Goal: Task Accomplishment & Management: Complete application form

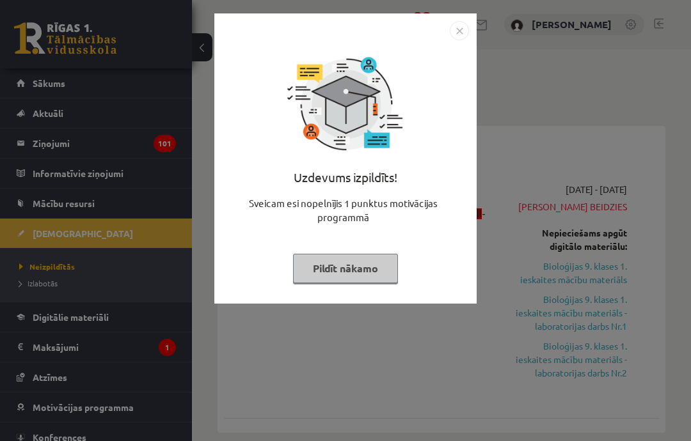
click at [360, 255] on button "Pildīt nākamo" at bounding box center [345, 268] width 105 height 29
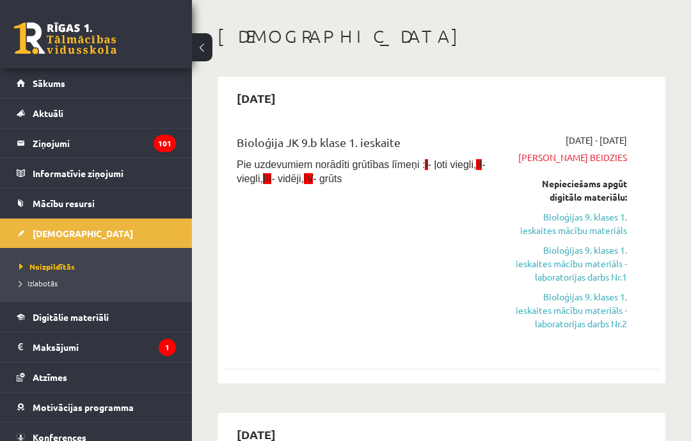
scroll to position [56, 0]
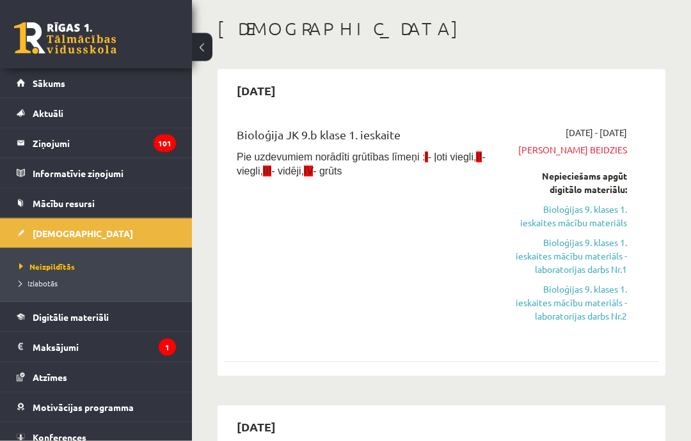
click at [596, 204] on link "Bioloģijas 9. klases 1. ieskaites mācību materiāls" at bounding box center [568, 216] width 117 height 27
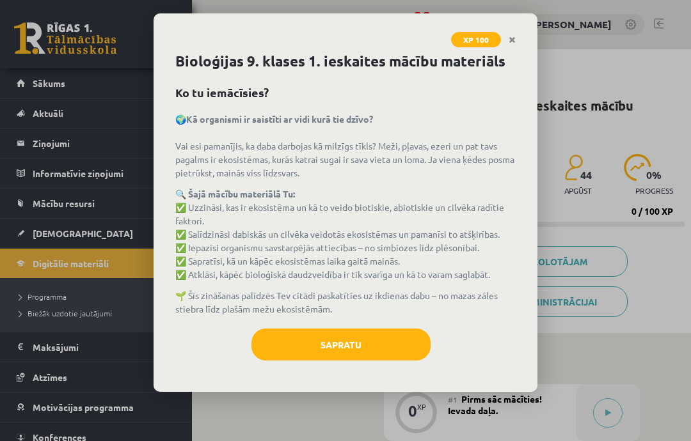
click at [365, 357] on button "Sapratu" at bounding box center [340, 345] width 179 height 32
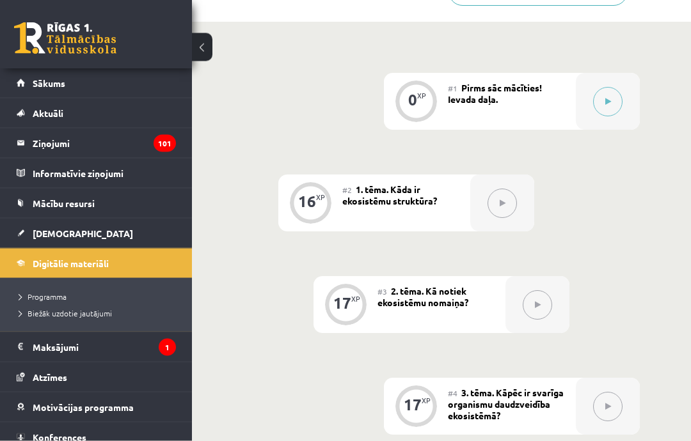
click at [606, 101] on icon at bounding box center [608, 103] width 6 height 8
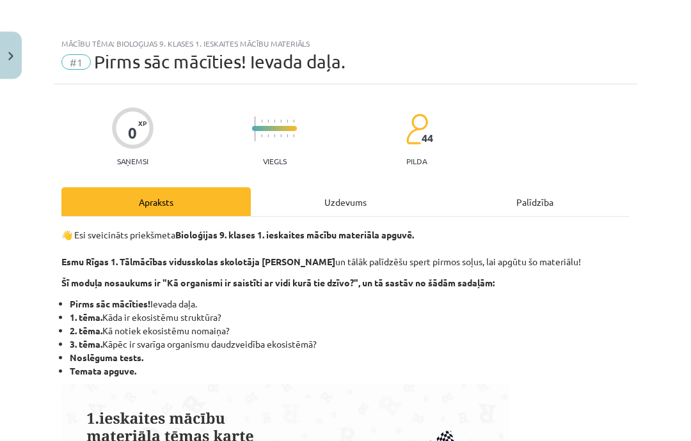
scroll to position [312, 0]
click at [357, 212] on div "Uzdevums" at bounding box center [345, 202] width 189 height 29
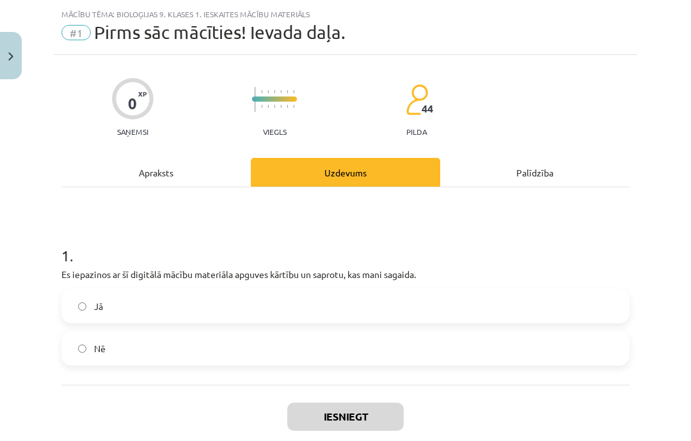
scroll to position [32, 0]
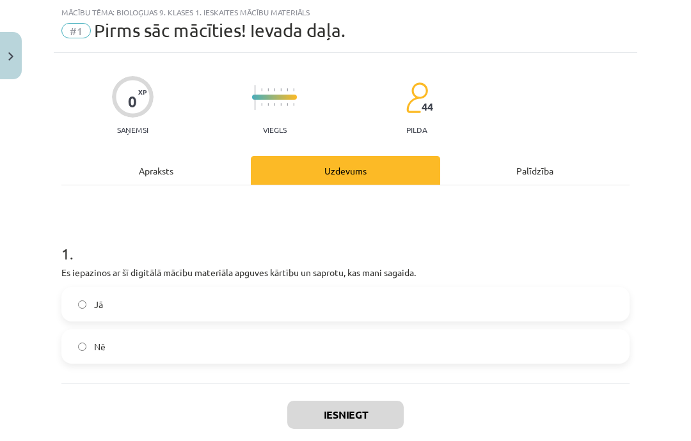
click at [99, 313] on label "Jā" at bounding box center [346, 305] width 566 height 32
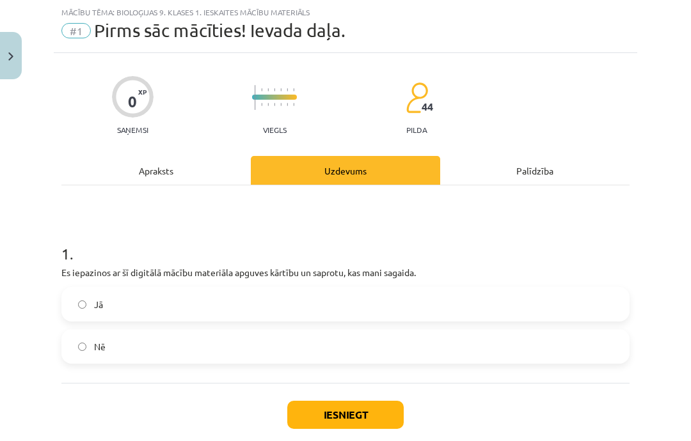
click at [330, 411] on button "Iesniegt" at bounding box center [345, 415] width 116 height 28
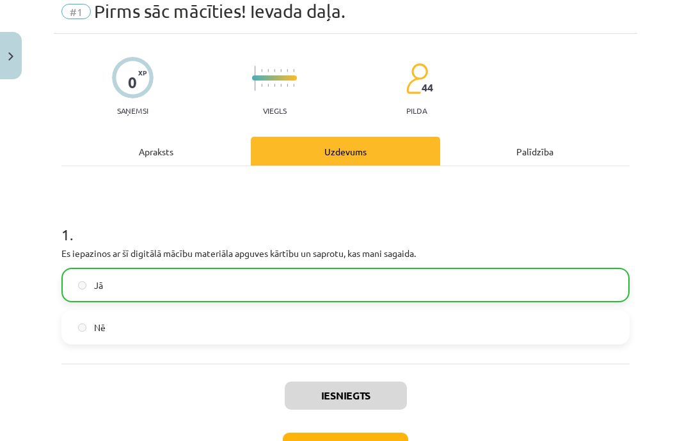
scroll to position [51, 0]
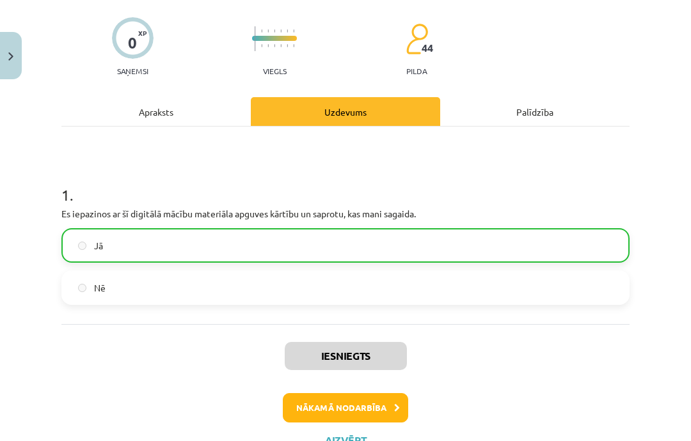
click at [324, 402] on button "Nākamā nodarbība" at bounding box center [345, 408] width 125 height 29
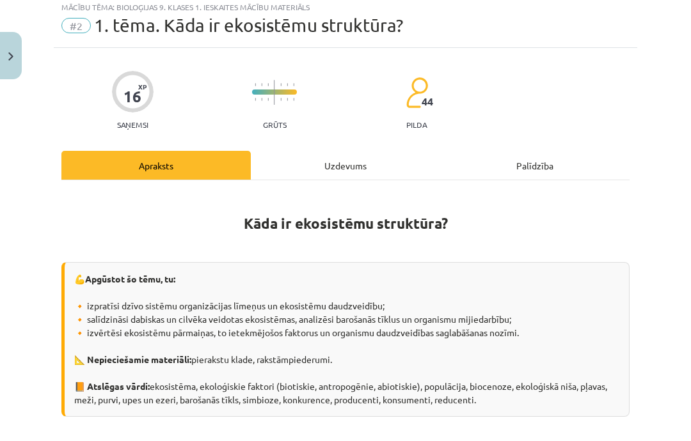
scroll to position [32, 0]
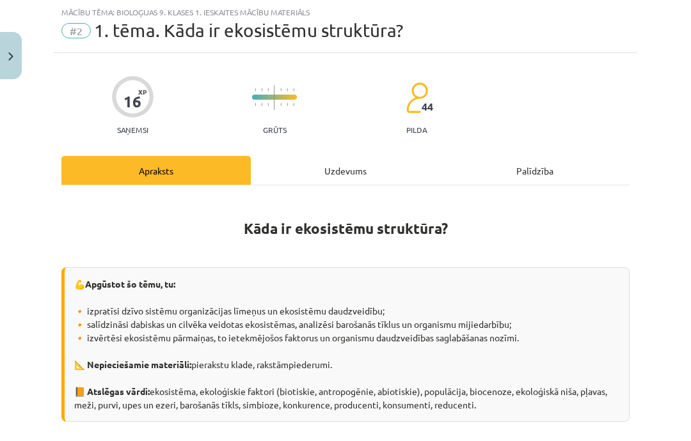
click at [305, 173] on div "Uzdevums" at bounding box center [345, 170] width 189 height 29
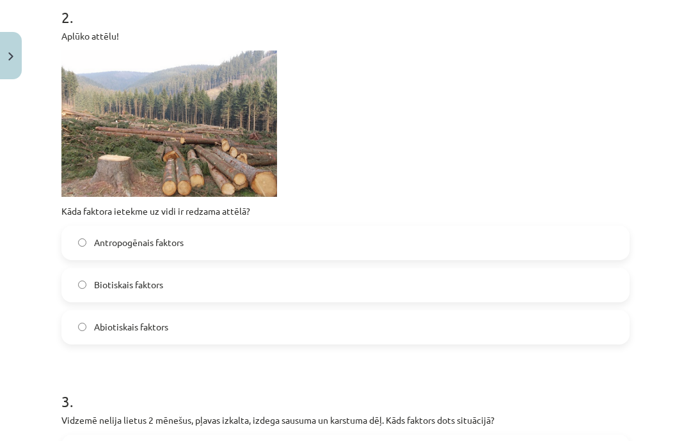
scroll to position [521, 0]
click at [102, 285] on span "Biotiskais faktors" at bounding box center [128, 284] width 69 height 13
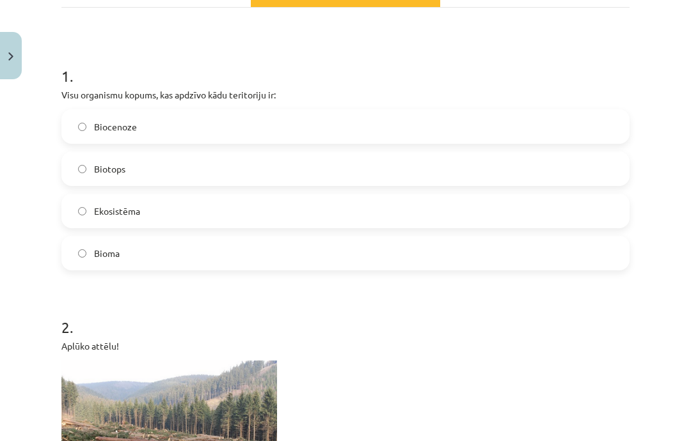
scroll to position [210, 0]
click at [99, 134] on label "Biocenoze" at bounding box center [346, 127] width 566 height 32
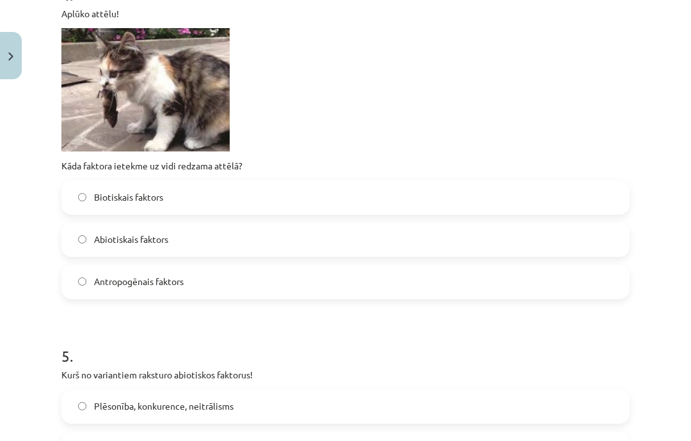
scroll to position [1136, 0]
click at [71, 241] on label "Abiotiskais faktors" at bounding box center [346, 240] width 566 height 32
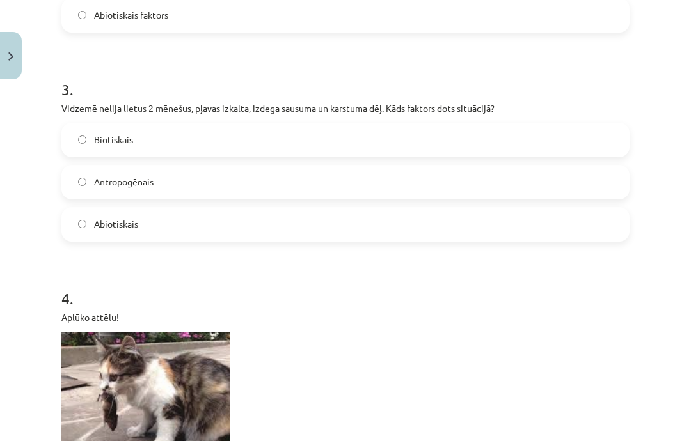
scroll to position [832, 0]
click at [94, 144] on span "Biotiskais" at bounding box center [113, 139] width 39 height 13
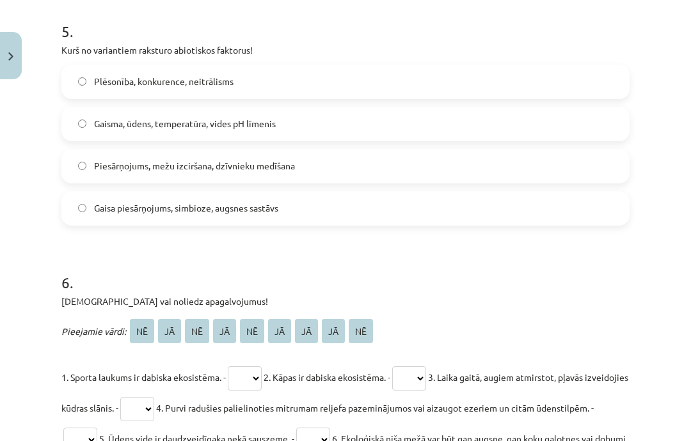
scroll to position [1461, 0]
click at [434, 120] on label "Gaisma, ūdens, temperatūra, vides pH līmenis" at bounding box center [346, 124] width 566 height 32
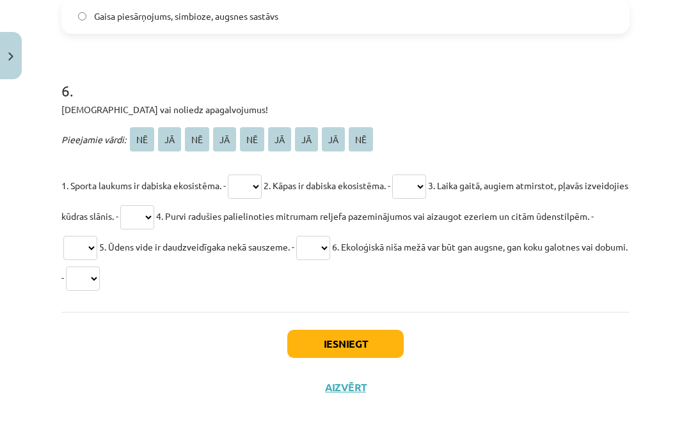
scroll to position [1657, 0]
click at [250, 180] on select "** ** ** ** ** ** ** ** **" at bounding box center [245, 187] width 34 height 24
select select "**"
click at [386, 178] on p "1. Sporta laukums ir dabiska ekosistēma. - ** ** ** ** ** ** ** ** ** 2. Kāpas …" at bounding box center [345, 231] width 568 height 123
click at [409, 175] on select "** ** ** ** ** ** ** ** **" at bounding box center [409, 187] width 34 height 24
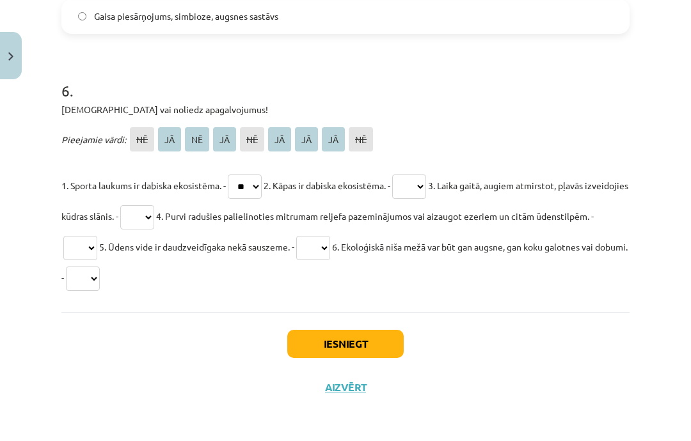
select select "**"
click at [150, 230] on select "** ** ** ** ** ** ** ** **" at bounding box center [137, 217] width 34 height 24
select select "**"
click at [97, 236] on select "** ** ** ** ** ** ** ** **" at bounding box center [80, 248] width 34 height 24
select select "**"
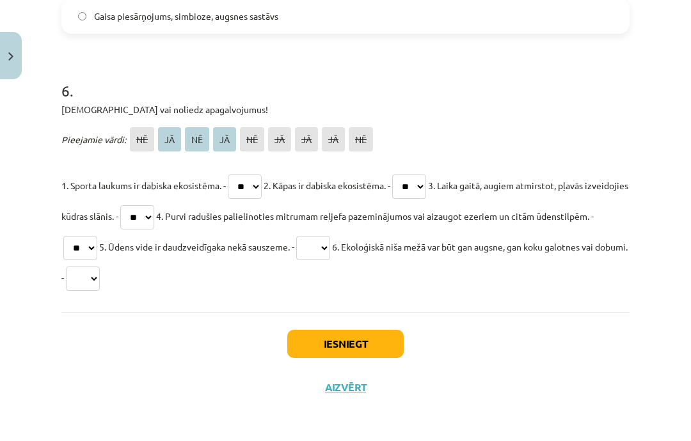
click at [296, 260] on select "** ** ** ** ** ** ** ** **" at bounding box center [313, 248] width 34 height 24
select select "**"
click at [70, 291] on select "** ** ** ** ** ** ** ** **" at bounding box center [83, 279] width 34 height 24
select select "**"
click at [383, 358] on button "Iesniegt" at bounding box center [345, 344] width 116 height 28
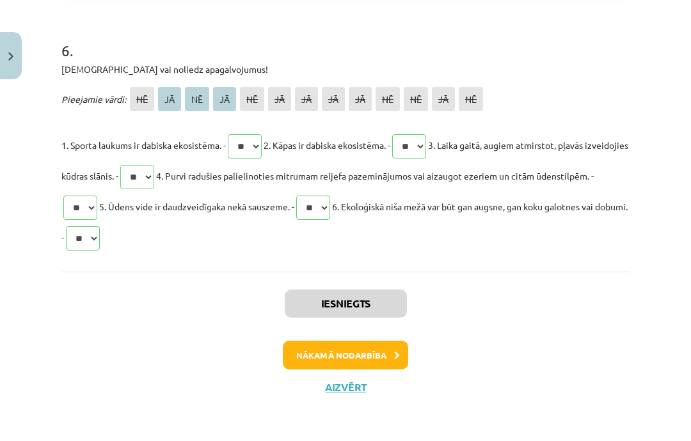
click at [369, 370] on button "Nākamā nodarbība" at bounding box center [345, 355] width 125 height 29
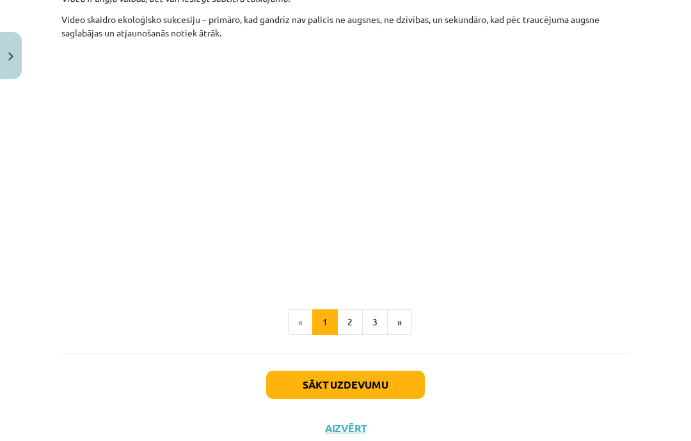
click at [365, 398] on button "Sākt uzdevumu" at bounding box center [345, 385] width 159 height 28
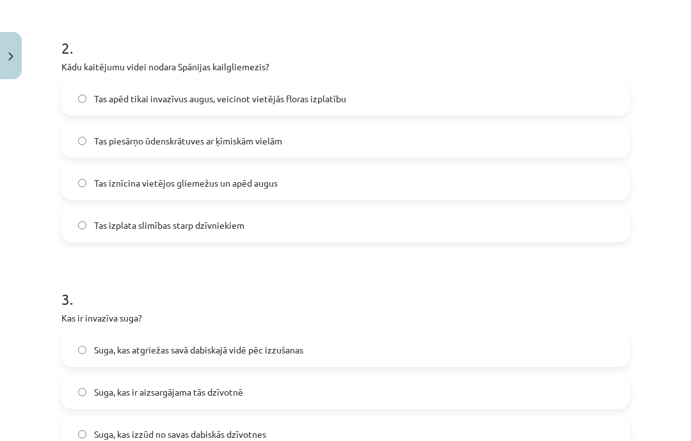
scroll to position [489, 0]
click at [102, 177] on span "Tas iznīcina vietējos gliemežus un apēd augus" at bounding box center [186, 183] width 184 height 13
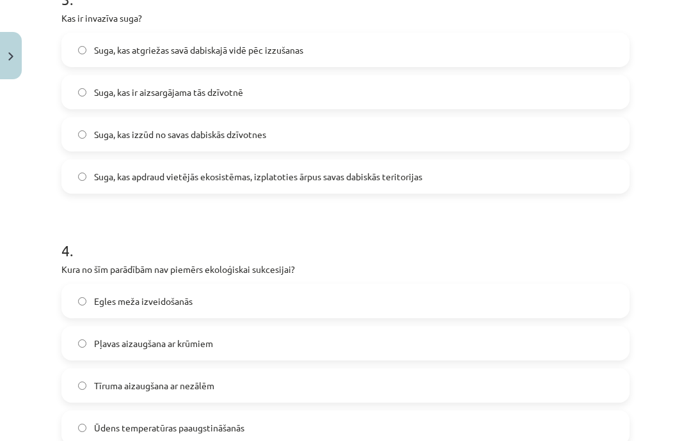
scroll to position [791, 0]
click at [109, 177] on span "Suga, kas apdraud vietējās ekosistēmas, izplatoties ārpus savas dabiskās terito…" at bounding box center [258, 175] width 328 height 13
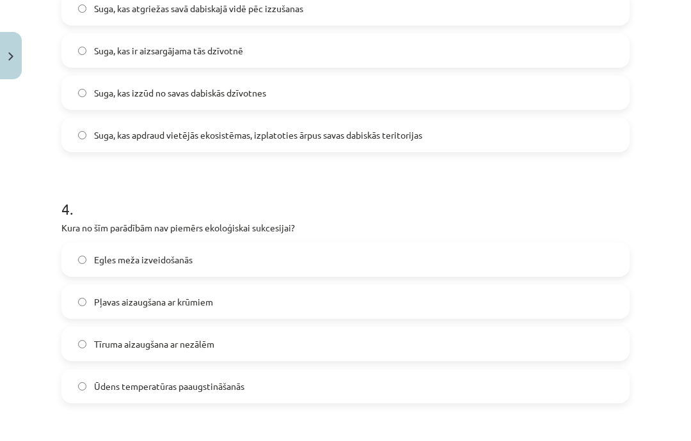
scroll to position [832, 0]
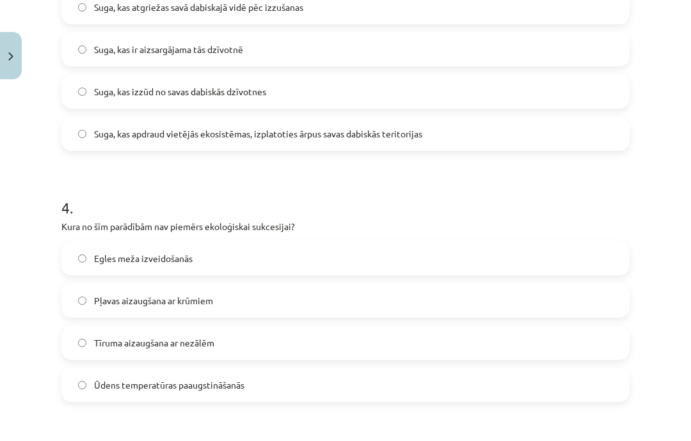
click at [115, 381] on span "Ūdens temperatūras paaugstināšanās" at bounding box center [169, 385] width 150 height 13
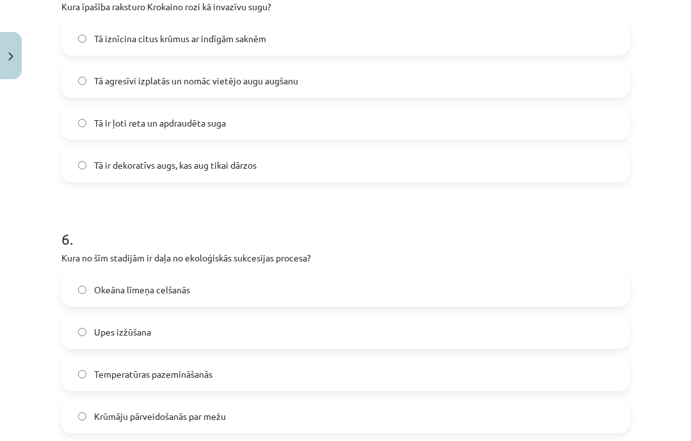
scroll to position [1304, 0]
click at [93, 81] on label "Tā agresīvi izplatās un nomāc vietējo augu augšanu" at bounding box center [346, 81] width 566 height 32
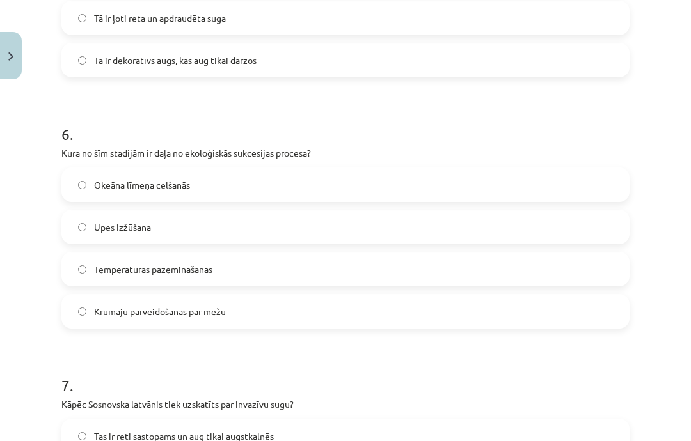
scroll to position [1409, 0]
click at [103, 308] on span "Krūmāju pārveidošanās par mežu" at bounding box center [160, 311] width 132 height 13
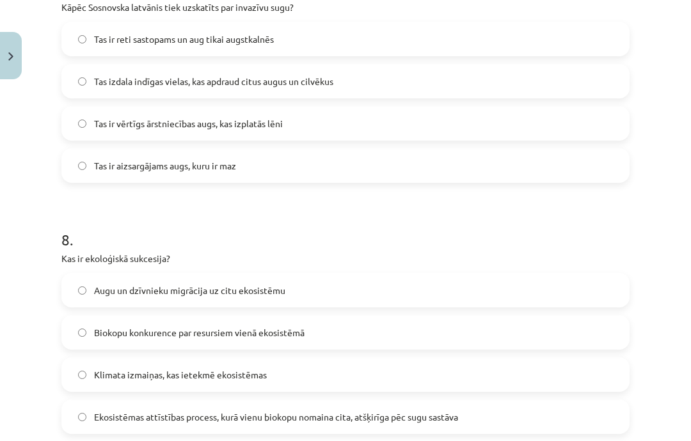
scroll to position [1806, 0]
click at [90, 77] on label "Tas izdala indīgas vielas, kas apdraud citus augus un cilvēkus" at bounding box center [346, 82] width 566 height 32
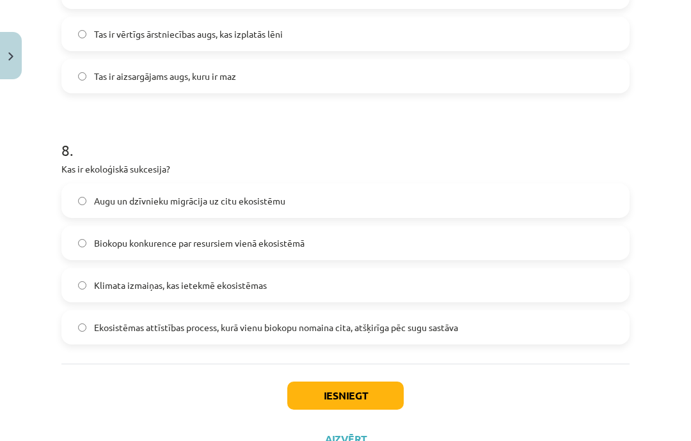
scroll to position [1895, 0]
click at [119, 324] on span "Ekosistēmas attīstības process, kurā vienu biokopu nomaina cita, atšķirīga pēc …" at bounding box center [276, 328] width 364 height 13
click at [328, 405] on button "Iesniegt" at bounding box center [345, 397] width 116 height 28
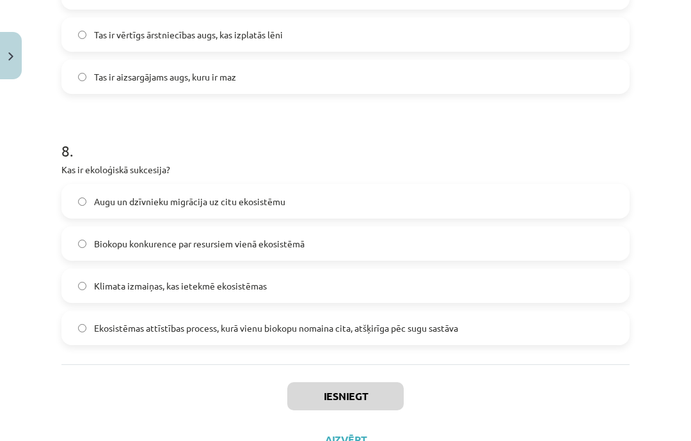
scroll to position [1875, 0]
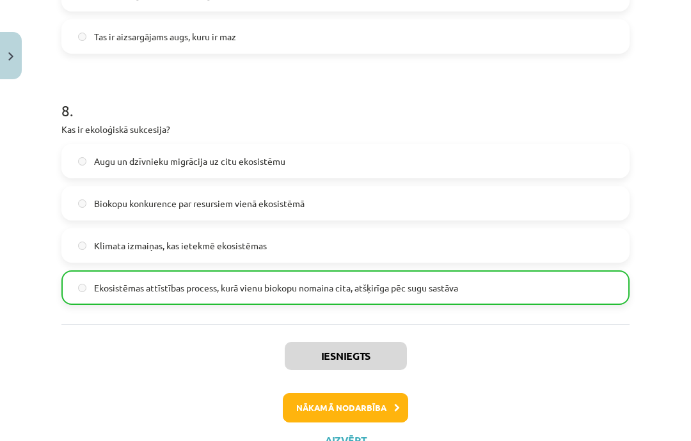
click at [328, 407] on button "Nākamā nodarbība" at bounding box center [345, 408] width 125 height 29
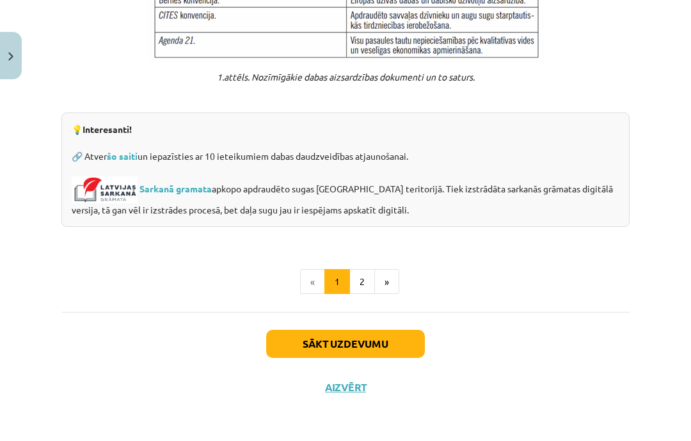
scroll to position [1021, 0]
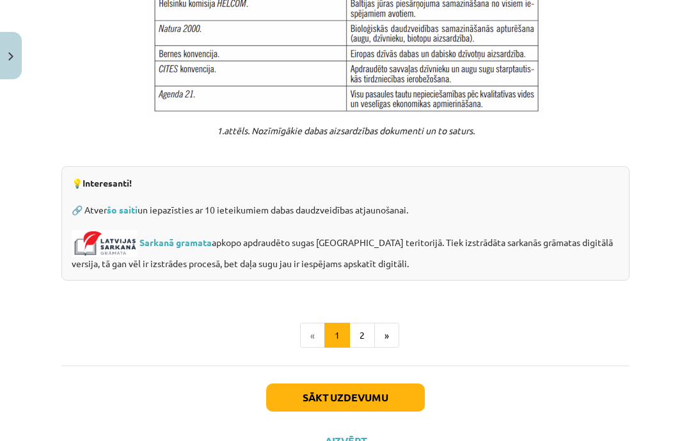
click at [319, 402] on button "Sākt uzdevumu" at bounding box center [345, 398] width 159 height 28
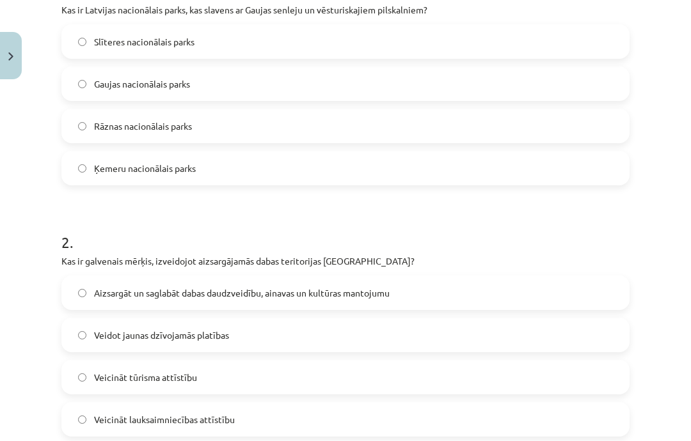
scroll to position [298, 0]
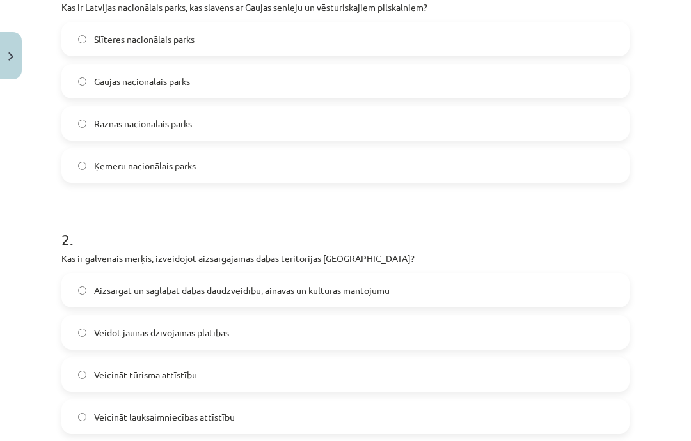
click at [104, 83] on span "Gaujas nacionālais parks" at bounding box center [142, 81] width 96 height 13
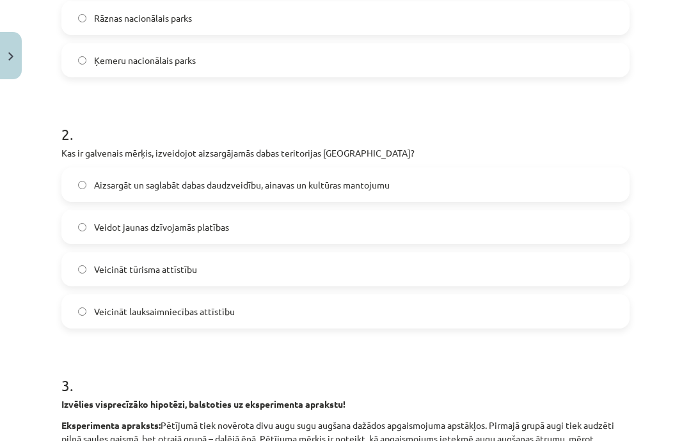
scroll to position [411, 0]
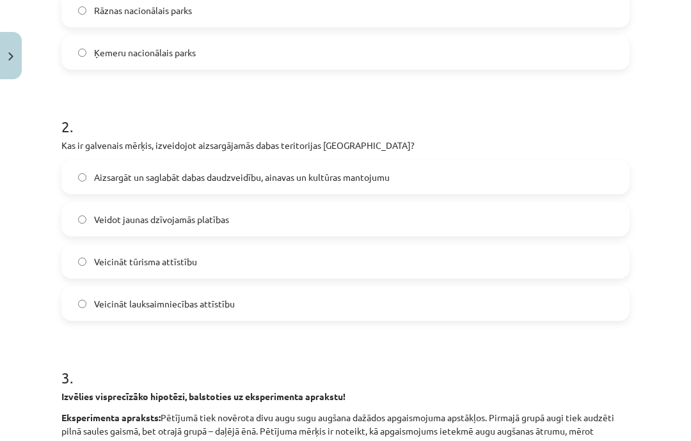
click at [93, 171] on label "Aizsargāt un saglabāt dabas daudzveidību, ainavas un kultūras mantojumu" at bounding box center [346, 177] width 566 height 32
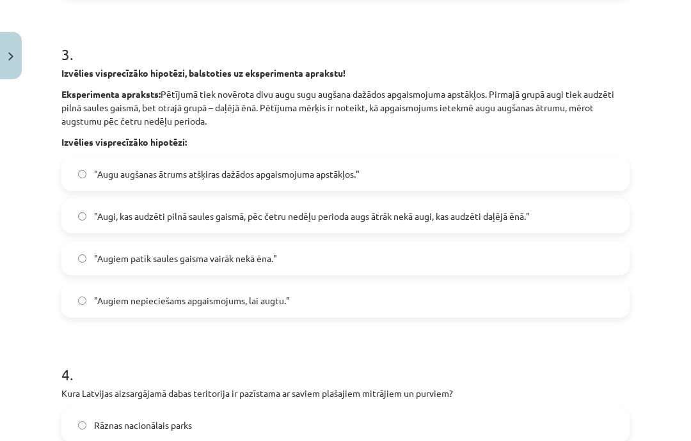
scroll to position [735, 0]
click at [93, 216] on label ""Augi, kas audzēti pilnā saules gaismā, pēc četru nedēļu perioda augs ātrāk nek…" at bounding box center [346, 216] width 566 height 32
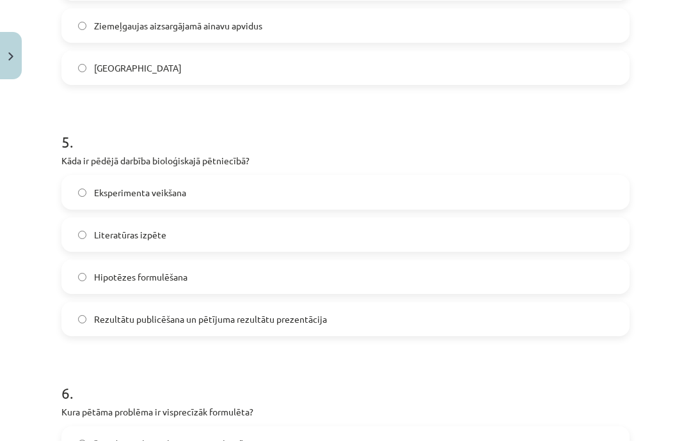
scroll to position [1221, 0]
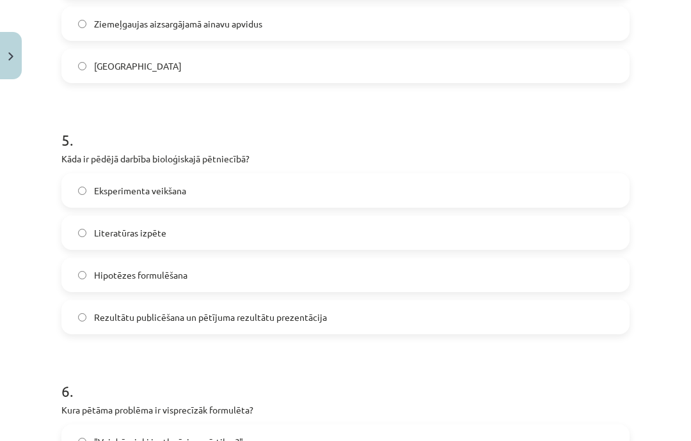
click at [102, 308] on label "Rezultātu publicēšana un pētījuma rezultātu prezentācija" at bounding box center [346, 317] width 566 height 32
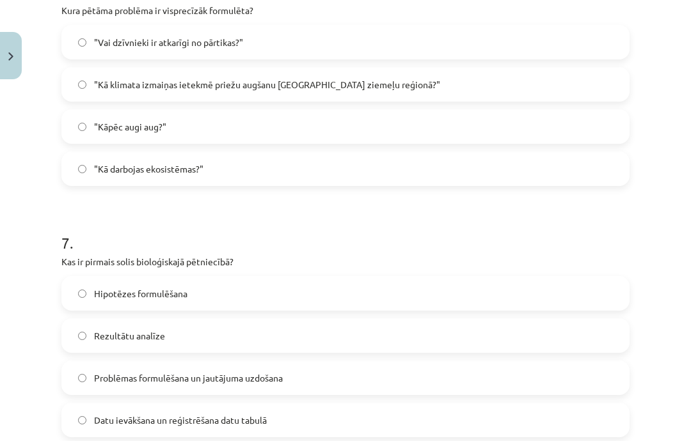
scroll to position [1620, 0]
click at [102, 98] on label ""Kā klimata izmaiņas ietekmē priežu augšanu Latvijas ziemeļu reģionā?"" at bounding box center [346, 85] width 566 height 32
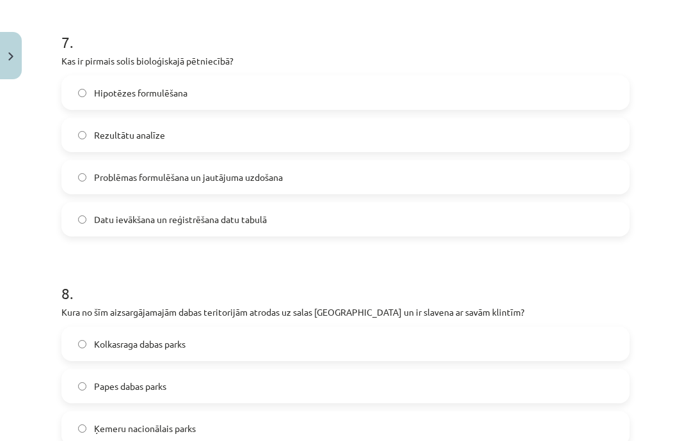
scroll to position [1822, 0]
click at [84, 173] on label "Problēmas formulēšana un jautājuma uzdošana" at bounding box center [346, 177] width 566 height 32
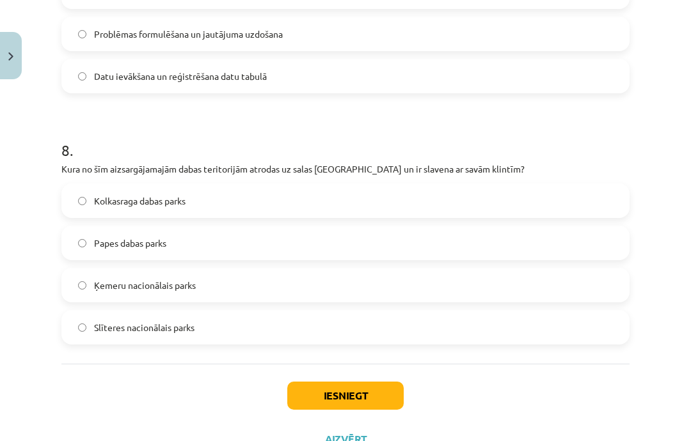
scroll to position [1964, 0]
click at [135, 330] on span "Slīteres nacionālais parks" at bounding box center [144, 328] width 100 height 13
click at [319, 402] on button "Iesniegt" at bounding box center [345, 397] width 116 height 28
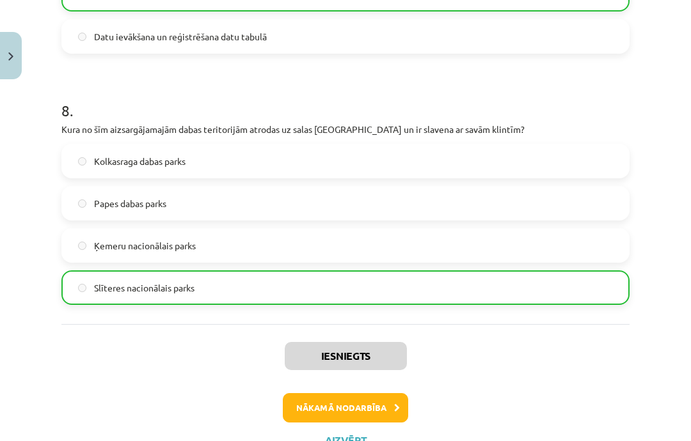
click at [372, 404] on button "Nākamā nodarbība" at bounding box center [345, 408] width 125 height 29
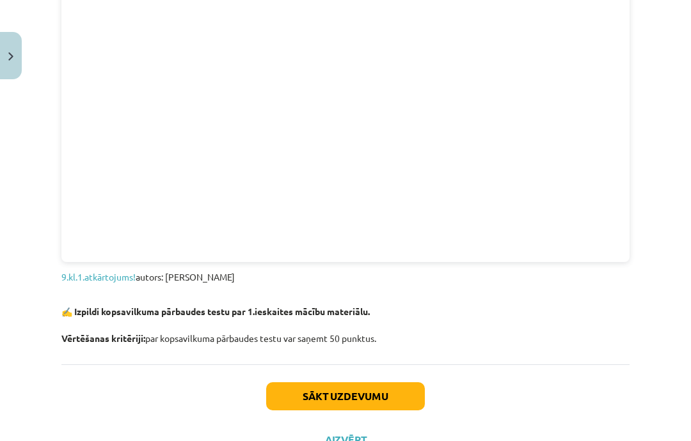
click at [367, 392] on button "Sākt uzdevumu" at bounding box center [345, 397] width 159 height 28
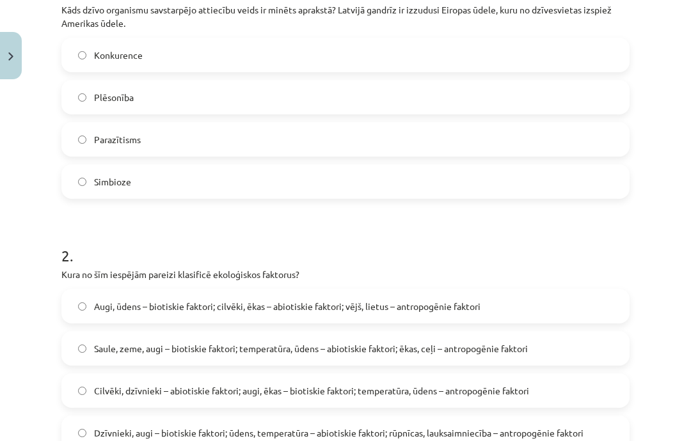
scroll to position [295, 0]
click at [92, 47] on label "Konkurence" at bounding box center [346, 55] width 566 height 32
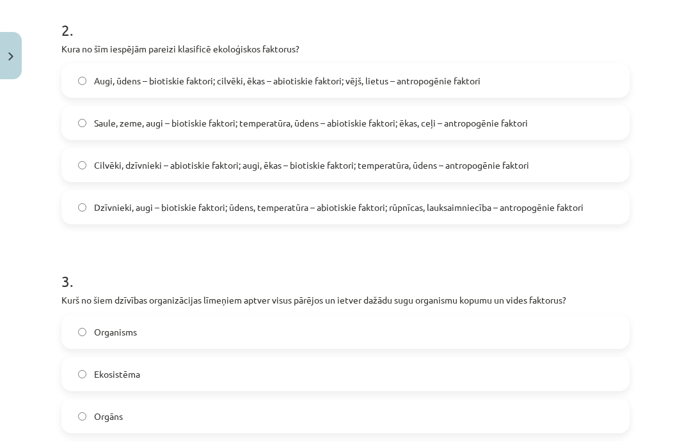
scroll to position [521, 0]
click at [94, 206] on span "Dzīvnieki, augi – biotiskie faktori; ūdens, temperatūra – abiotiskie faktori; r…" at bounding box center [338, 206] width 489 height 13
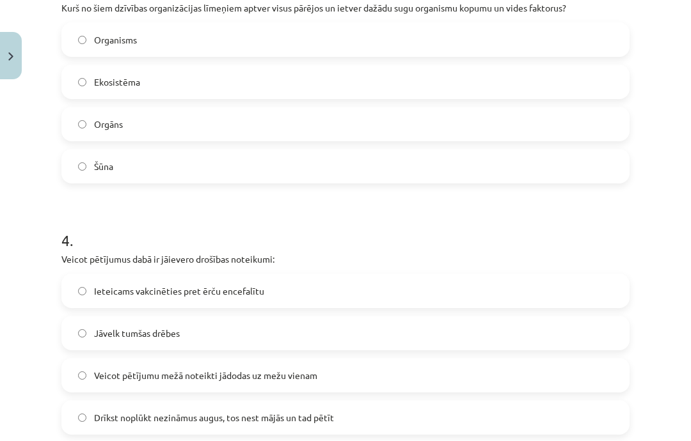
scroll to position [813, 0]
click at [92, 79] on label "Ekosistēma" at bounding box center [346, 82] width 566 height 32
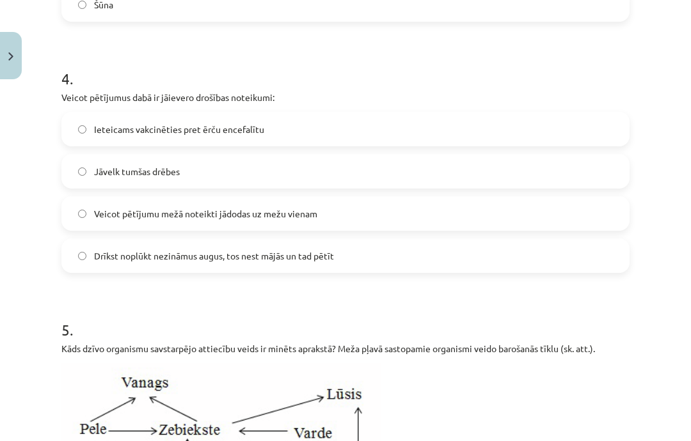
scroll to position [974, 0]
click at [97, 128] on span "Ieteicams vakcinēties pret ērču encefalītu" at bounding box center [179, 129] width 170 height 13
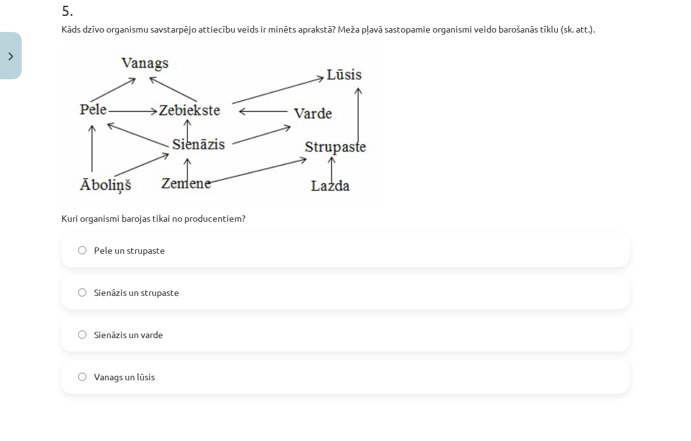
scroll to position [1295, 0]
click at [107, 291] on span "Sienāzis un strupaste" at bounding box center [136, 292] width 85 height 13
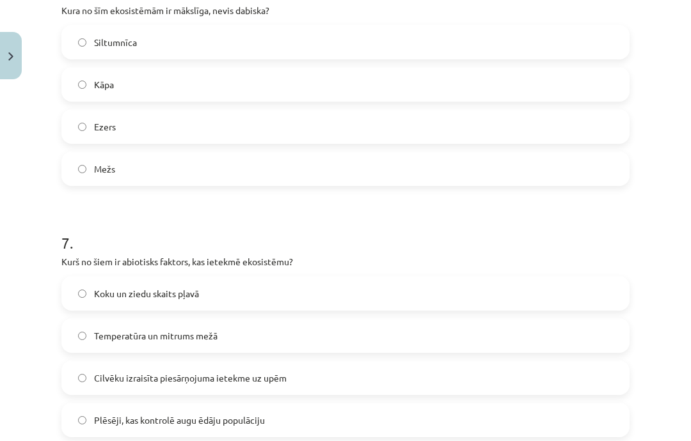
scroll to position [1754, 0]
click at [91, 43] on label "Siltumnīca" at bounding box center [346, 42] width 566 height 32
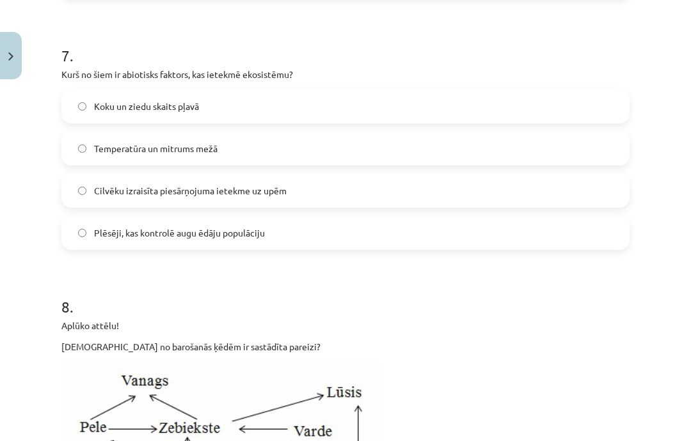
scroll to position [1942, 0]
click at [94, 142] on span "Temperatūra un mitrums mežā" at bounding box center [155, 148] width 123 height 13
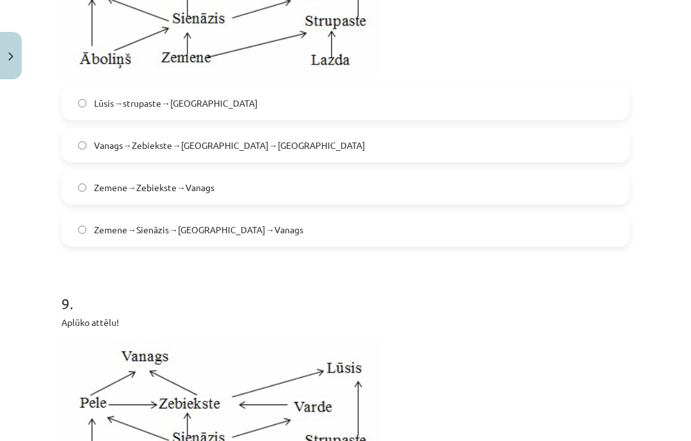
scroll to position [2386, 0]
click at [93, 230] on label "Zemene→Sienāzis→Zebiekste→Vanags" at bounding box center [346, 230] width 566 height 32
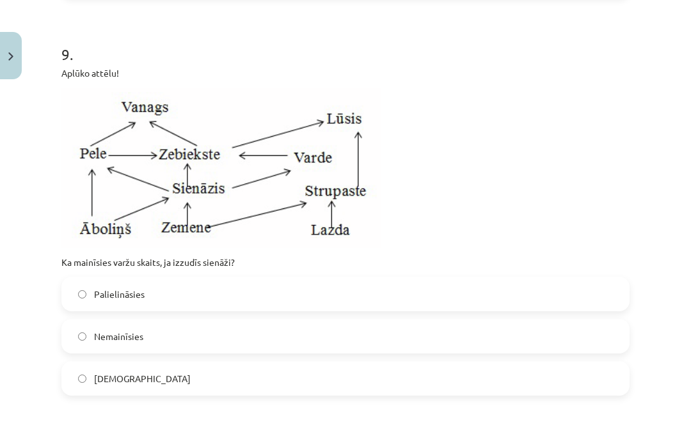
scroll to position [2636, 0]
click at [109, 373] on span "Samazināsies" at bounding box center [142, 378] width 97 height 13
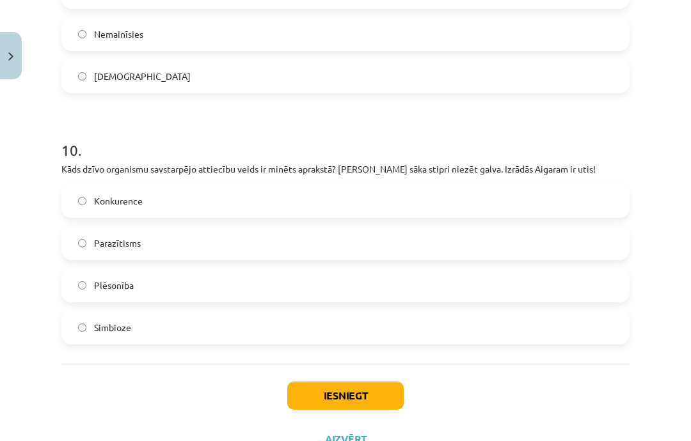
scroll to position [2938, 0]
click at [104, 246] on span "Parazītisms" at bounding box center [117, 243] width 47 height 13
click at [308, 394] on button "Iesniegt" at bounding box center [345, 397] width 116 height 28
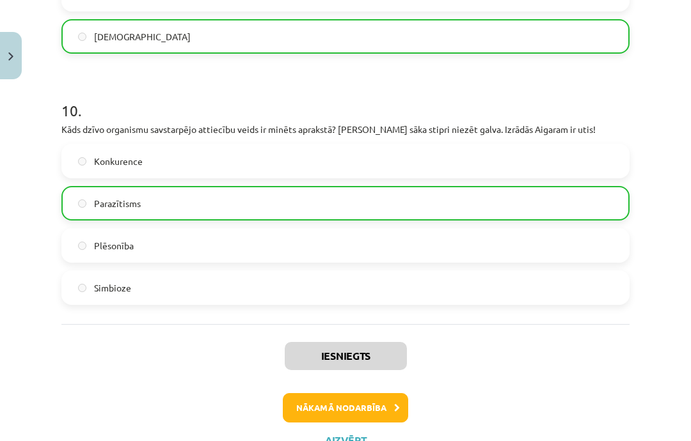
click at [320, 408] on button "Nākamā nodarbība" at bounding box center [345, 408] width 125 height 29
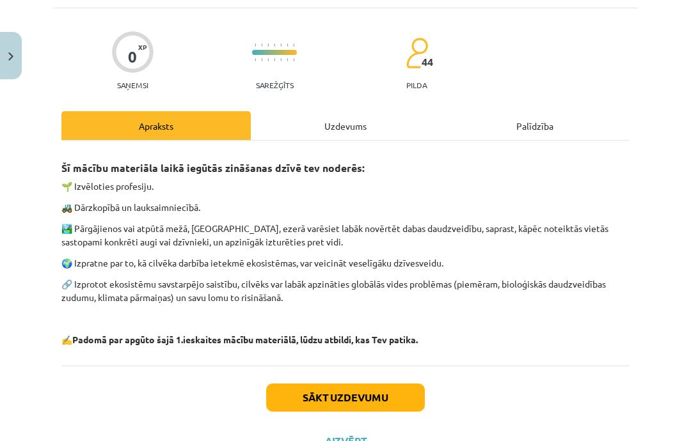
click at [315, 392] on button "Sākt uzdevumu" at bounding box center [345, 398] width 159 height 28
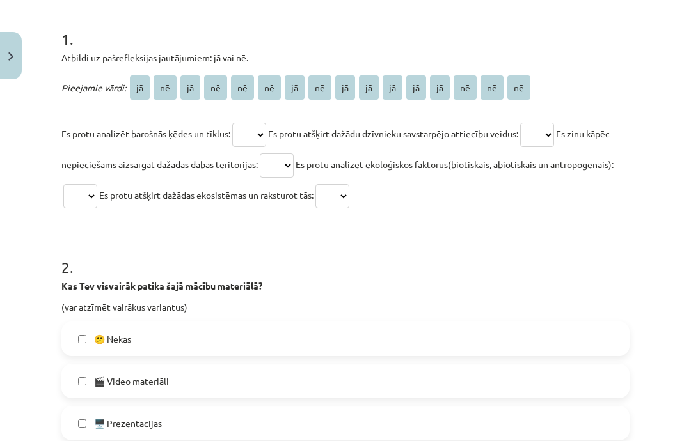
scroll to position [247, 0]
click at [241, 147] on select "** ** ** ** ** ** ** ** ** ** ** ** ** ** ** **" at bounding box center [249, 135] width 34 height 24
select select "**"
click at [534, 141] on select "** ** ** ** ** ** ** ** ** ** ** ** ** ** ** **" at bounding box center [537, 135] width 34 height 24
select select "**"
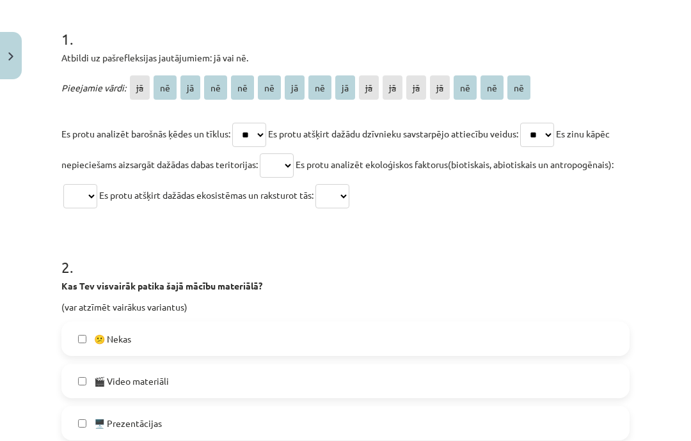
click at [271, 178] on select "** ** ** ** ** ** ** ** ** ** ** ** ** ** ** **" at bounding box center [277, 166] width 34 height 24
select select "**"
click at [68, 209] on select "** ** ** ** ** ** ** ** ** ** ** ** ** ** ** **" at bounding box center [80, 196] width 34 height 24
select select "**"
click at [326, 209] on select "** ** ** ** ** ** ** ** ** ** ** ** ** ** ** **" at bounding box center [332, 196] width 34 height 24
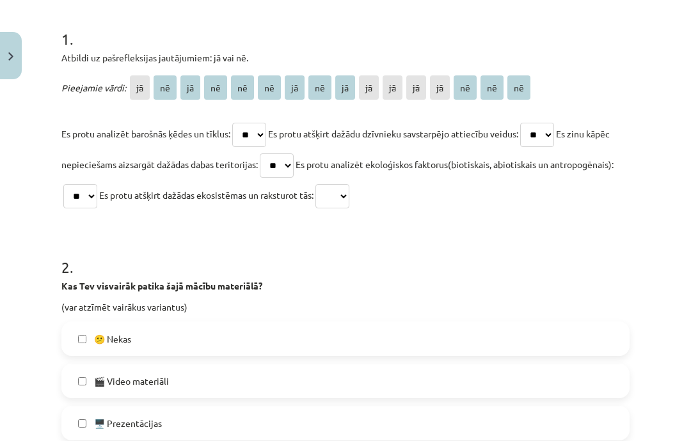
click at [336, 209] on select "** ** ** ** ** ** ** ** ** ** ** ** ** ** ** **" at bounding box center [332, 196] width 34 height 24
select select "**"
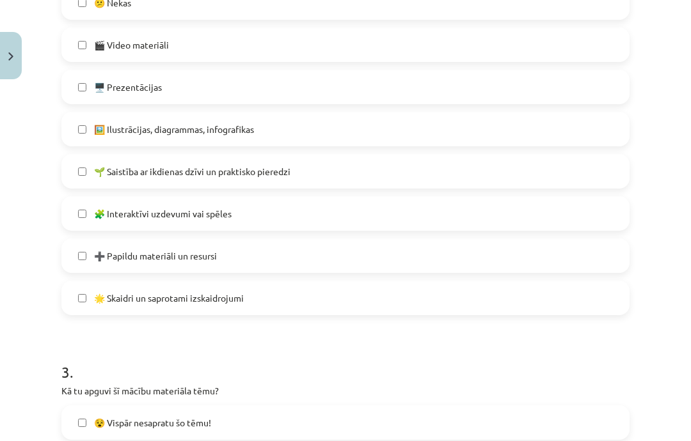
click at [537, 145] on label "🖼️ Ilustrācijas, diagrammas, infografikas" at bounding box center [346, 129] width 566 height 32
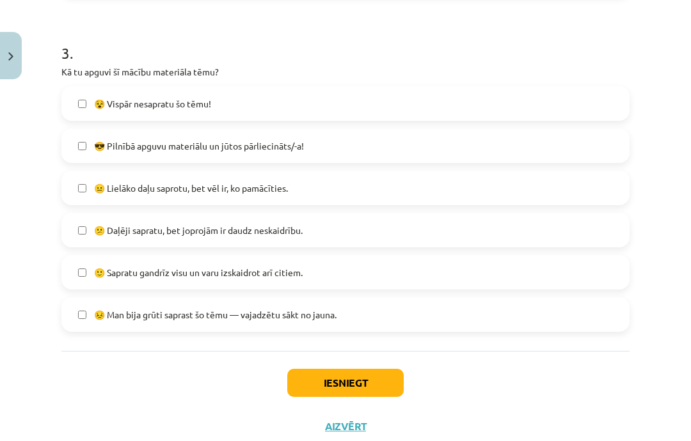
scroll to position [912, 0]
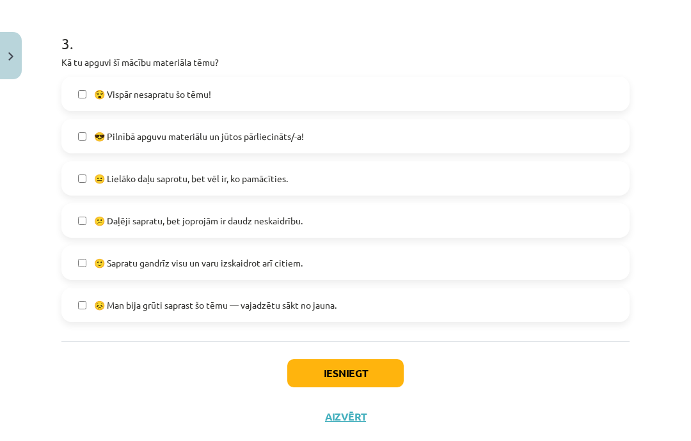
click at [475, 195] on label "😐 Lielāko daļu saprotu, bet vēl ir, ko pamācīties." at bounding box center [346, 179] width 566 height 32
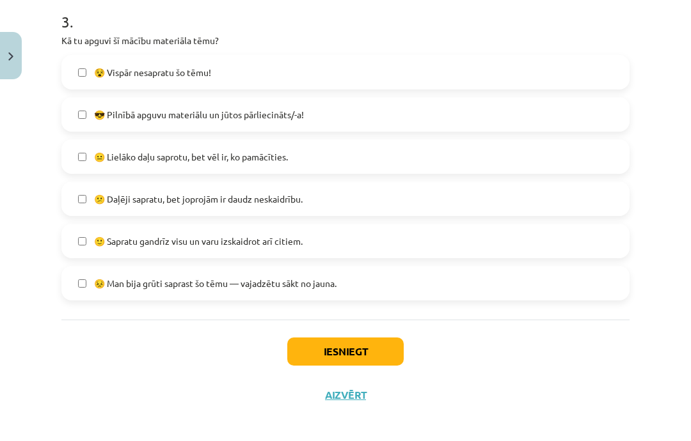
scroll to position [932, 0]
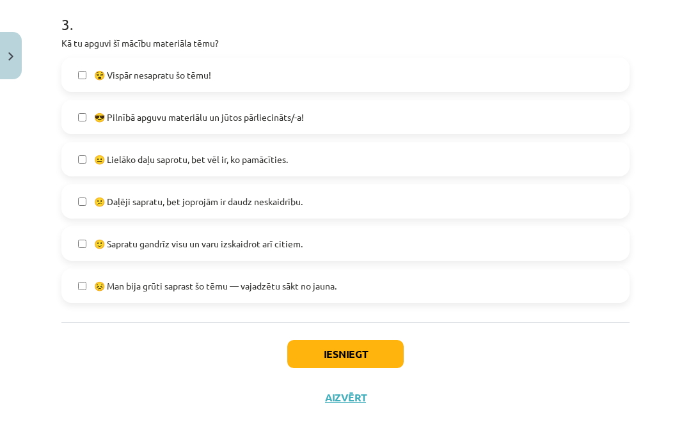
click at [328, 369] on button "Iesniegt" at bounding box center [345, 354] width 116 height 28
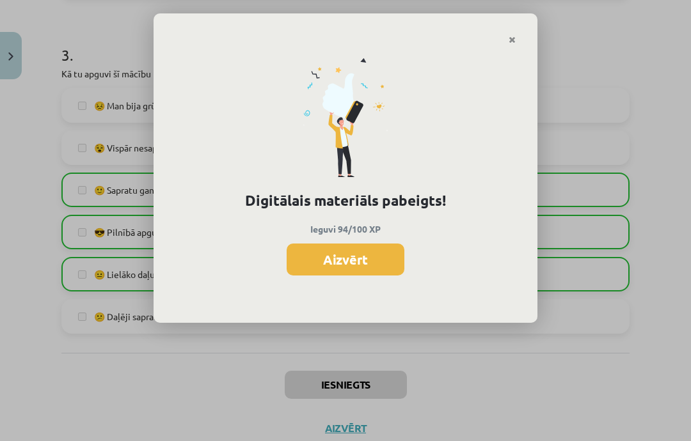
click at [365, 264] on button "Aizvērt" at bounding box center [346, 260] width 118 height 32
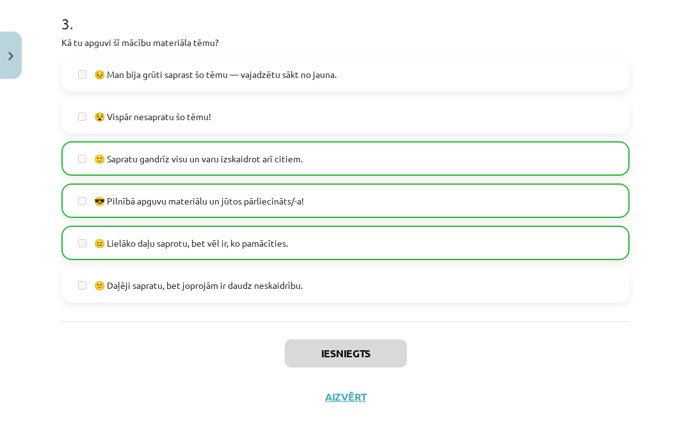
scroll to position [349, 0]
click at [356, 404] on button "Aizvērt" at bounding box center [345, 398] width 49 height 13
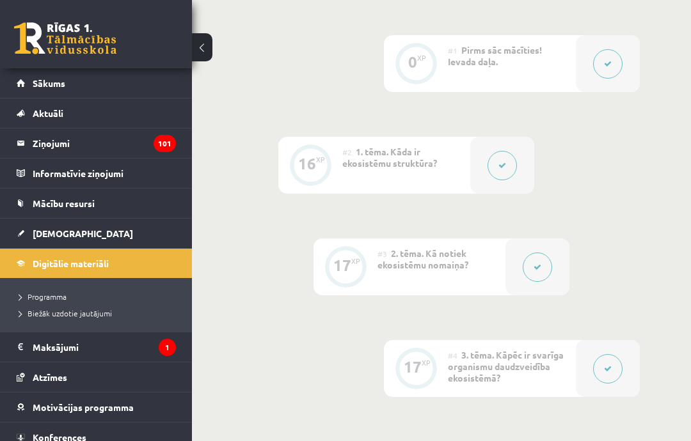
click at [56, 225] on link "[DEMOGRAPHIC_DATA]" at bounding box center [96, 233] width 159 height 29
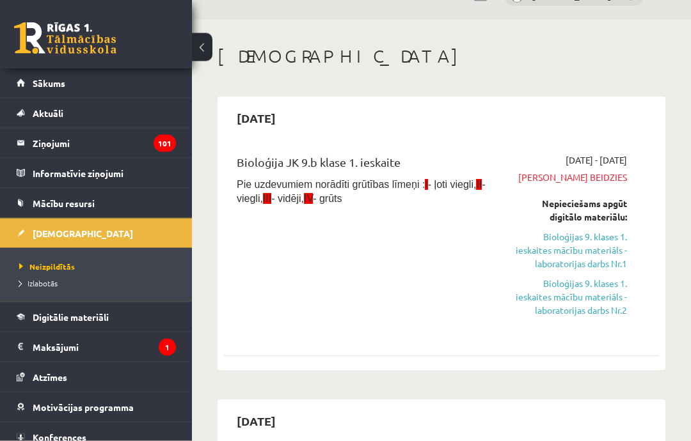
scroll to position [32, 0]
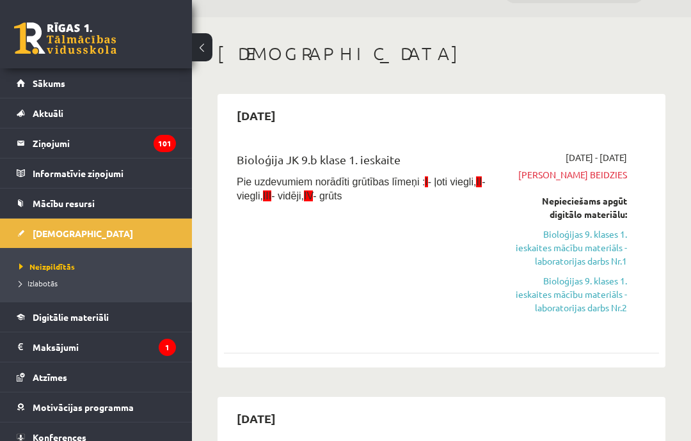
click at [589, 241] on link "Bioloģijas 9. klases 1. ieskaites mācību materiāls - laboratorijas darbs Nr.1" at bounding box center [568, 248] width 117 height 40
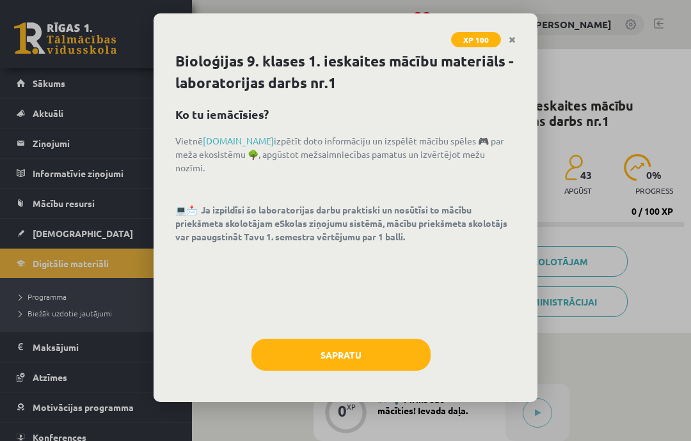
click at [363, 342] on button "Sapratu" at bounding box center [340, 355] width 179 height 32
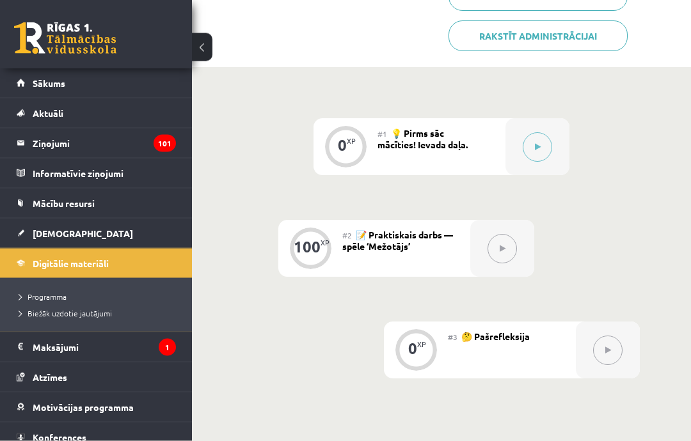
click at [544, 156] on button at bounding box center [537, 147] width 29 height 29
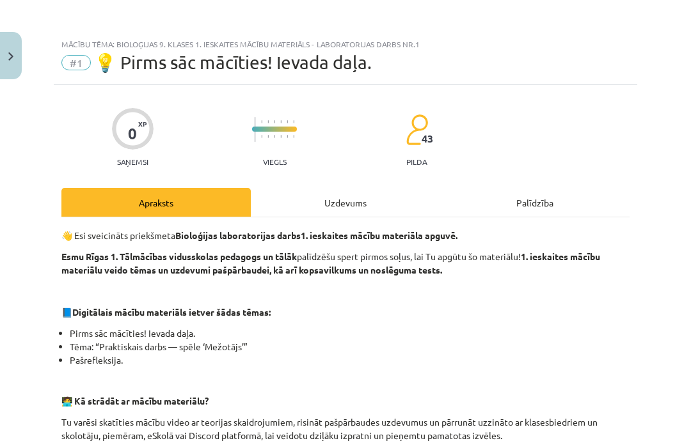
click at [363, 212] on div "Uzdevums" at bounding box center [345, 202] width 189 height 29
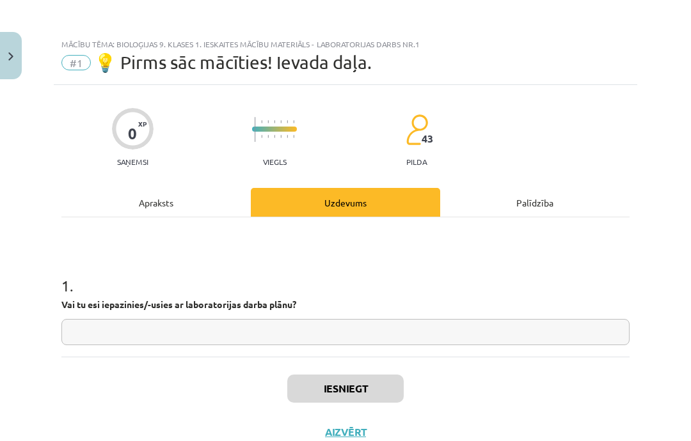
click at [374, 338] on input "text" at bounding box center [345, 332] width 568 height 26
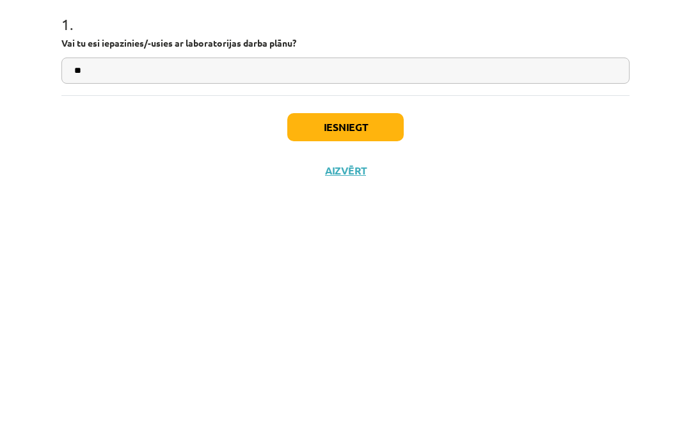
type input "**"
click at [370, 375] on button "Iesniegt" at bounding box center [345, 389] width 116 height 28
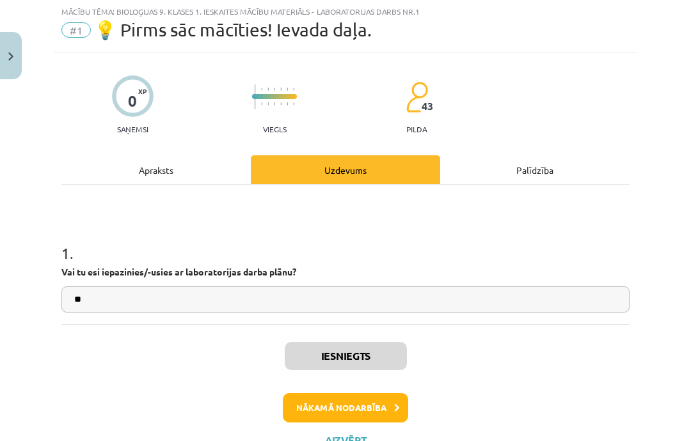
click at [375, 401] on button "Nākamā nodarbība" at bounding box center [345, 408] width 125 height 29
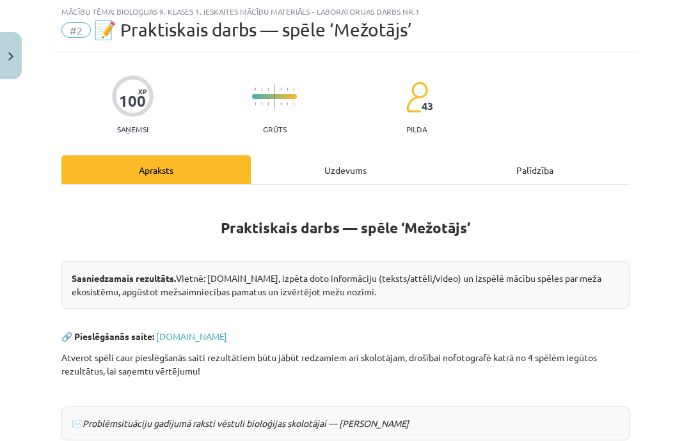
scroll to position [32, 0]
click at [376, 183] on div "Uzdevums" at bounding box center [345, 170] width 189 height 29
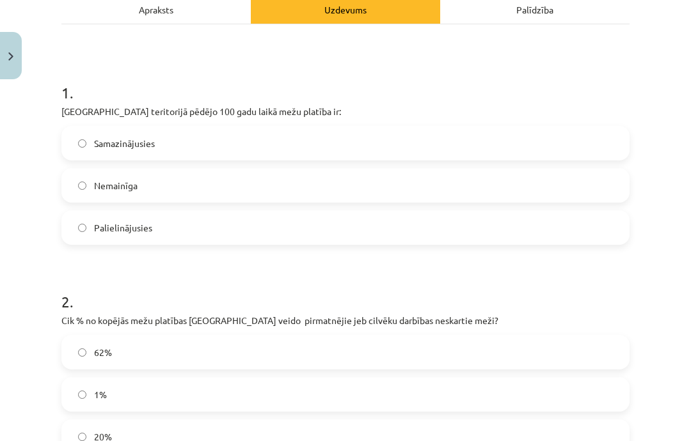
scroll to position [193, 0]
click at [99, 234] on span "Palielinājusies" at bounding box center [123, 227] width 58 height 13
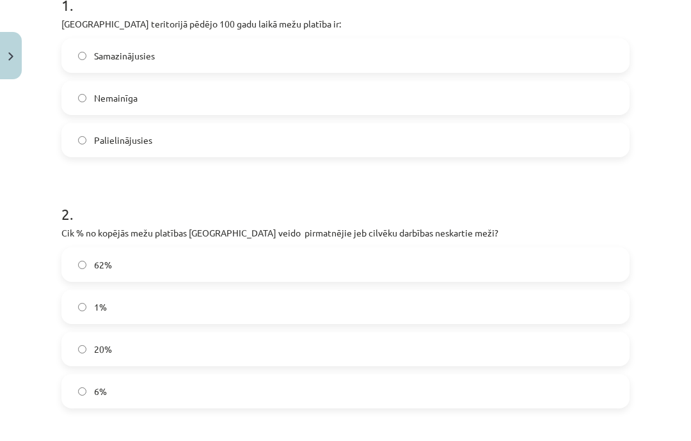
click at [86, 301] on label "1%" at bounding box center [346, 307] width 566 height 32
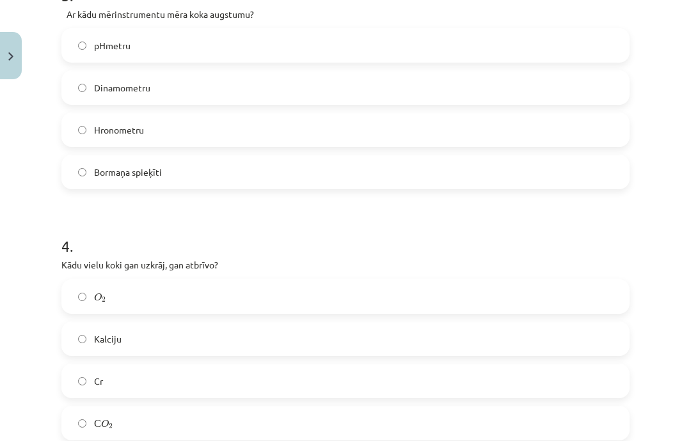
scroll to position [751, 0]
click at [109, 414] on label "С O 2 С O 2" at bounding box center [346, 424] width 566 height 32
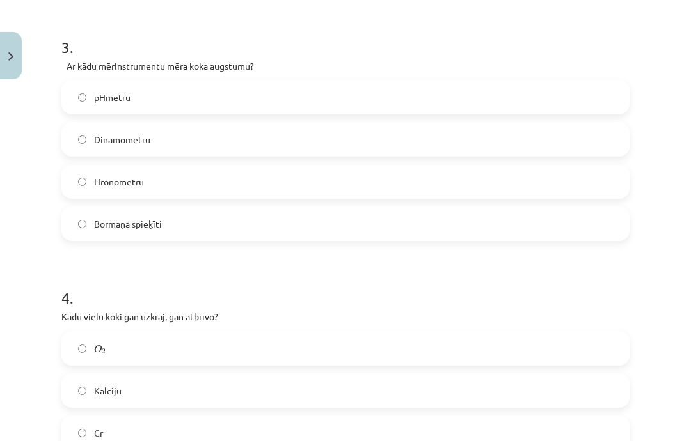
scroll to position [699, 0]
click at [93, 229] on label "Bormaņa spieķīti" at bounding box center [346, 224] width 566 height 32
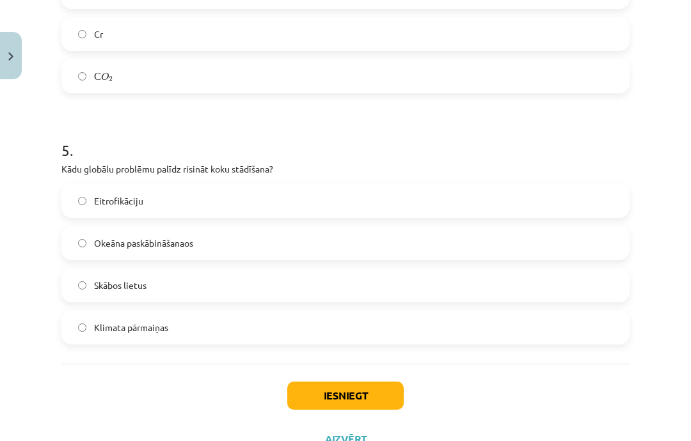
scroll to position [1098, 0]
click at [100, 322] on span "Klimata pārmaiņas" at bounding box center [131, 328] width 74 height 13
click at [312, 386] on button "Iesniegt" at bounding box center [345, 397] width 116 height 28
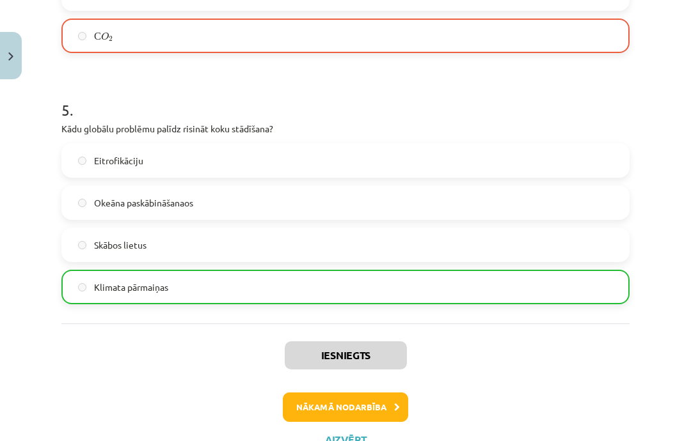
scroll to position [1138, 0]
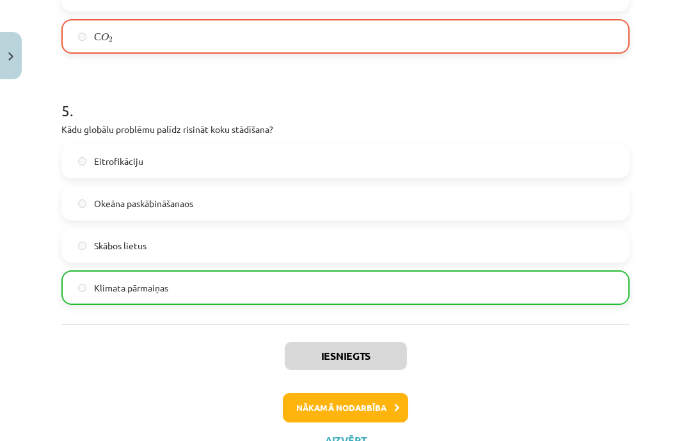
click at [328, 402] on button "Nākamā nodarbība" at bounding box center [345, 408] width 125 height 29
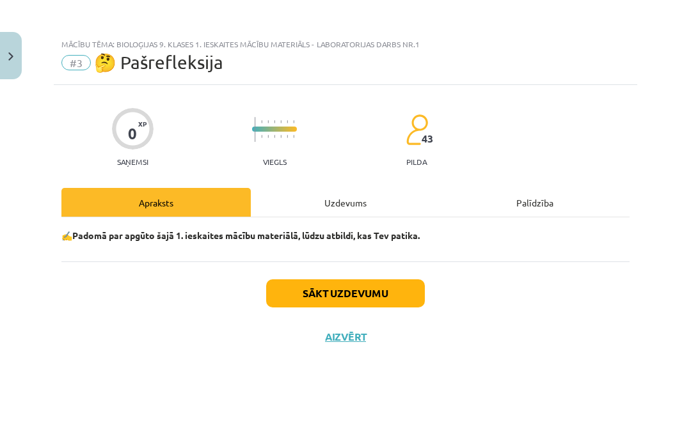
click at [325, 294] on button "Sākt uzdevumu" at bounding box center [345, 294] width 159 height 28
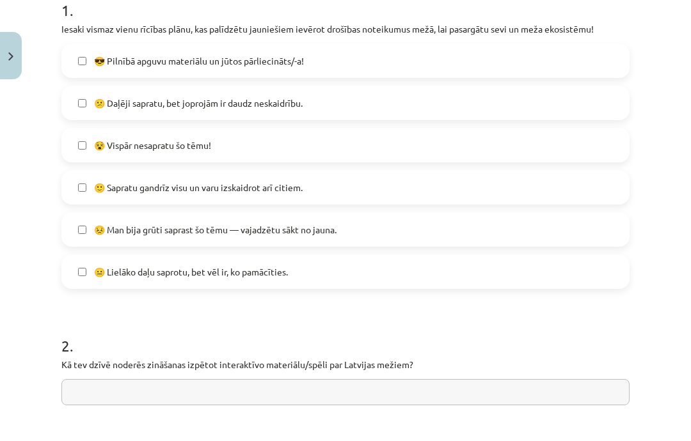
scroll to position [276, 0]
click at [107, 97] on span "😕 Daļēji sapratu, bet joprojām ir daudz neskaidrību." at bounding box center [198, 103] width 209 height 13
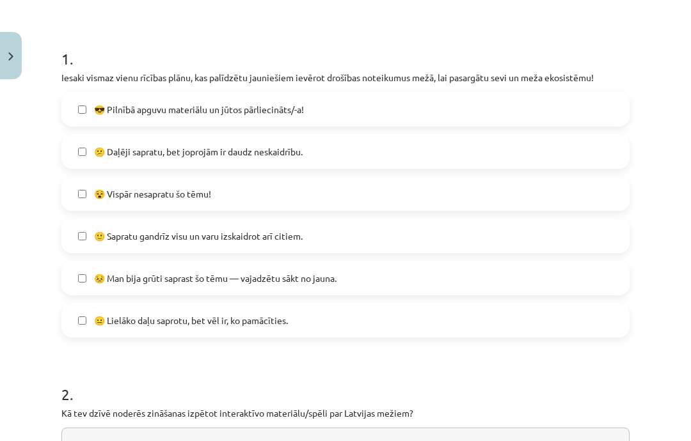
scroll to position [222, 0]
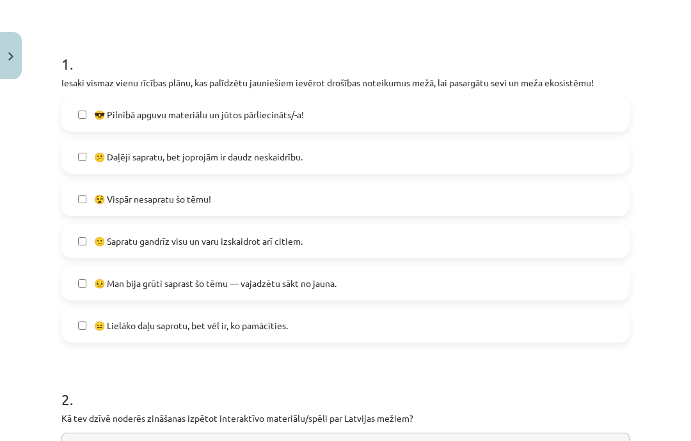
click at [97, 225] on label "🙂 Sapratu gandrīz visu un varu izskaidrot arī citiem." at bounding box center [346, 241] width 566 height 32
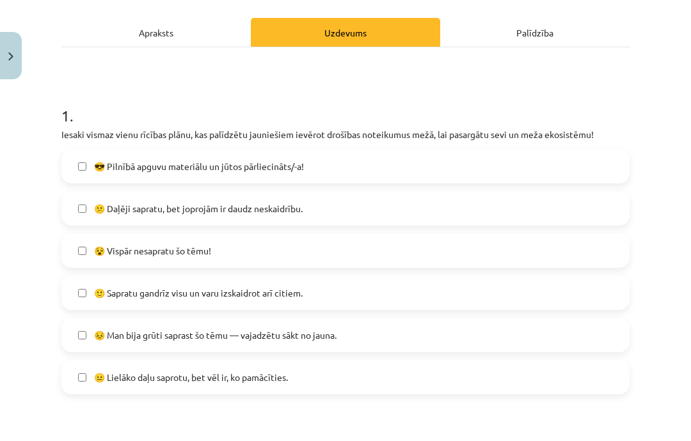
scroll to position [172, 0]
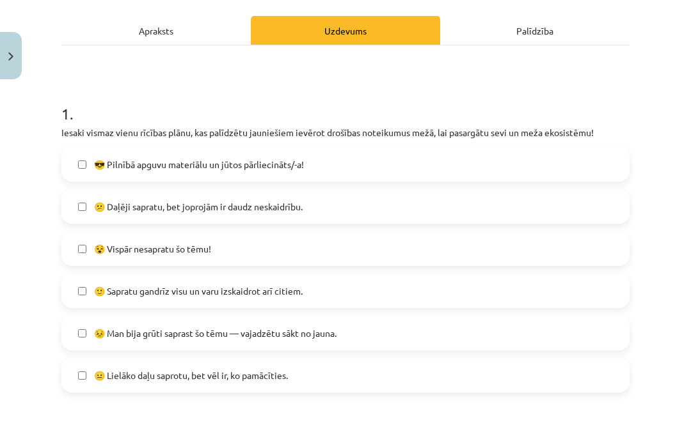
click at [111, 191] on label "😕 Daļēji sapratu, bet joprojām ir daudz neskaidrību." at bounding box center [346, 207] width 566 height 32
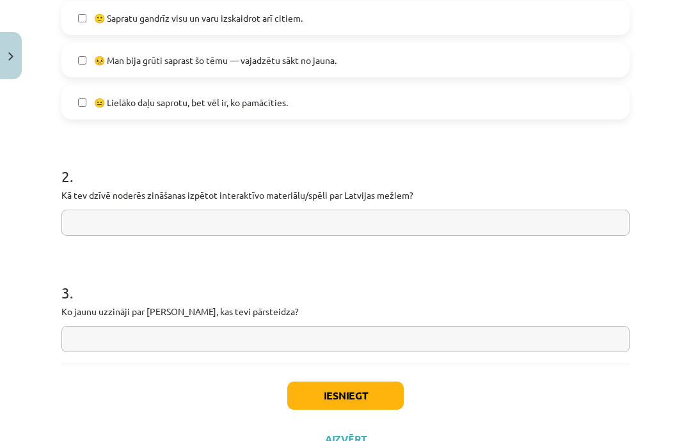
scroll to position [445, 0]
click at [438, 211] on input "text" at bounding box center [345, 224] width 568 height 26
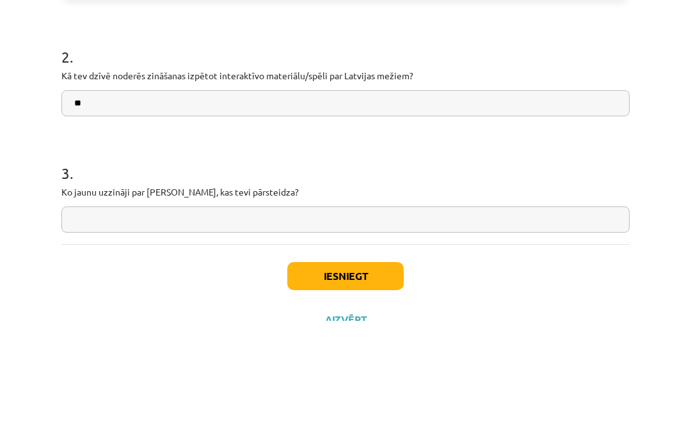
scroll to position [468, 0]
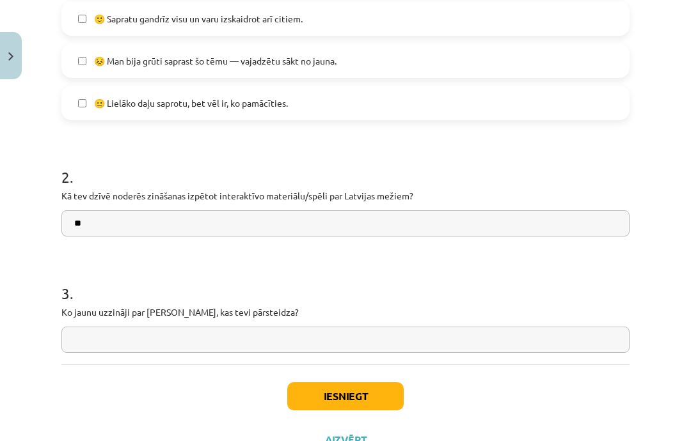
click at [106, 211] on input "**" at bounding box center [345, 224] width 568 height 26
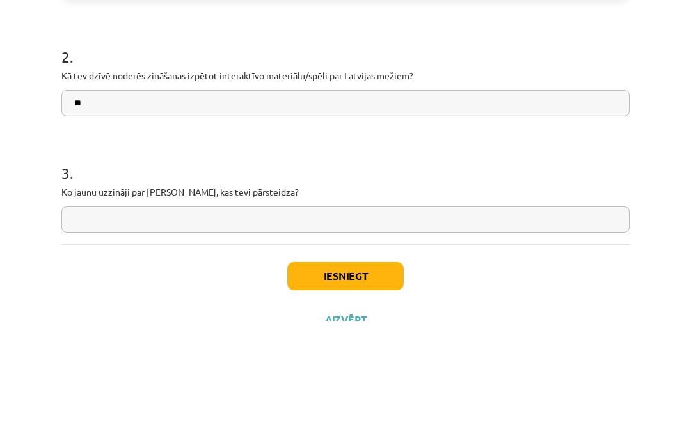
type input "*"
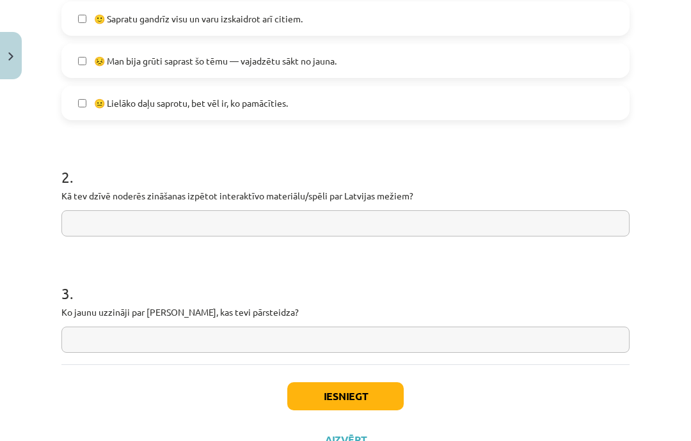
click at [382, 383] on button "Iesniegt" at bounding box center [345, 397] width 116 height 28
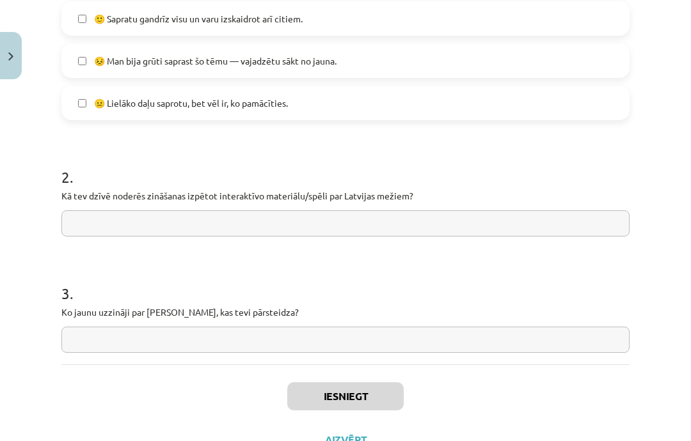
scroll to position [427, 0]
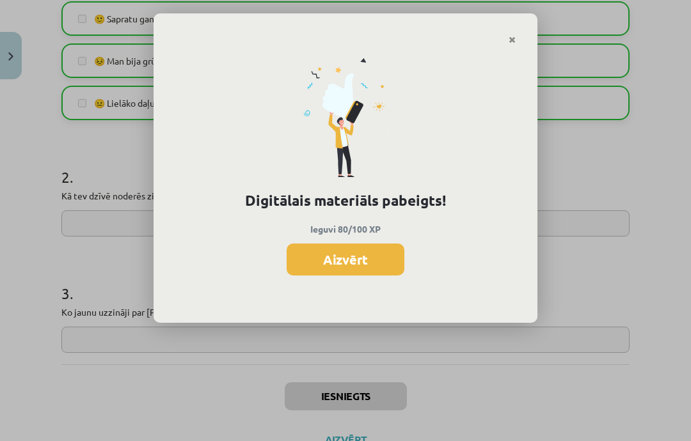
click at [327, 258] on button "Aizvērt" at bounding box center [346, 260] width 118 height 32
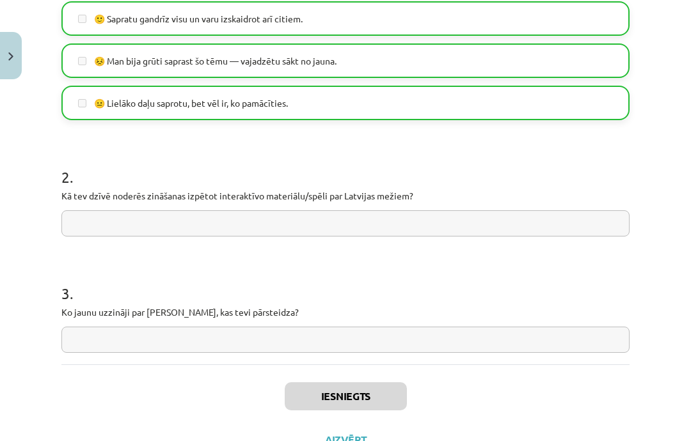
click at [340, 434] on button "Aizvērt" at bounding box center [345, 440] width 49 height 13
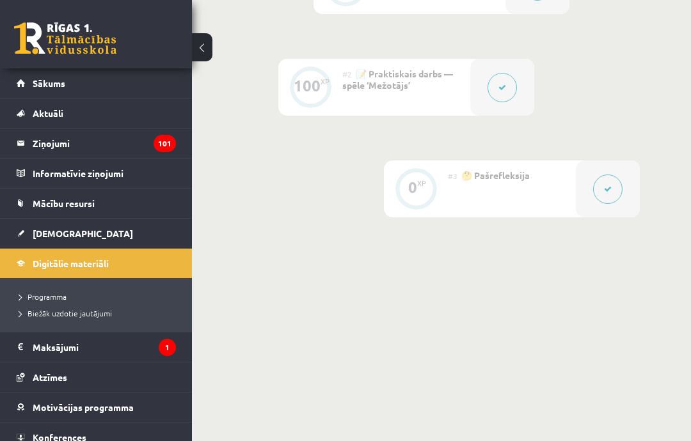
click at [44, 230] on span "[DEMOGRAPHIC_DATA]" at bounding box center [83, 234] width 100 height 12
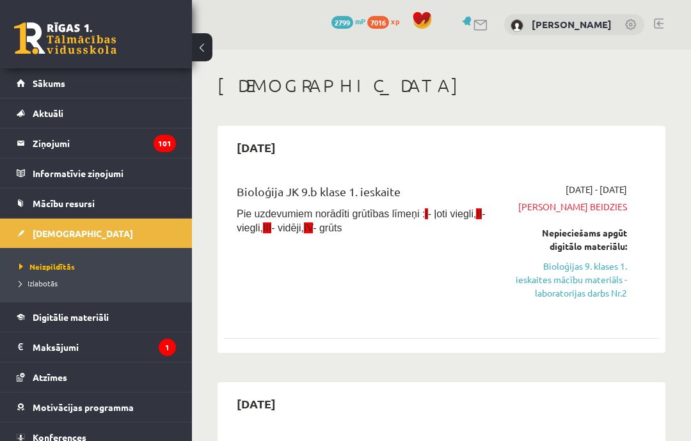
click at [587, 283] on link "Bioloģijas 9. klases 1. ieskaites mācību materiāls - laboratorijas darbs Nr.2" at bounding box center [568, 280] width 117 height 40
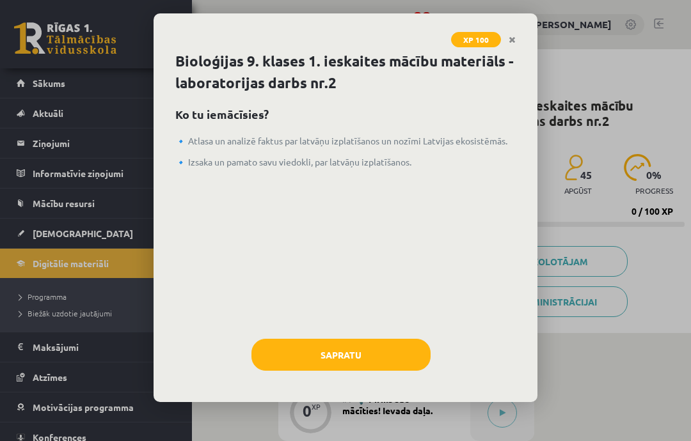
click at [297, 362] on button "Sapratu" at bounding box center [340, 355] width 179 height 32
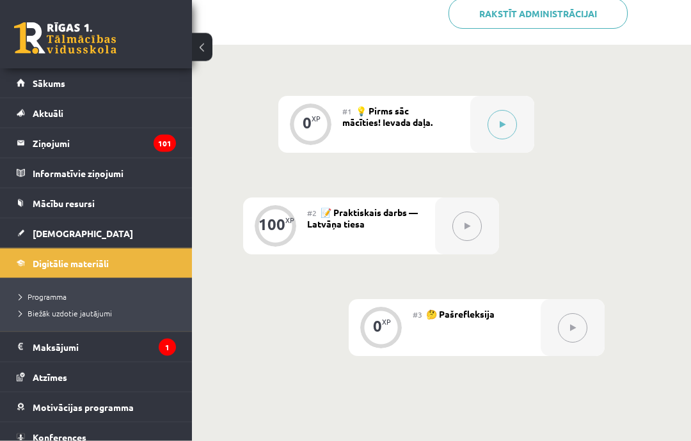
scroll to position [289, 0]
click at [509, 148] on div at bounding box center [502, 124] width 64 height 57
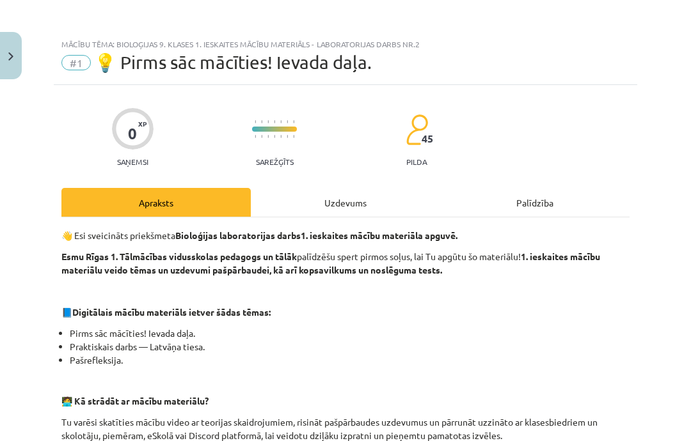
click at [348, 210] on div "Uzdevums" at bounding box center [345, 202] width 189 height 29
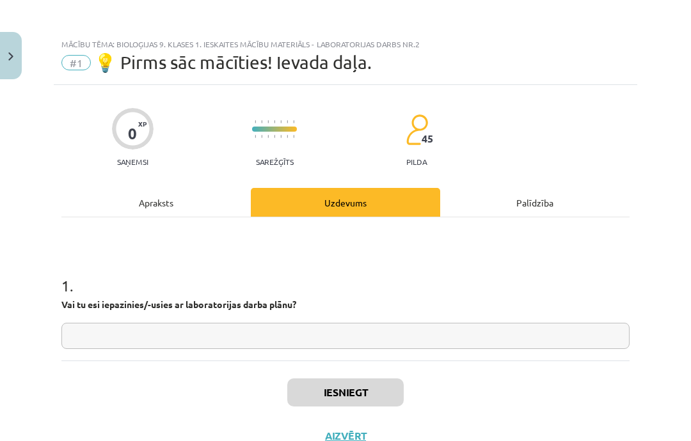
click at [111, 323] on input "text" at bounding box center [345, 336] width 568 height 26
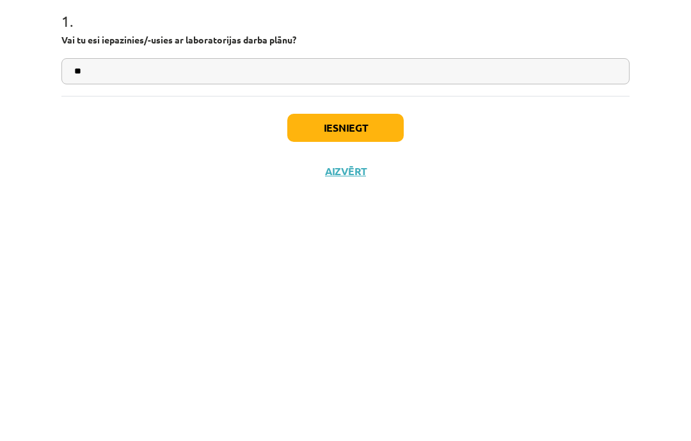
type input "**"
click at [370, 379] on button "Iesniegt" at bounding box center [345, 393] width 116 height 28
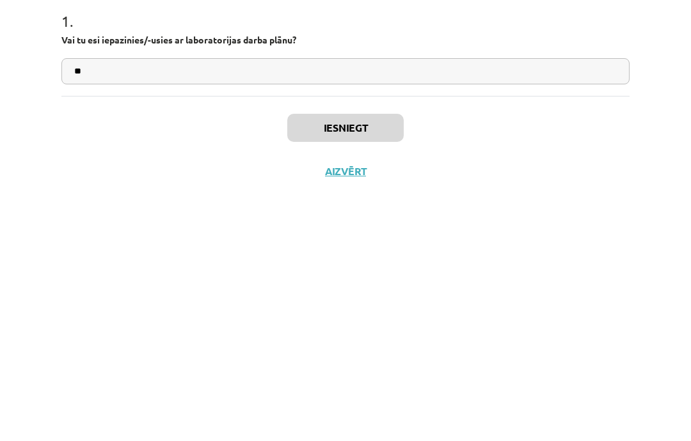
scroll to position [427, 0]
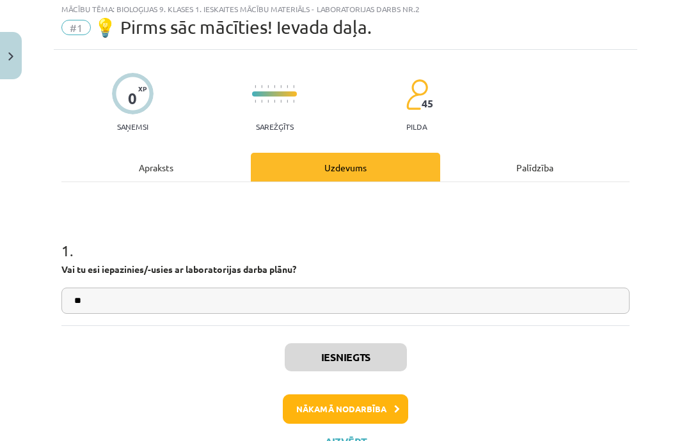
click at [372, 408] on button "Nākamā nodarbība" at bounding box center [345, 409] width 125 height 29
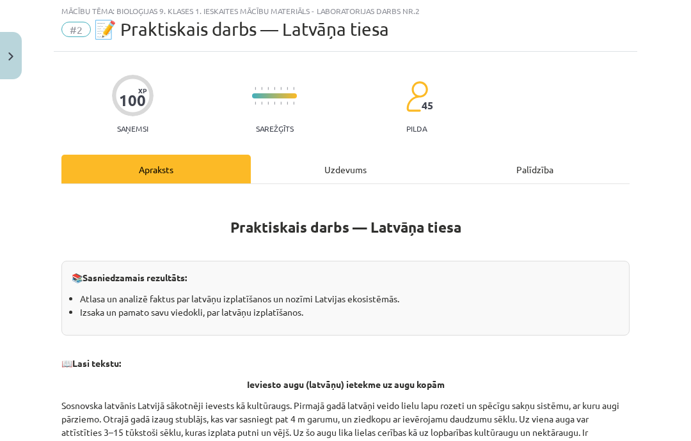
scroll to position [32, 0]
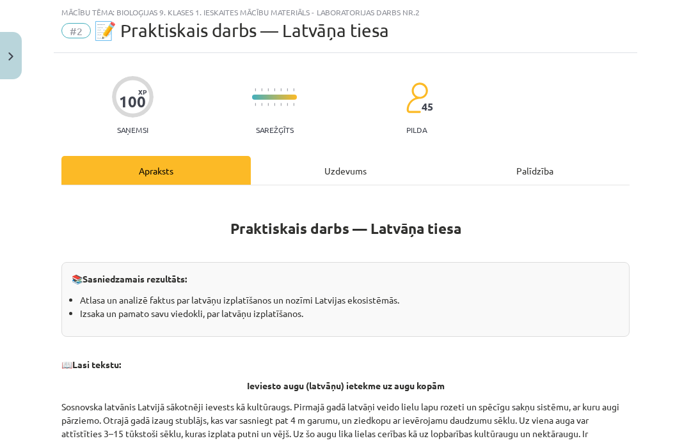
click at [301, 172] on div "Uzdevums" at bounding box center [345, 170] width 189 height 29
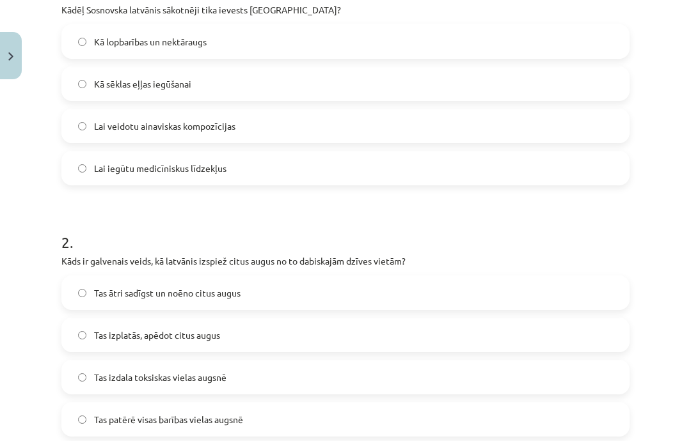
scroll to position [294, 0]
click at [99, 42] on span "Kā lopbarības un nektāraugs" at bounding box center [150, 42] width 113 height 13
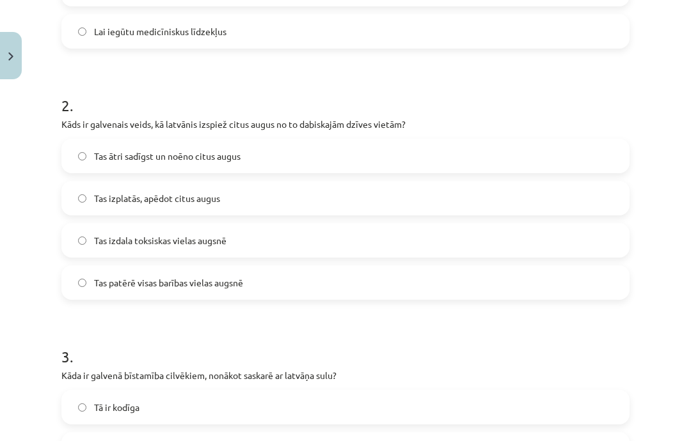
scroll to position [432, 0]
click at [91, 252] on label "Tas izdala toksiskas vielas augsnē" at bounding box center [346, 241] width 566 height 32
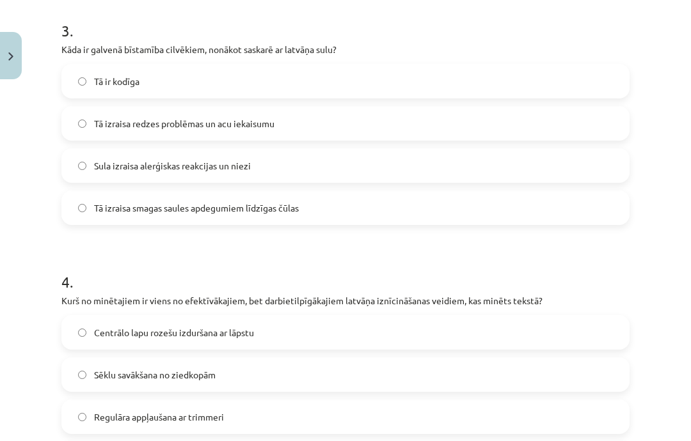
scroll to position [758, 0]
click at [97, 209] on span "Tā izraisa smagas saules apdegumiem līdzīgas čūlas" at bounding box center [196, 208] width 205 height 13
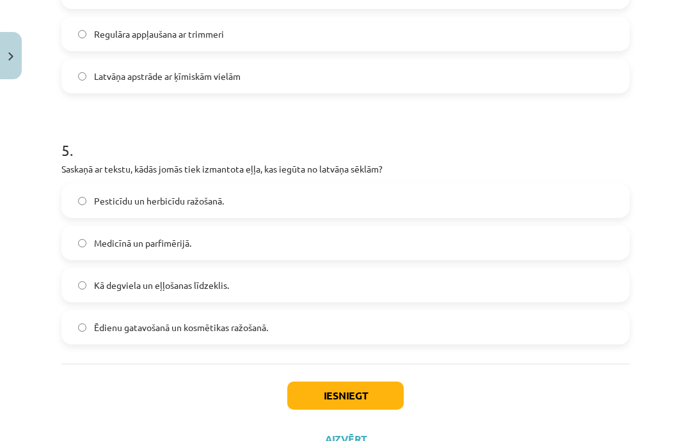
scroll to position [1141, 0]
click at [109, 327] on span "Ēdienu gatavošanā un kosmētikas ražošanā." at bounding box center [181, 328] width 174 height 13
click at [319, 399] on button "Iesniegt" at bounding box center [345, 397] width 116 height 28
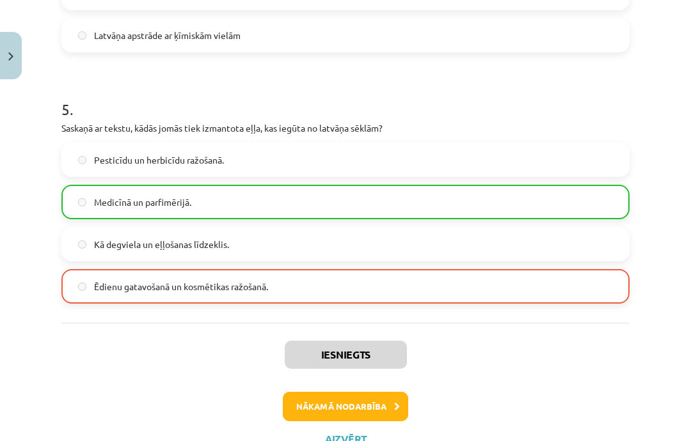
scroll to position [1181, 0]
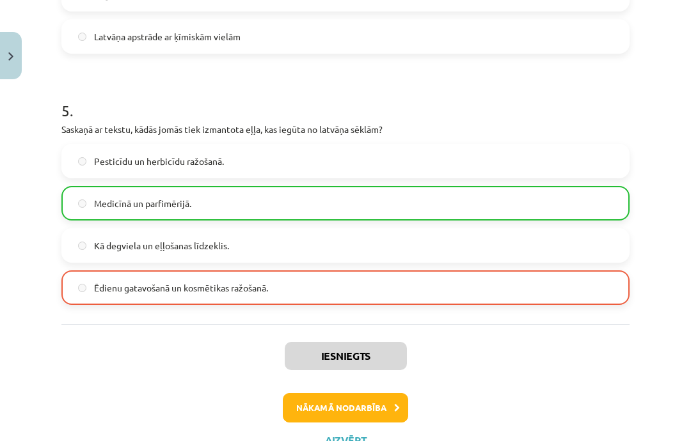
click at [326, 408] on button "Nākamā nodarbība" at bounding box center [345, 408] width 125 height 29
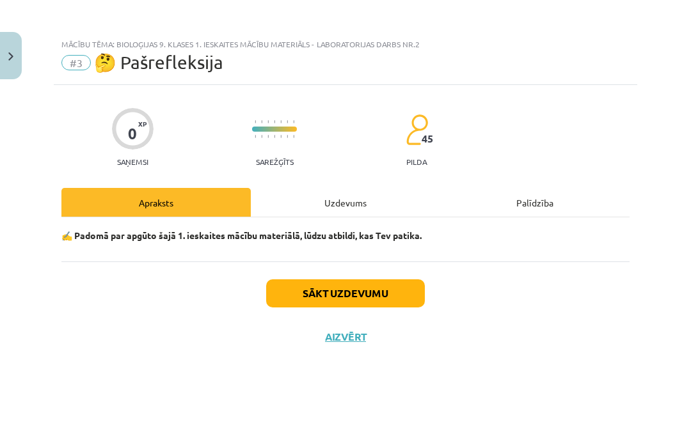
scroll to position [0, 0]
click at [302, 297] on button "Sākt uzdevumu" at bounding box center [345, 294] width 159 height 28
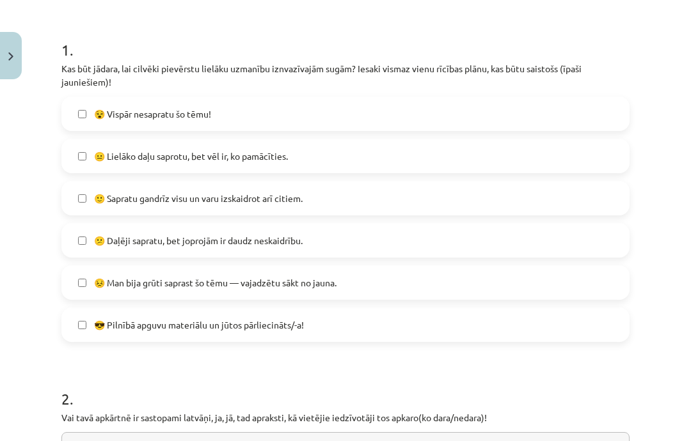
scroll to position [236, 0]
click at [103, 192] on span "🙂 Sapratu gandrīz visu un varu izskaidrot arī citiem." at bounding box center [198, 198] width 209 height 13
click at [94, 140] on label "😐 Lielāko daļu saprotu, bet vēl ir, ko pamācīties." at bounding box center [346, 156] width 566 height 32
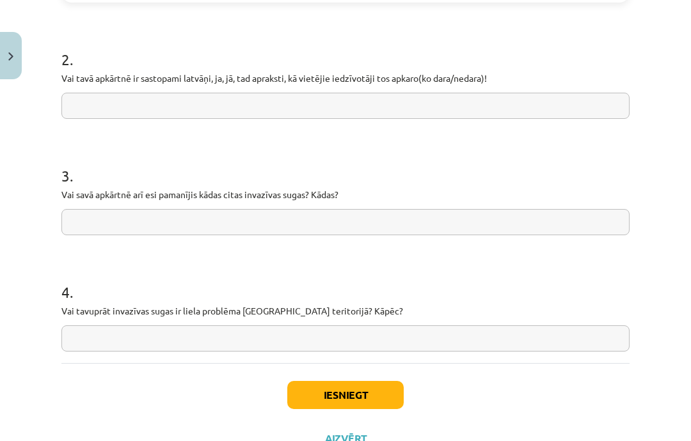
scroll to position [575, 0]
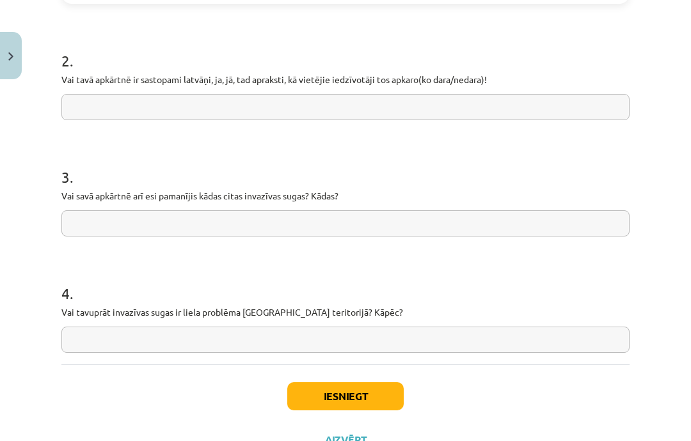
click at [322, 383] on button "Iesniegt" at bounding box center [345, 397] width 116 height 28
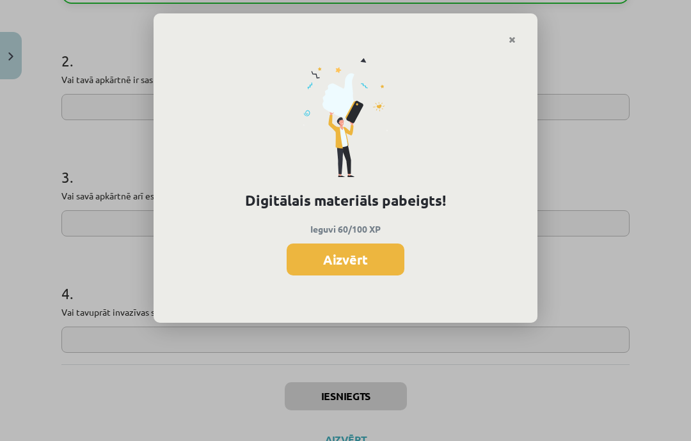
click at [319, 270] on button "Aizvērt" at bounding box center [346, 260] width 118 height 32
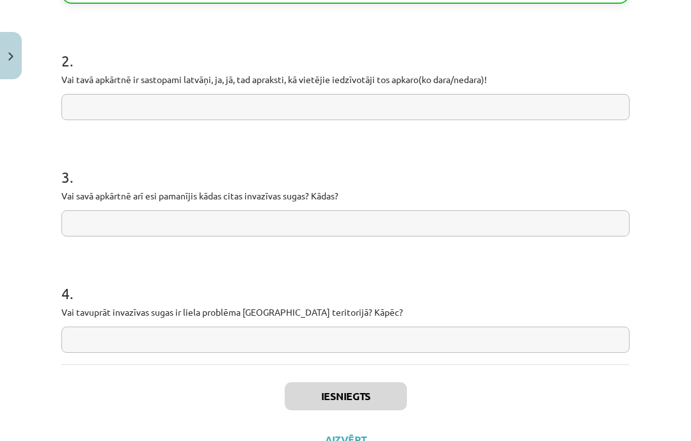
click at [342, 434] on button "Aizvērt" at bounding box center [345, 440] width 49 height 13
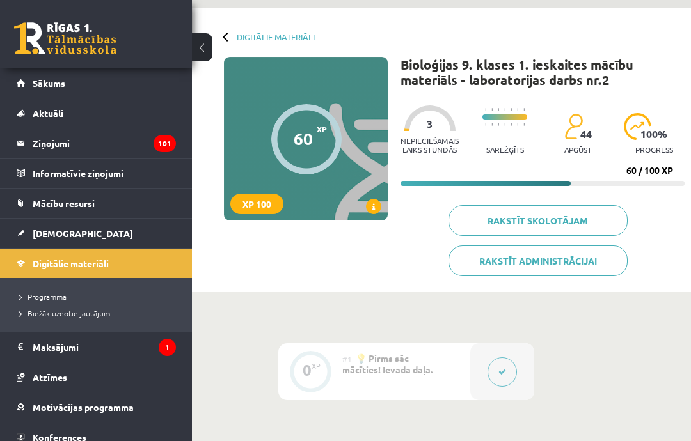
scroll to position [0, 0]
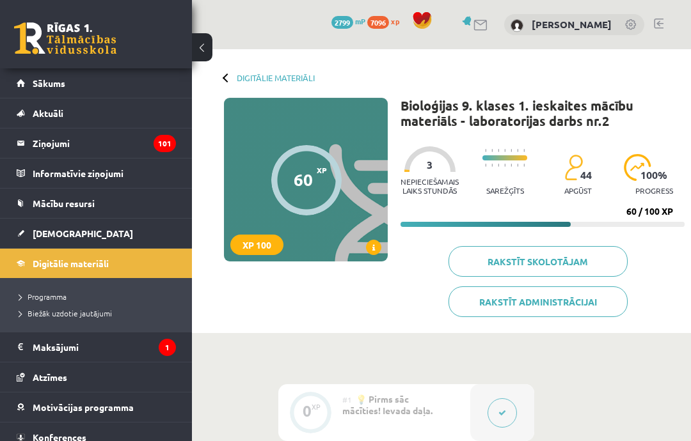
click at [45, 214] on link "Mācību resursi" at bounding box center [96, 203] width 159 height 29
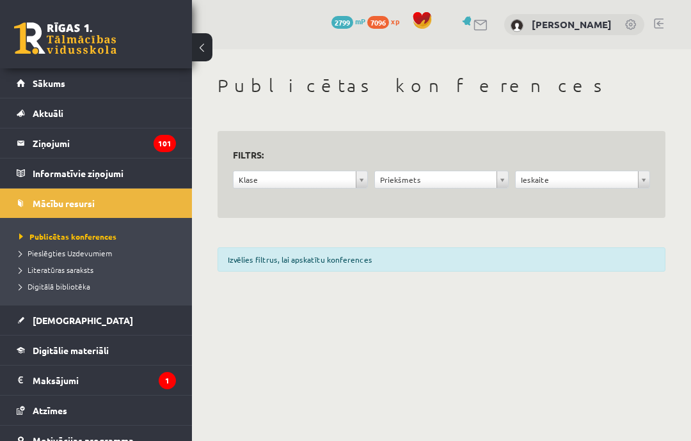
click at [65, 326] on link "[DEMOGRAPHIC_DATA]" at bounding box center [96, 320] width 159 height 29
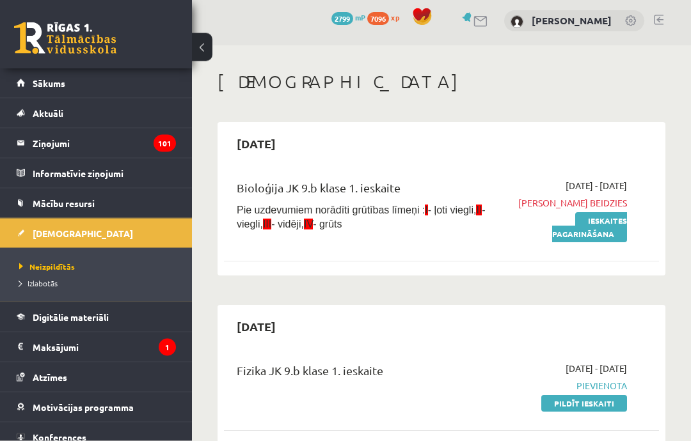
scroll to position [4, 0]
click at [604, 241] on link "Ieskaites pagarināšana" at bounding box center [589, 227] width 75 height 30
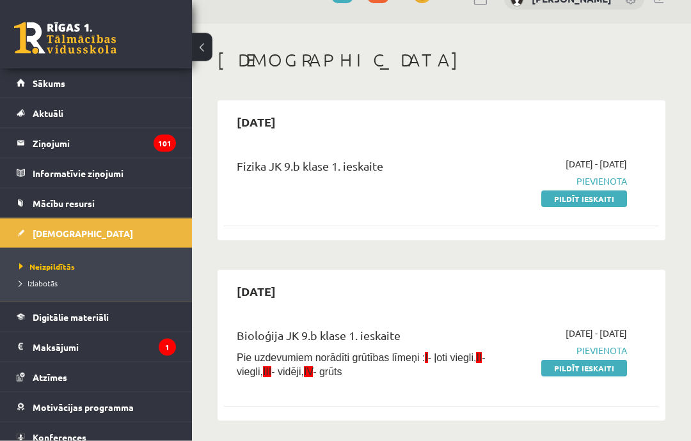
scroll to position [26, 0]
click at [602, 194] on link "Pildīt ieskaiti" at bounding box center [584, 199] width 86 height 17
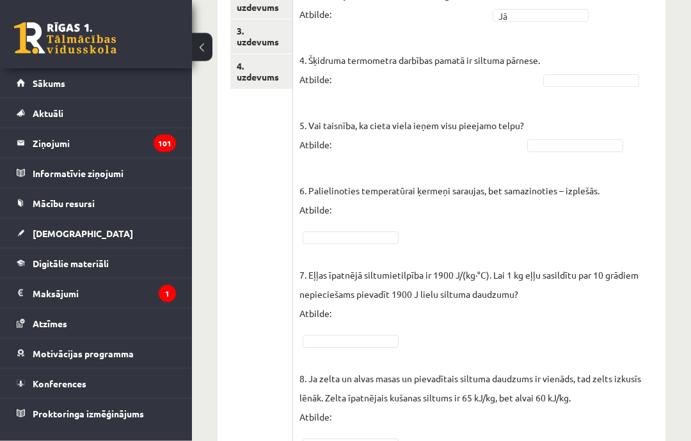
scroll to position [595, 0]
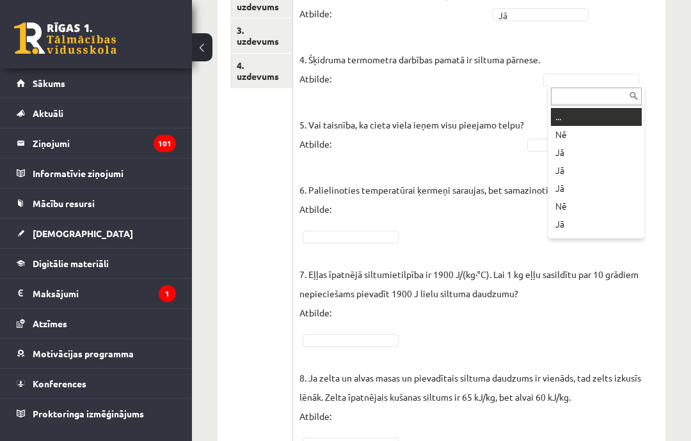
type input "*"
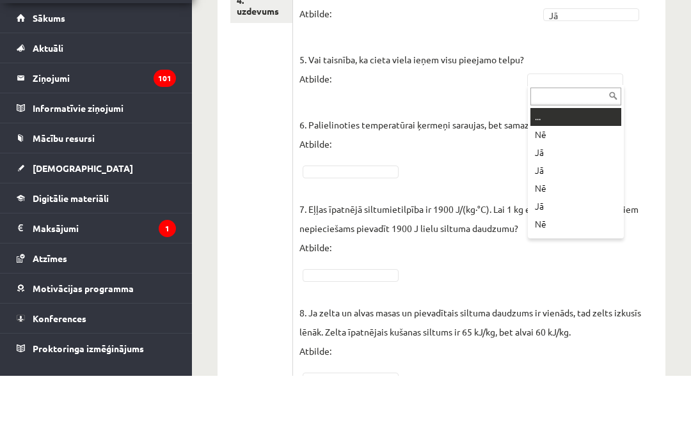
type input "*"
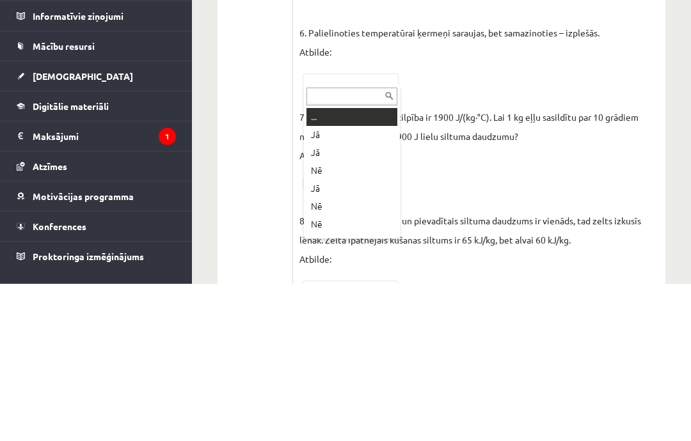
type input "*"
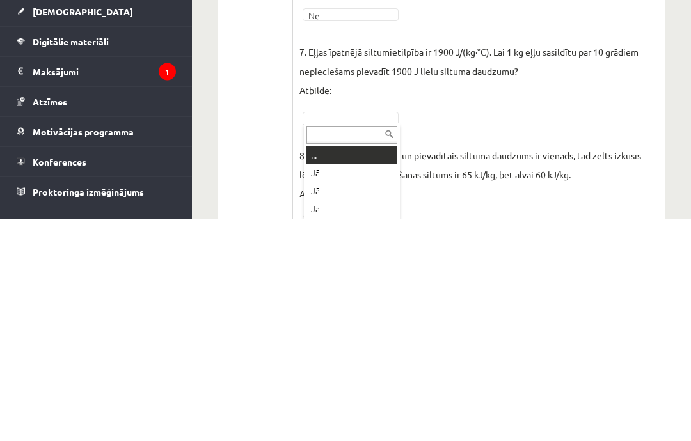
type input "*"
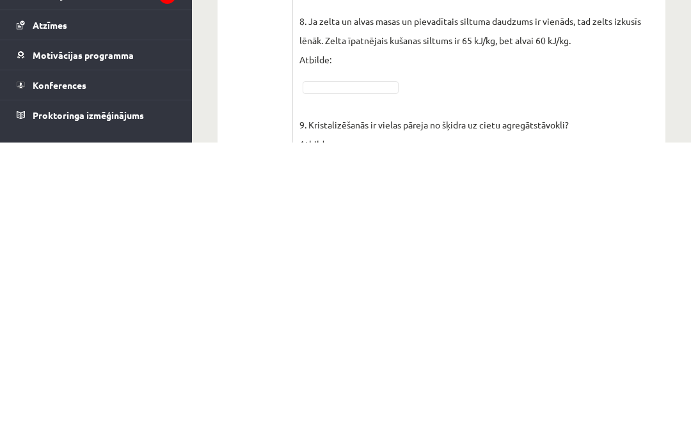
scroll to position [655, 0]
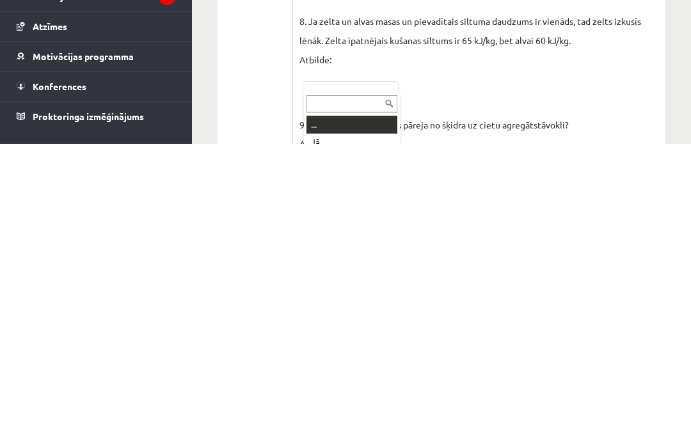
type input "*"
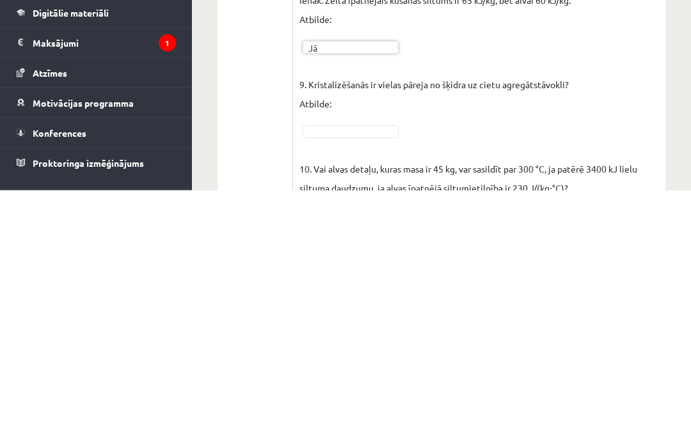
scroll to position [712, 0]
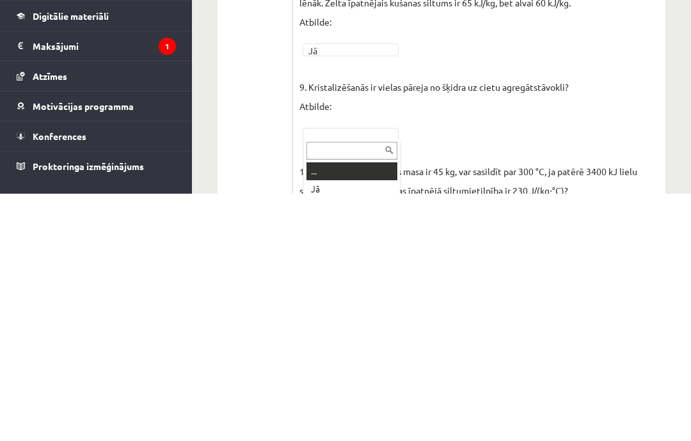
type input "*"
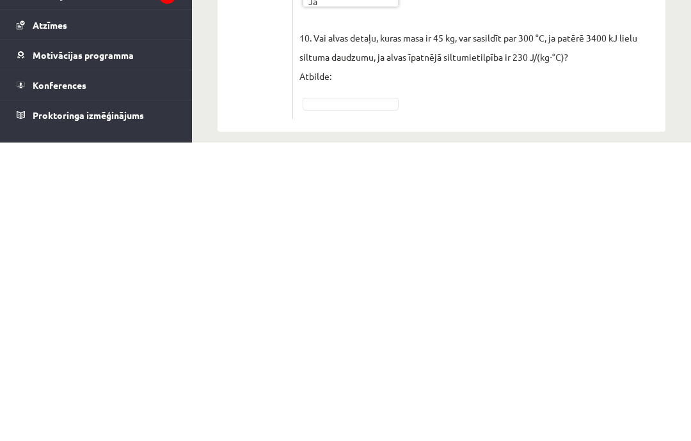
scroll to position [798, 0]
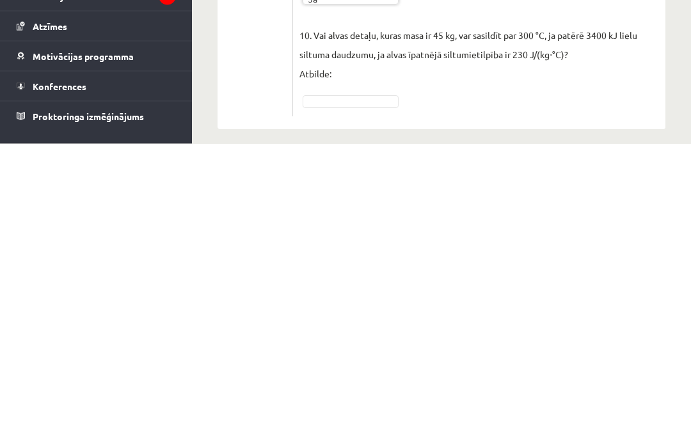
type input "*"
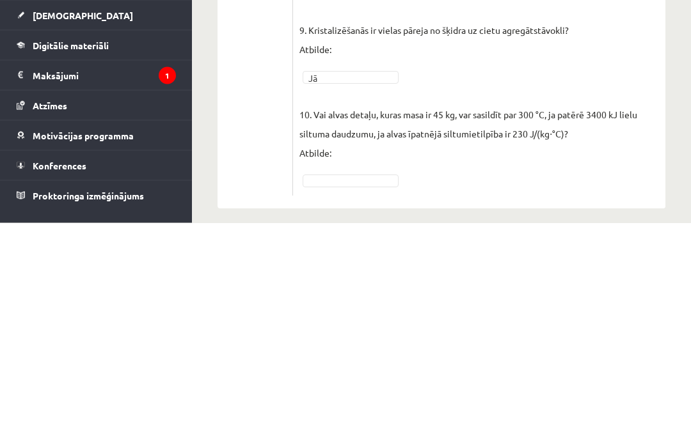
scroll to position [809, 0]
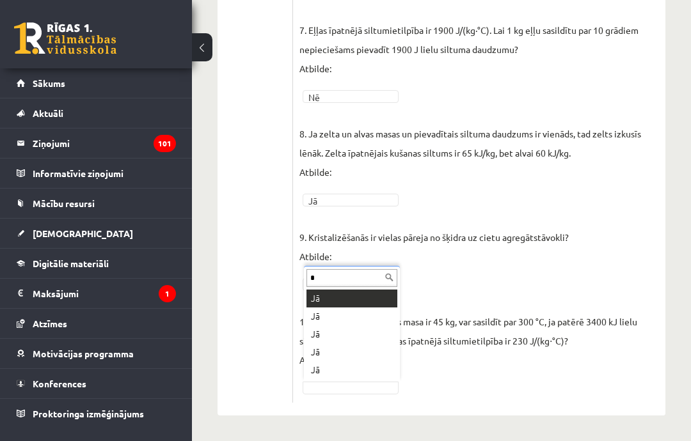
type input "**"
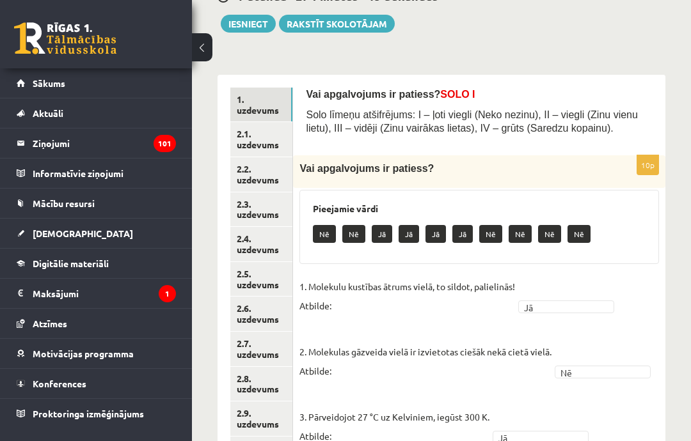
scroll to position [142, 0]
click at [260, 132] on link "2.1. uzdevums" at bounding box center [261, 139] width 62 height 35
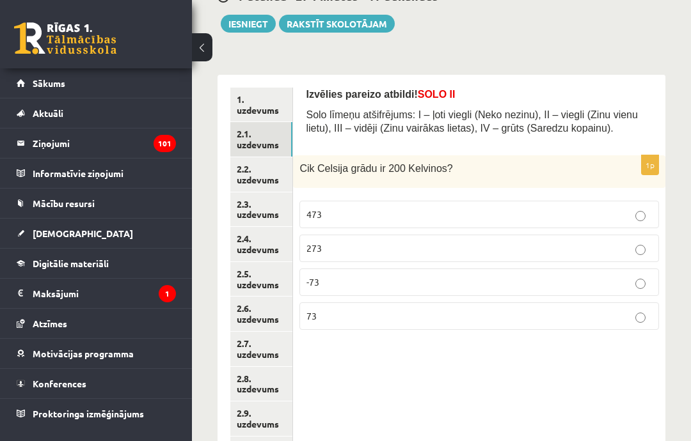
scroll to position [152, 0]
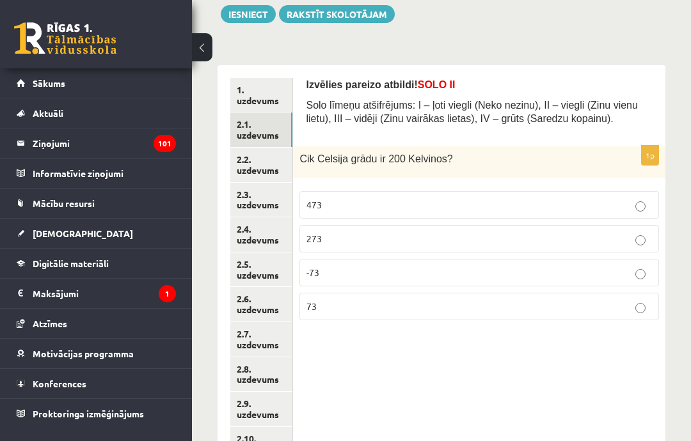
click at [257, 159] on link "2.2. uzdevums" at bounding box center [261, 165] width 62 height 35
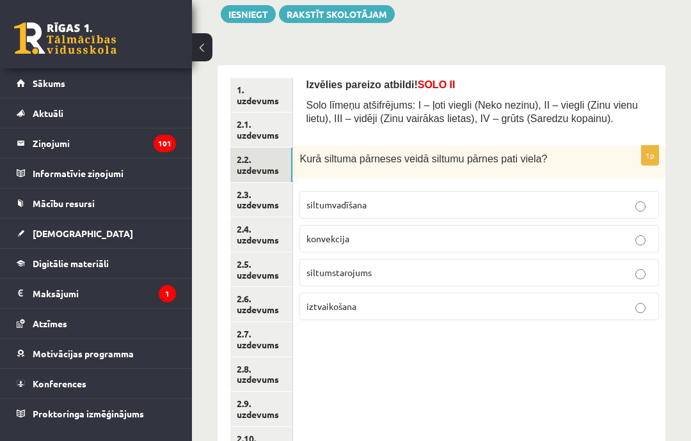
click at [256, 193] on link "2.3. uzdevums" at bounding box center [261, 200] width 62 height 35
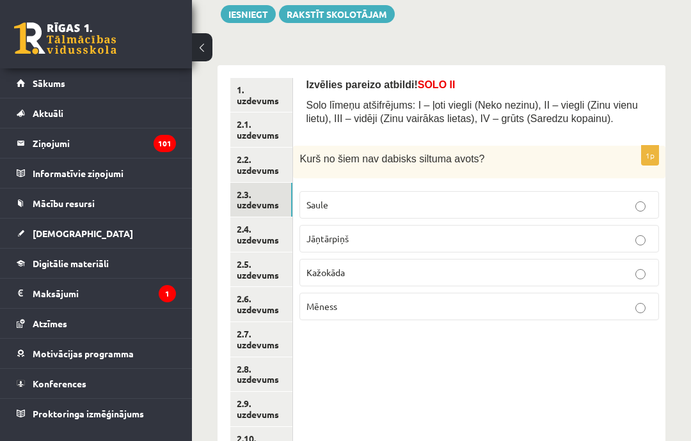
click at [254, 129] on link "2.1. uzdevums" at bounding box center [261, 130] width 62 height 35
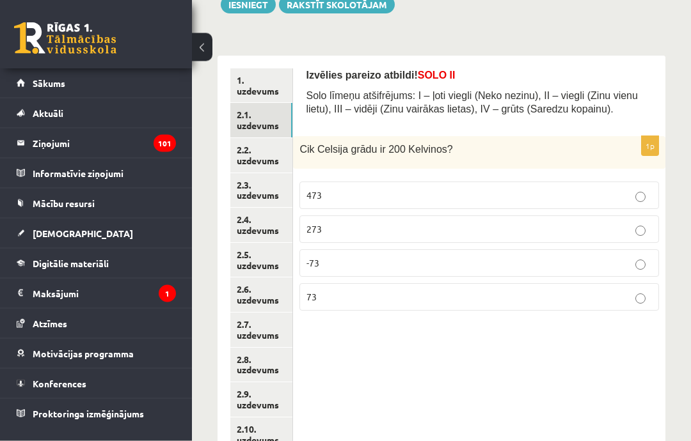
scroll to position [163, 0]
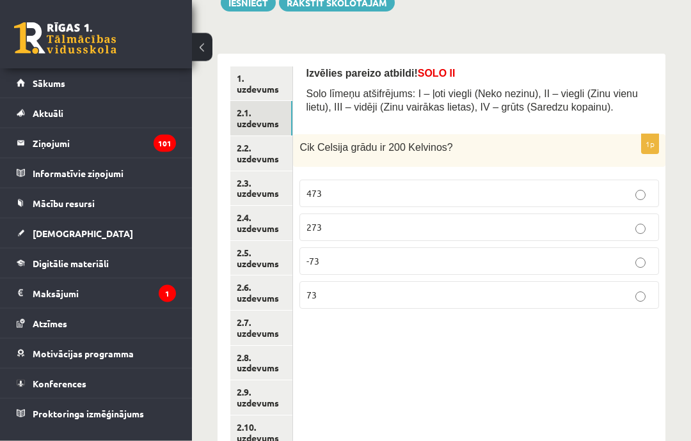
click at [616, 258] on p "-73" at bounding box center [479, 261] width 346 height 13
click at [255, 156] on link "2.2. uzdevums" at bounding box center [261, 153] width 62 height 35
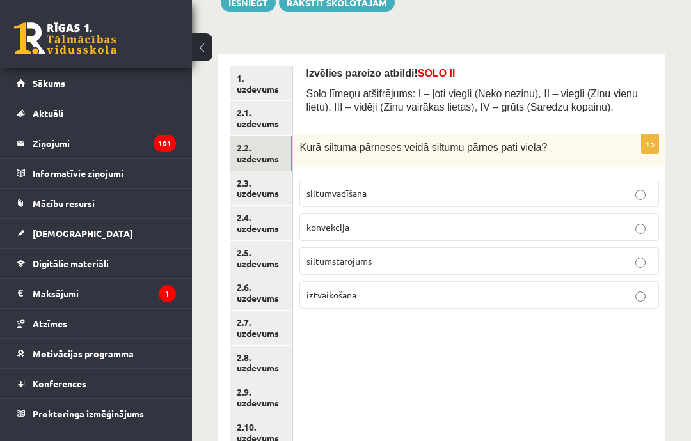
click at [425, 194] on p "siltumvadīšana" at bounding box center [479, 193] width 346 height 13
click at [251, 189] on link "2.3. uzdevums" at bounding box center [261, 188] width 62 height 35
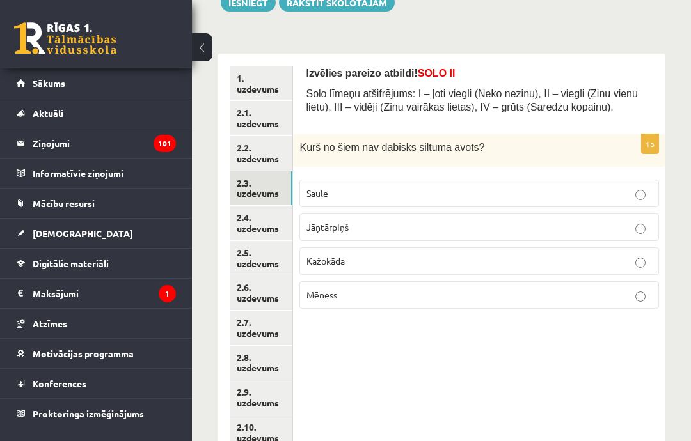
click at [354, 299] on p "Mēness" at bounding box center [479, 295] width 346 height 13
click at [247, 222] on link "2.4. uzdevums" at bounding box center [261, 223] width 62 height 35
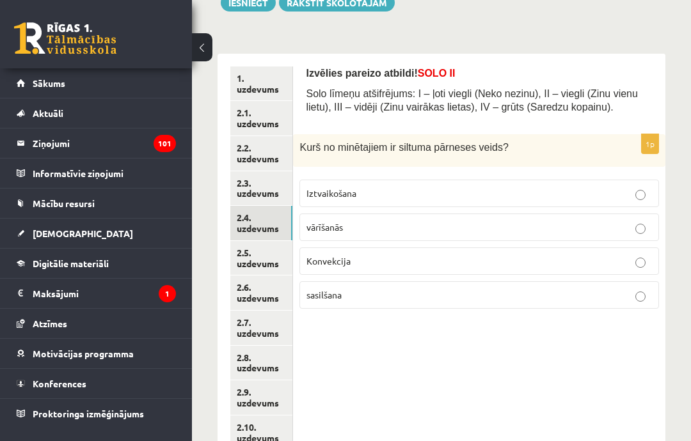
click at [268, 250] on link "2.5. uzdevums" at bounding box center [261, 258] width 62 height 35
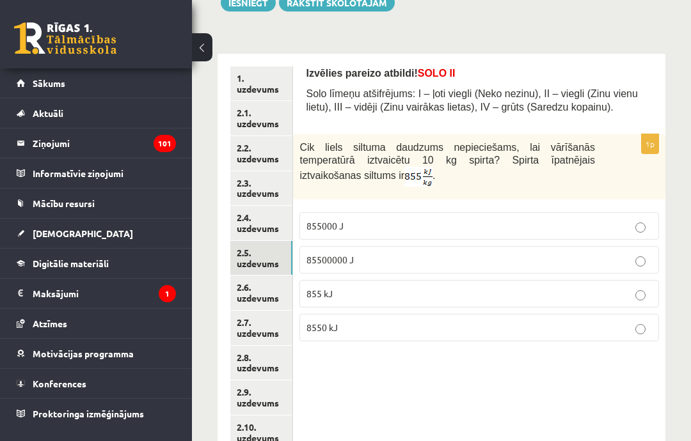
click at [253, 220] on link "2.4. uzdevums" at bounding box center [261, 223] width 62 height 35
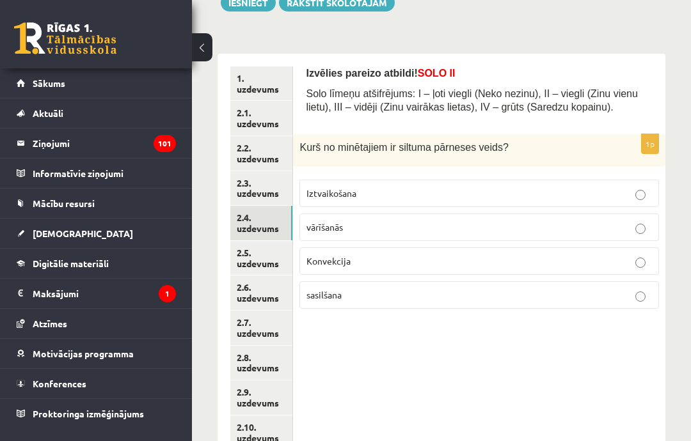
click at [556, 257] on p "Konvekcija" at bounding box center [479, 261] width 346 height 13
click at [250, 251] on link "2.5. uzdevums" at bounding box center [261, 258] width 62 height 35
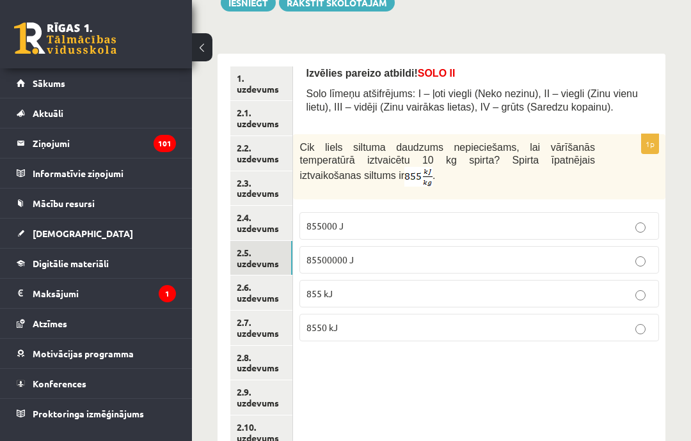
click at [573, 332] on p "8550 kJ" at bounding box center [479, 327] width 346 height 13
click at [251, 292] on link "2.6. uzdevums" at bounding box center [261, 293] width 62 height 35
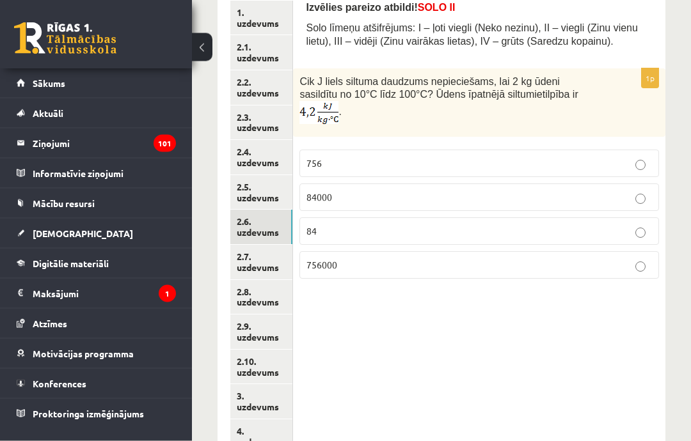
scroll to position [222, 0]
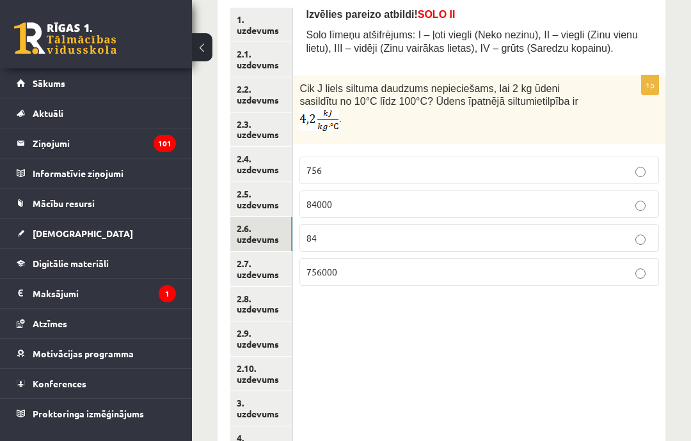
click at [608, 286] on label "756000" at bounding box center [479, 272] width 360 height 28
click at [251, 267] on link "2.7. uzdevums" at bounding box center [261, 269] width 62 height 35
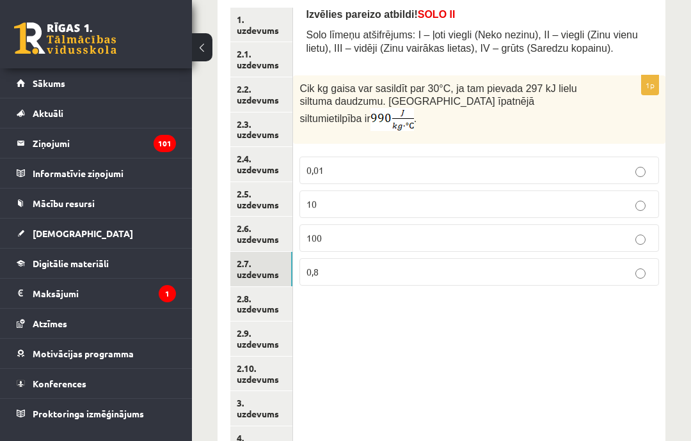
click at [434, 199] on label "10" at bounding box center [479, 205] width 360 height 28
click at [258, 297] on link "2.8. uzdevums" at bounding box center [261, 304] width 62 height 35
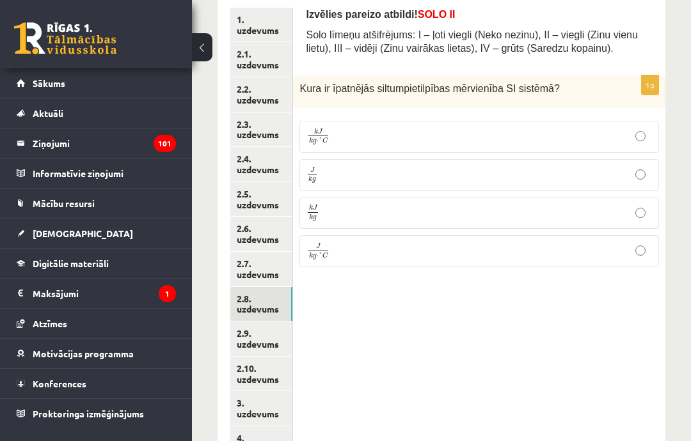
click at [619, 264] on label "J k g ⋅ ° C J k g ⋅ ° C" at bounding box center [479, 251] width 360 height 32
click at [248, 326] on link "2.9. uzdevums" at bounding box center [261, 339] width 62 height 35
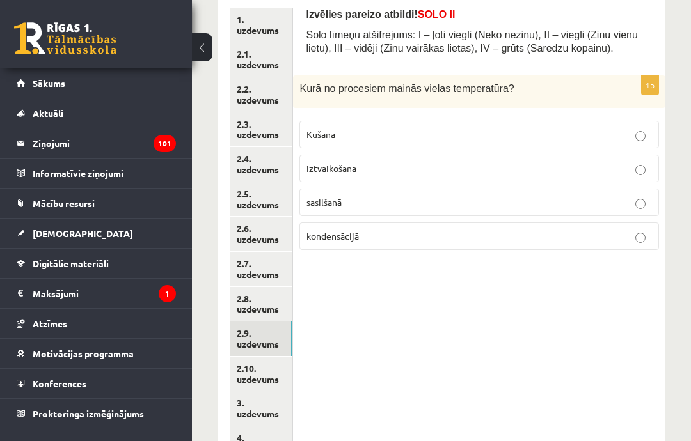
scroll to position [211, 0]
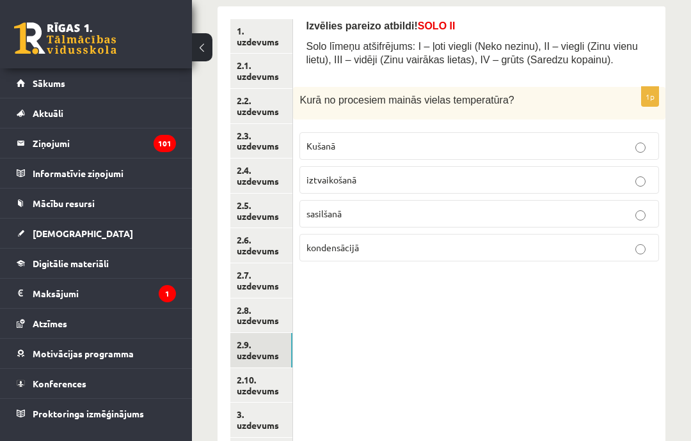
click at [256, 373] on link "2.10. uzdevums" at bounding box center [261, 386] width 62 height 35
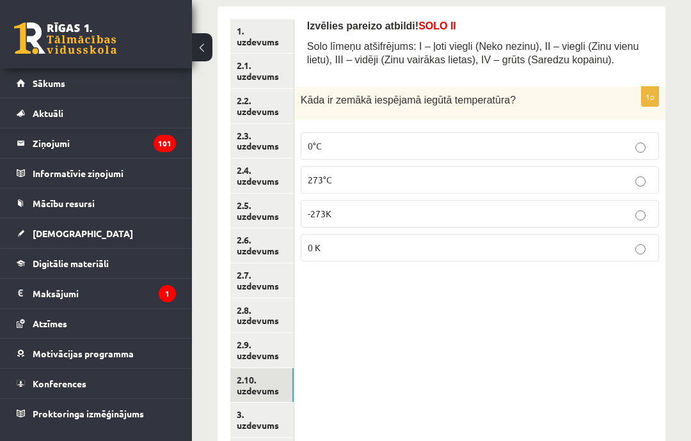
click at [258, 403] on link "3. uzdevums" at bounding box center [261, 420] width 63 height 35
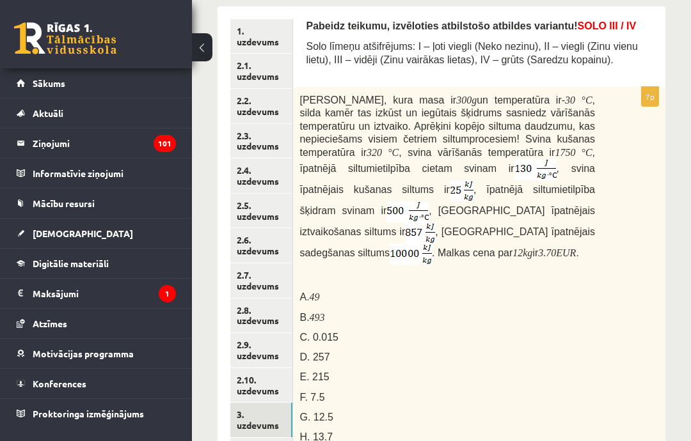
click at [258, 342] on link "2.9. uzdevums" at bounding box center [261, 350] width 62 height 35
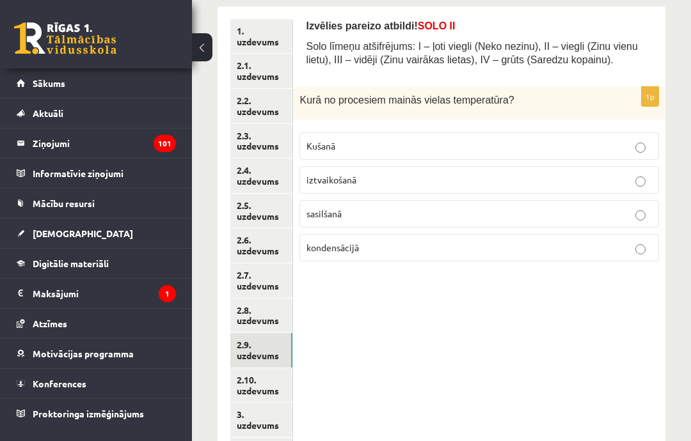
click at [241, 381] on link "2.10. uzdevums" at bounding box center [261, 386] width 62 height 35
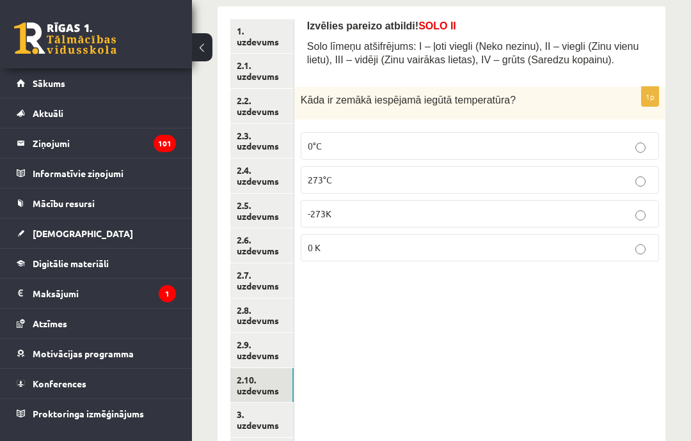
click at [340, 245] on p "0 K" at bounding box center [480, 247] width 344 height 13
click at [254, 346] on link "2.9. uzdevums" at bounding box center [261, 350] width 63 height 35
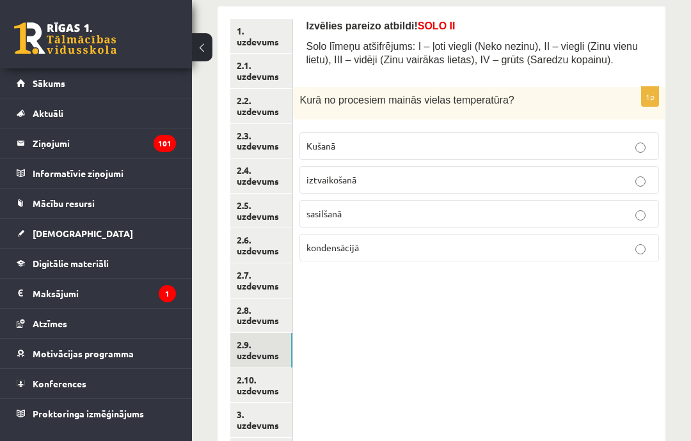
click at [326, 217] on span "sasilšanā" at bounding box center [323, 214] width 35 height 12
click at [260, 306] on link "2.8. uzdevums" at bounding box center [261, 316] width 62 height 35
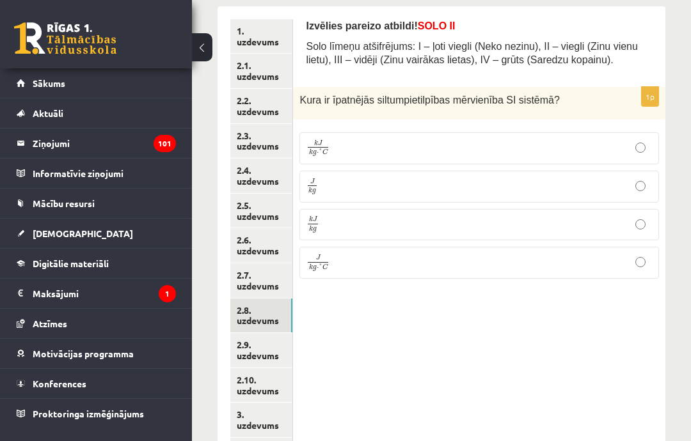
click at [249, 343] on link "2.9. uzdevums" at bounding box center [261, 350] width 62 height 35
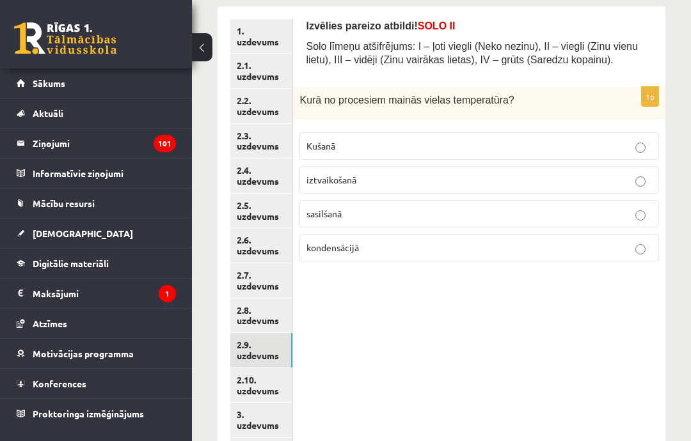
click at [248, 381] on link "2.10. uzdevums" at bounding box center [261, 386] width 62 height 35
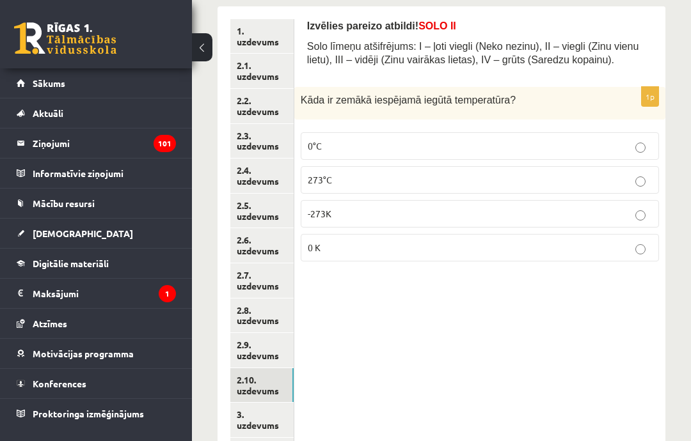
click at [252, 411] on link "3. uzdevums" at bounding box center [261, 420] width 63 height 35
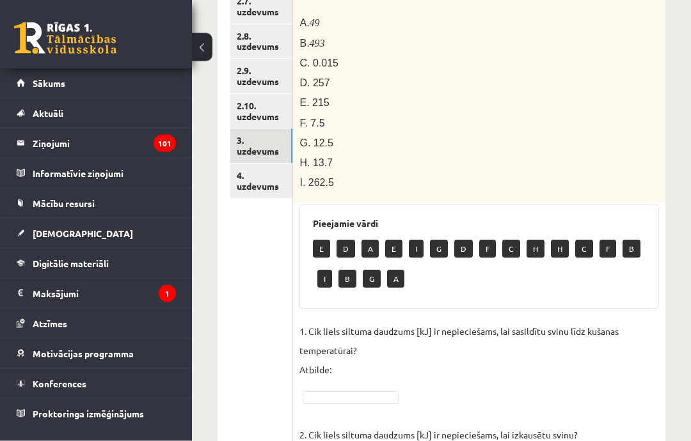
scroll to position [495, 0]
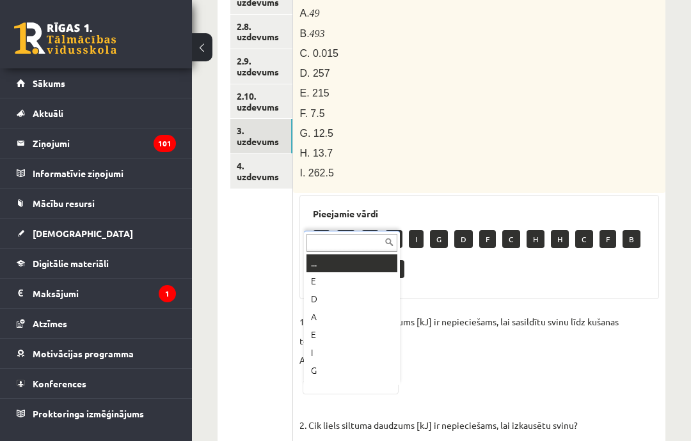
type input "*"
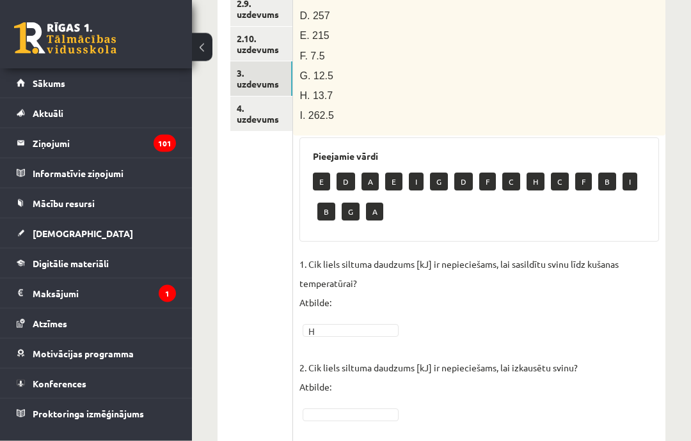
scroll to position [555, 0]
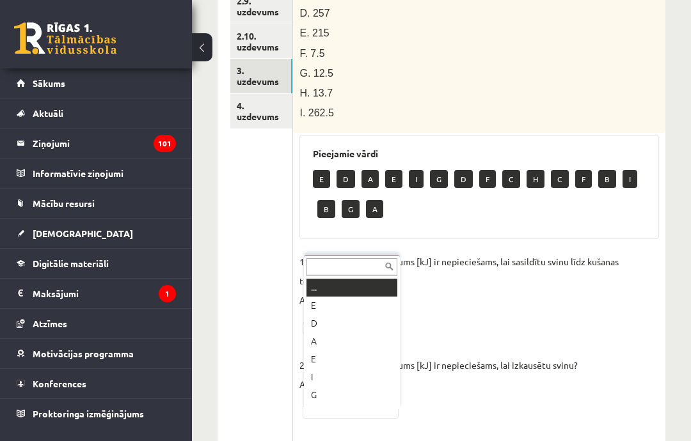
type input "*"
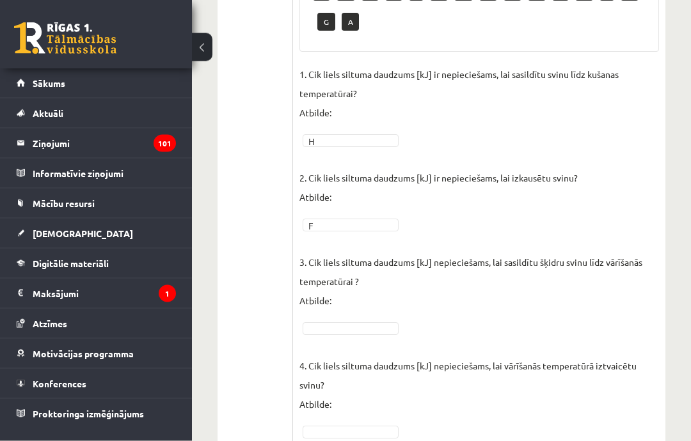
scroll to position [744, 0]
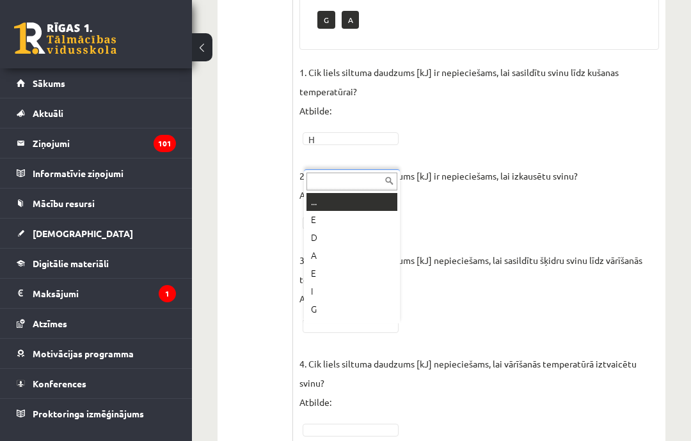
type input "*"
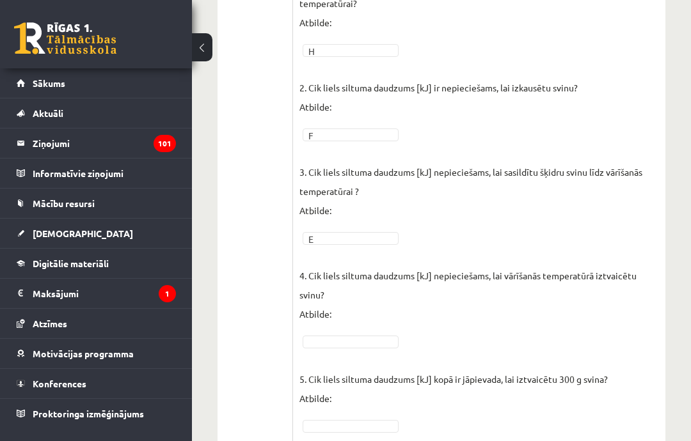
scroll to position [883, 0]
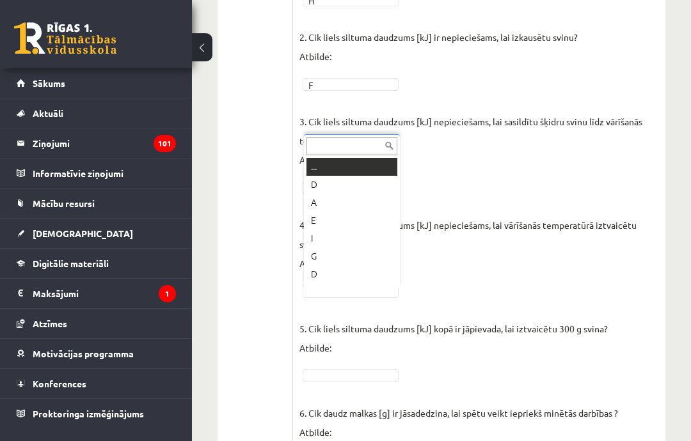
type input "*"
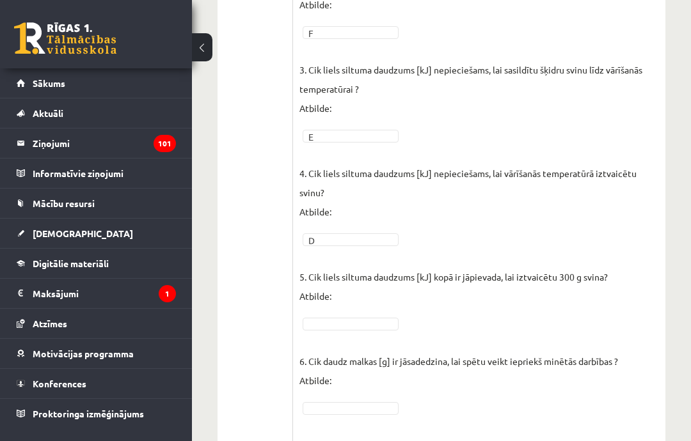
scroll to position [942, 0]
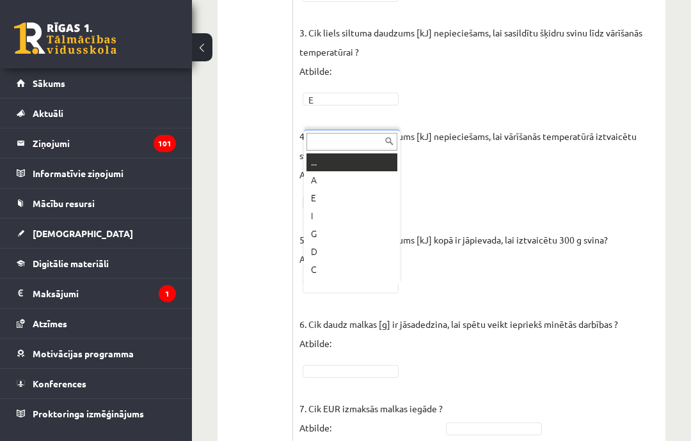
type input "*"
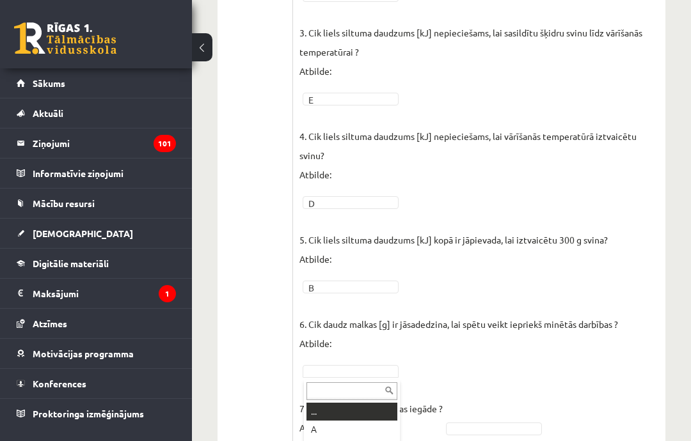
scroll to position [989, 0]
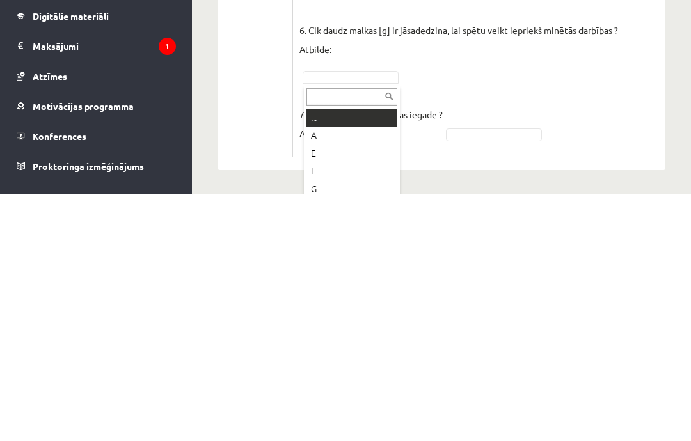
type input "*"
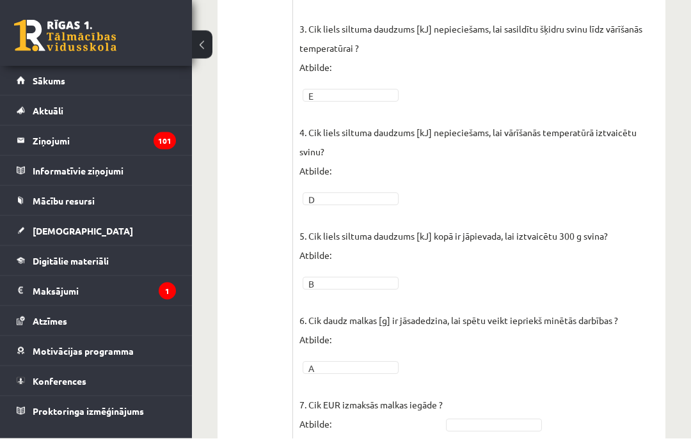
scroll to position [942, 0]
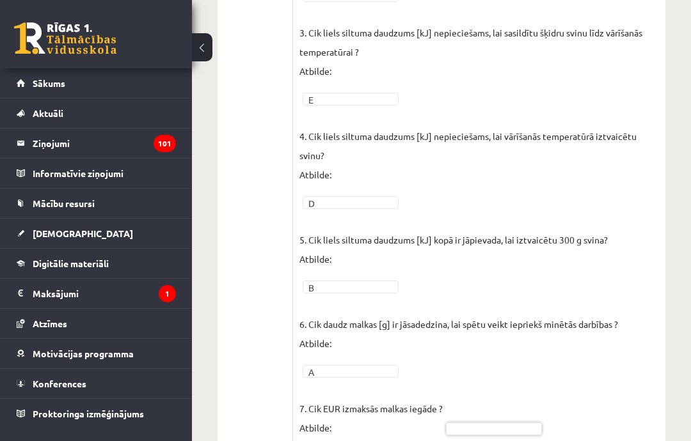
click at [512, 421] on fieldset "1. Cik liels siltuma daudzums [kJ] ir nepieciešams, lai sasildītu svinu līdz ku…" at bounding box center [479, 140] width 360 height 610
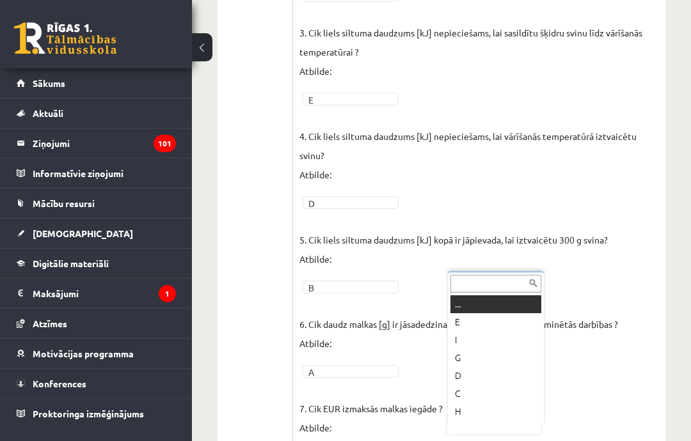
scroll to position [993, 0]
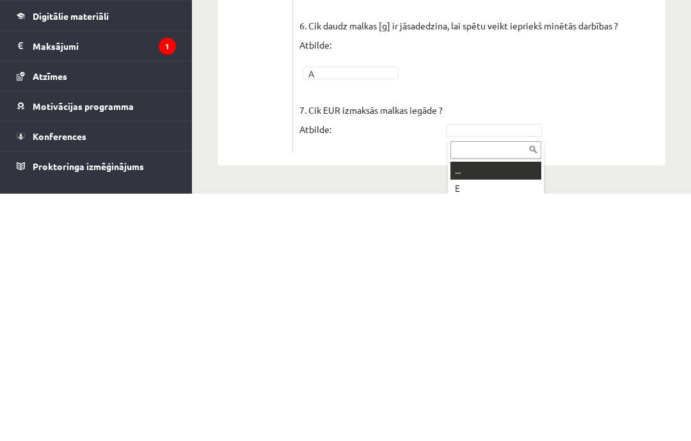
type input "*"
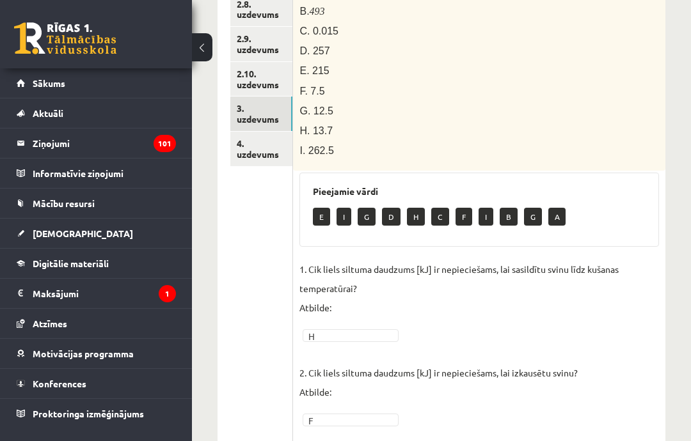
click at [249, 139] on link "4. uzdevums" at bounding box center [261, 149] width 62 height 35
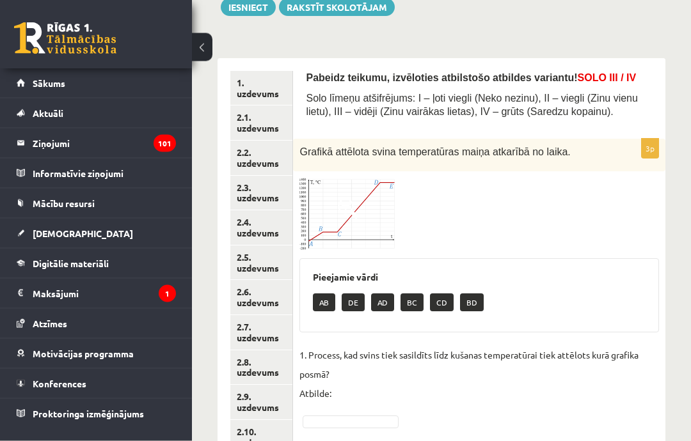
scroll to position [159, 0]
click at [369, 211] on img at bounding box center [347, 214] width 96 height 73
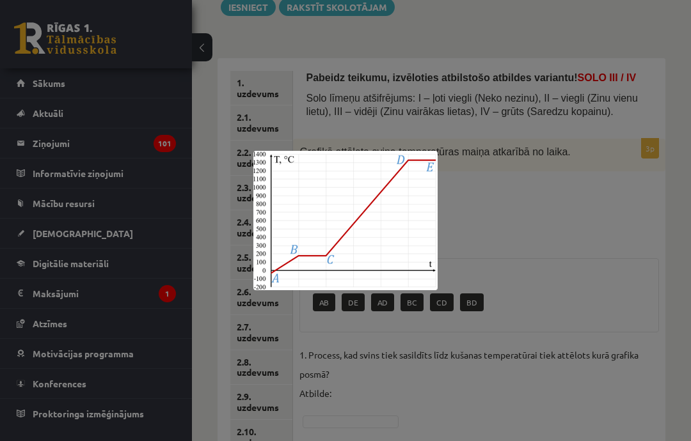
scroll to position [161, 0]
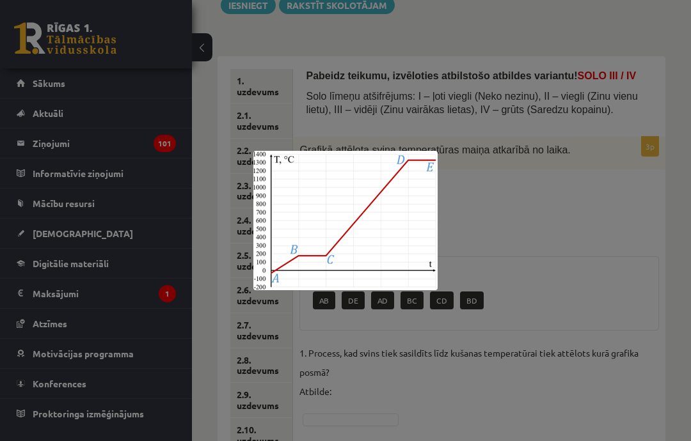
click at [372, 110] on div at bounding box center [345, 220] width 691 height 441
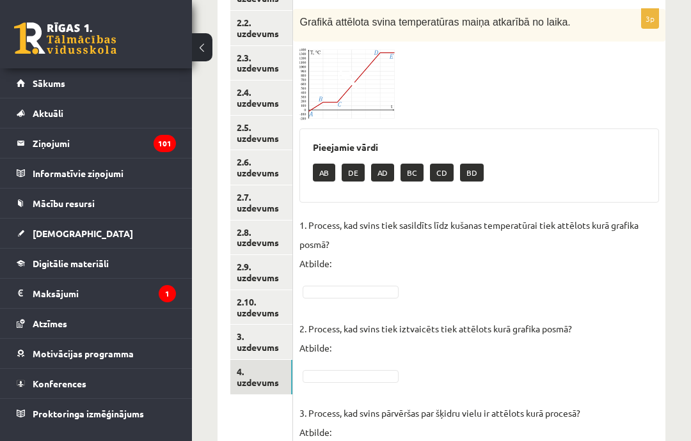
scroll to position [310, 0]
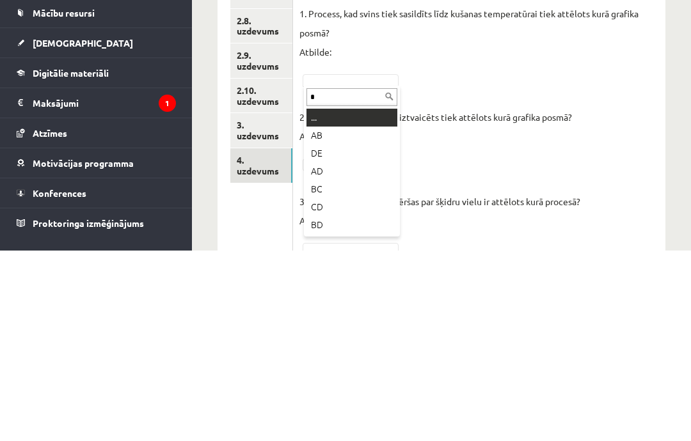
type input "**"
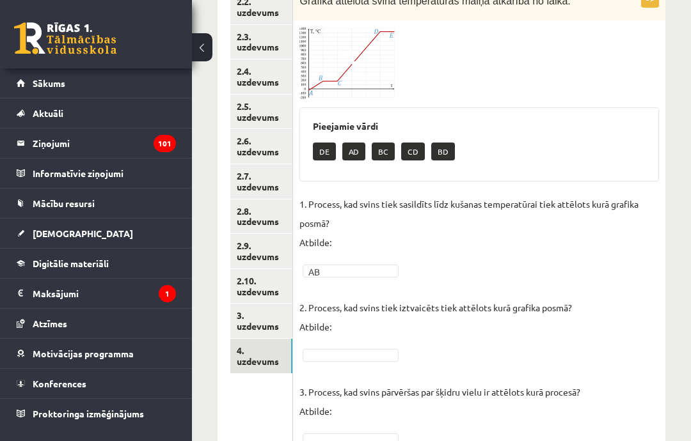
scroll to position [361, 0]
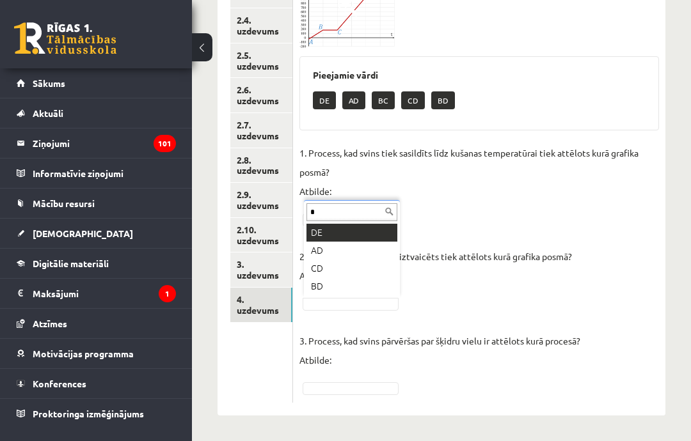
type input "**"
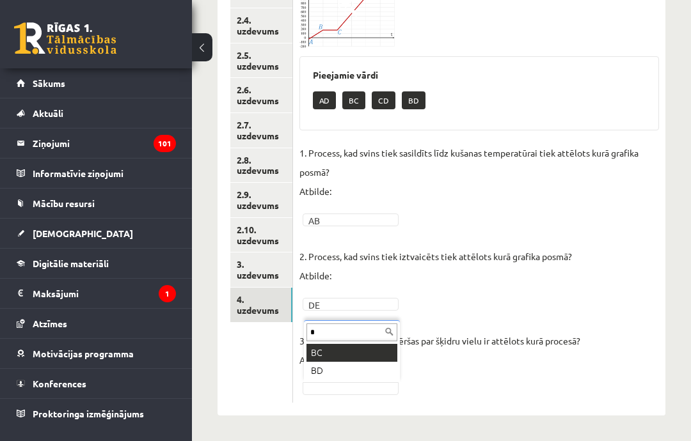
type input "**"
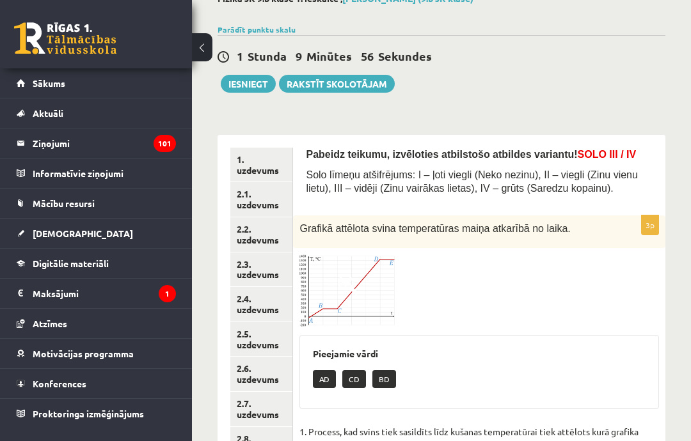
scroll to position [47, 0]
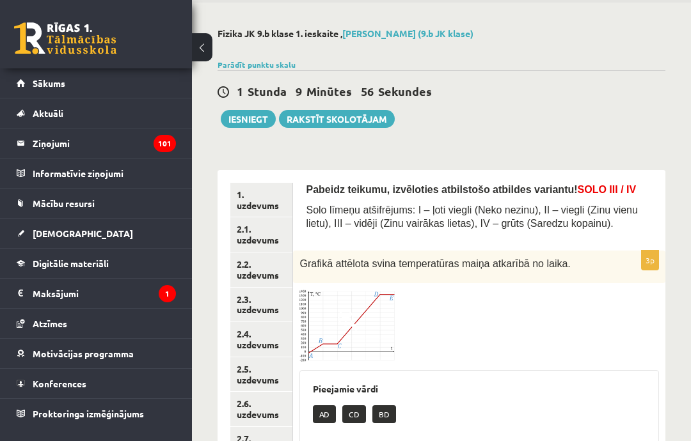
click at [255, 118] on button "Iesniegt" at bounding box center [248, 119] width 55 height 18
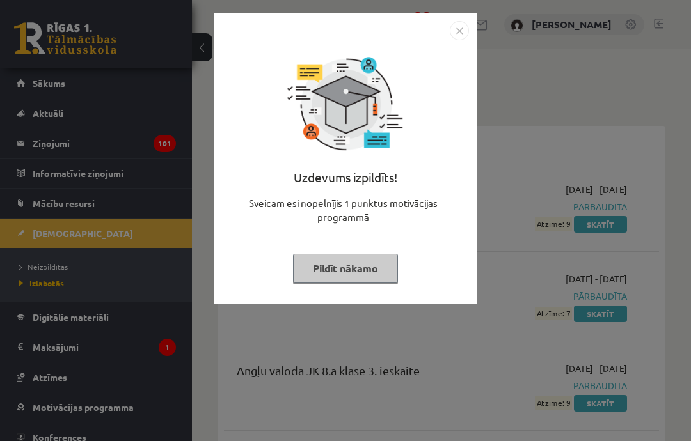
click at [353, 278] on button "Pildīt nākamo" at bounding box center [345, 268] width 105 height 29
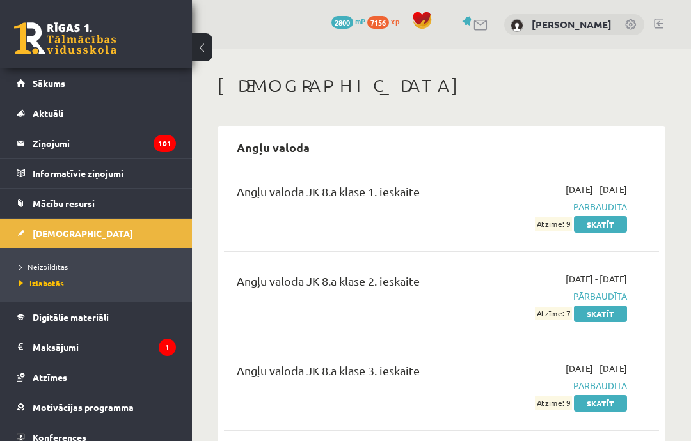
click at [44, 266] on span "Neizpildītās" at bounding box center [43, 267] width 49 height 10
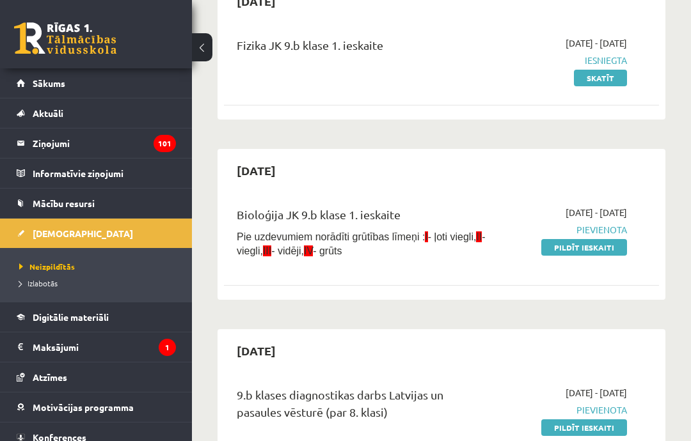
scroll to position [157, 0]
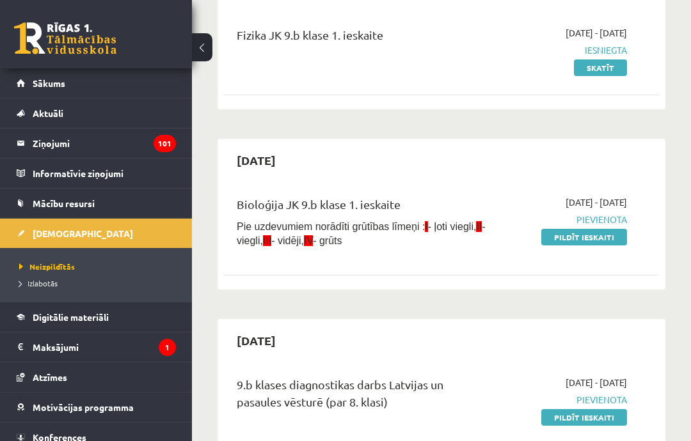
click at [587, 243] on link "Pildīt ieskaiti" at bounding box center [584, 237] width 86 height 17
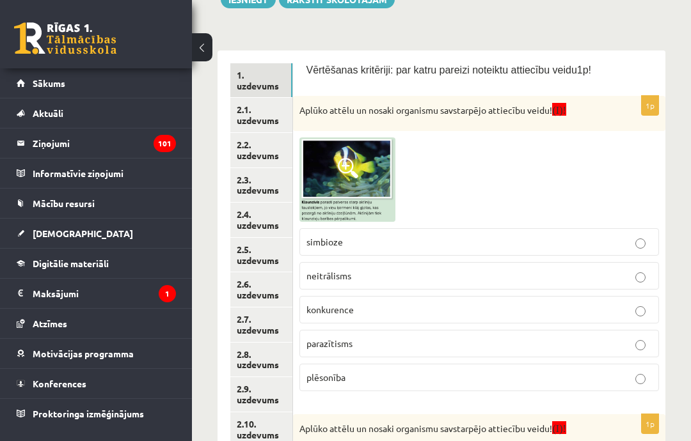
scroll to position [180, 0]
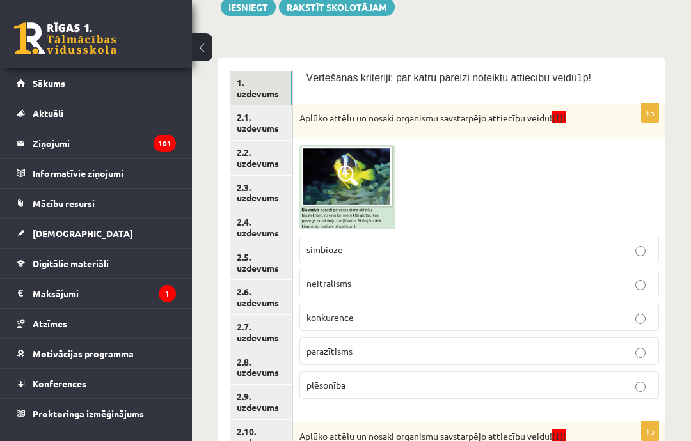
click at [356, 193] on img at bounding box center [347, 187] width 96 height 84
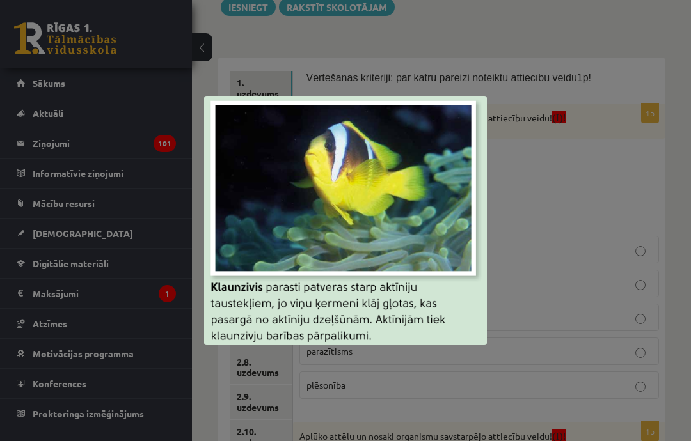
click at [613, 362] on div at bounding box center [345, 220] width 691 height 441
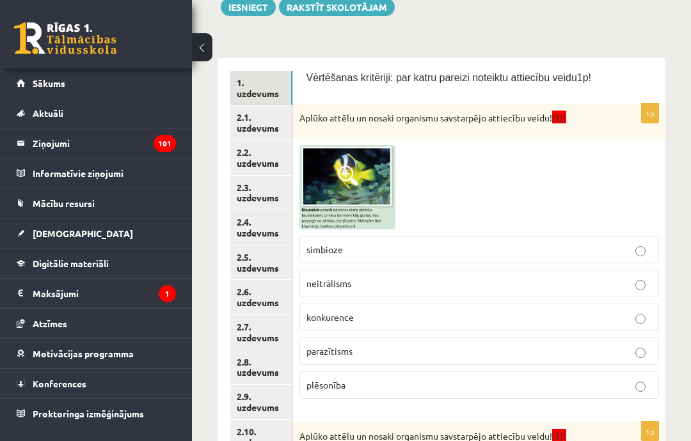
click at [337, 171] on img at bounding box center [347, 187] width 96 height 84
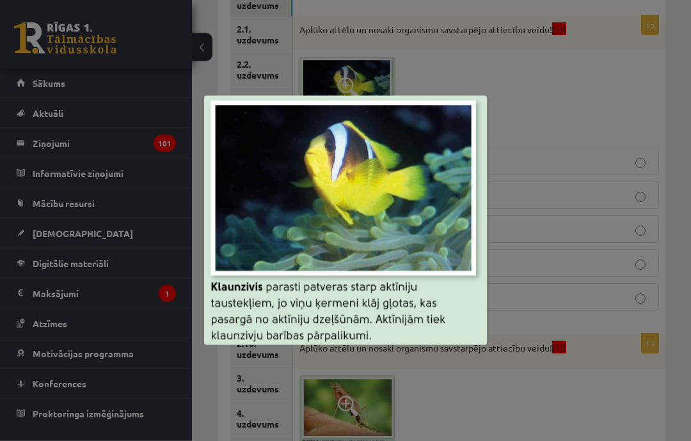
click at [590, 371] on div at bounding box center [345, 220] width 691 height 441
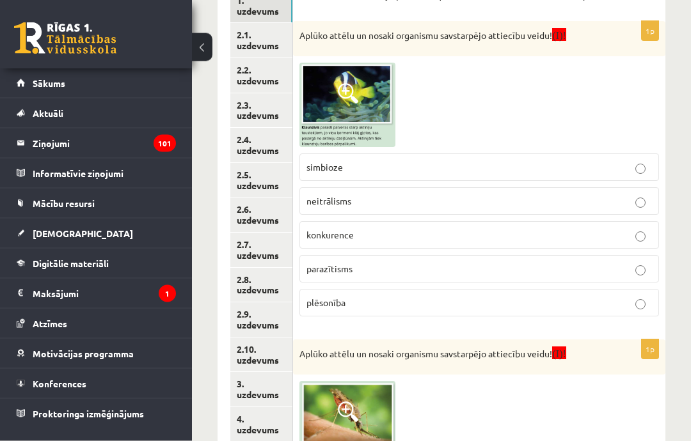
scroll to position [262, 0]
click at [323, 127] on img at bounding box center [347, 105] width 96 height 84
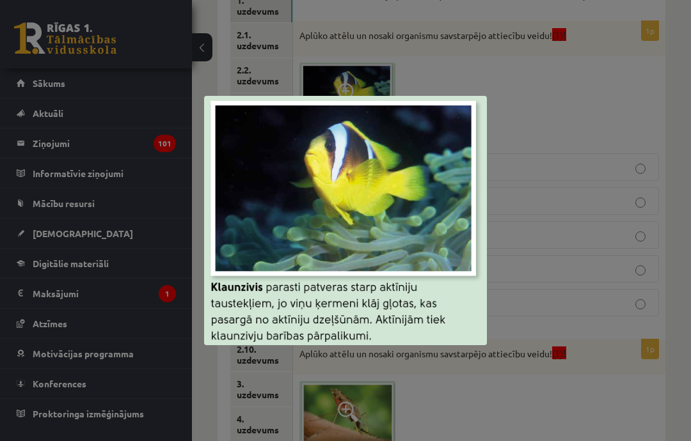
scroll to position [271, 0]
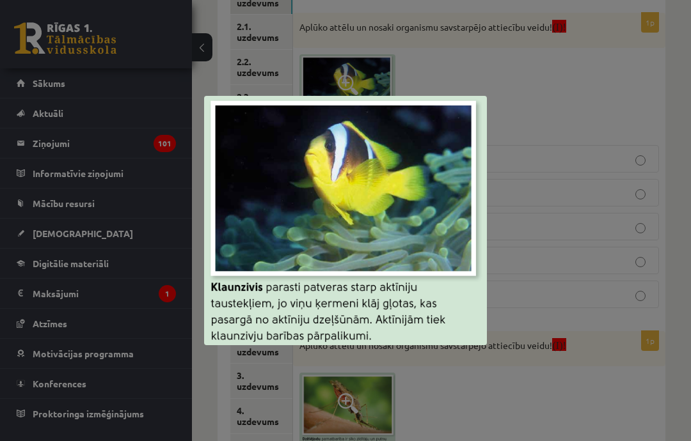
click at [537, 351] on div at bounding box center [345, 220] width 691 height 441
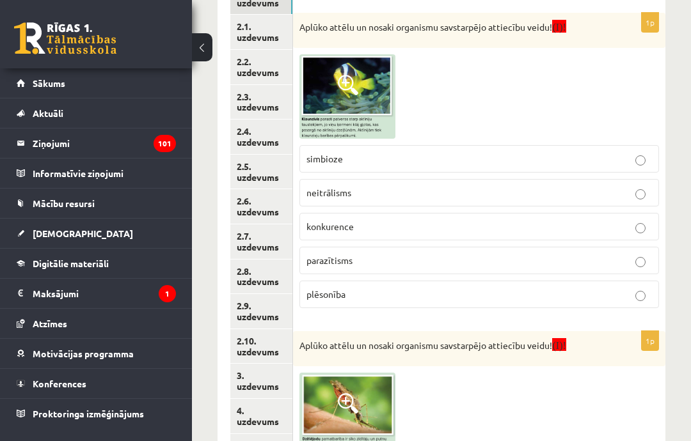
click at [328, 107] on img at bounding box center [347, 96] width 96 height 84
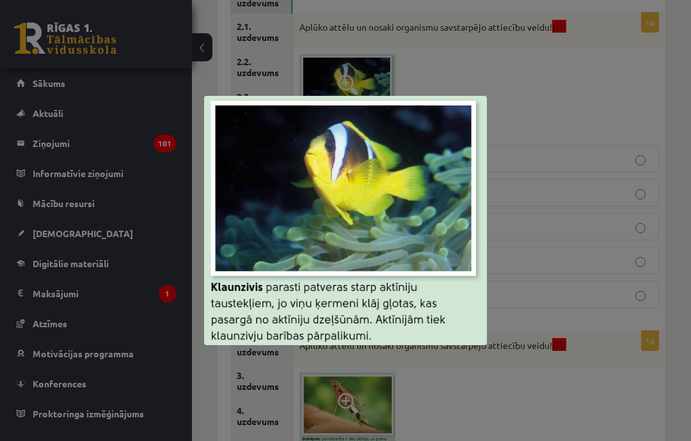
click at [592, 301] on div at bounding box center [345, 220] width 691 height 441
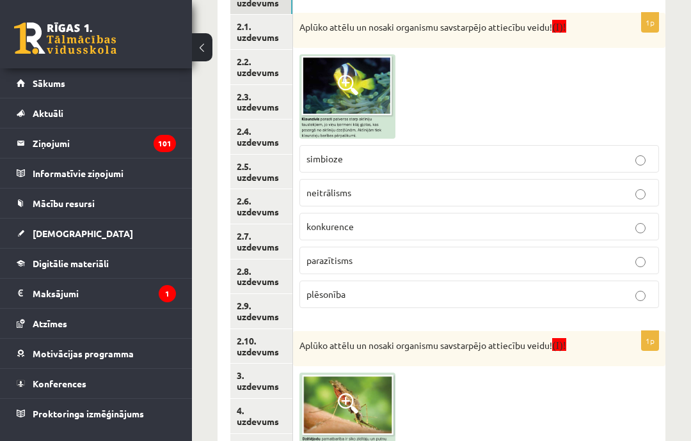
click at [631, 157] on p "simbioze" at bounding box center [479, 158] width 346 height 13
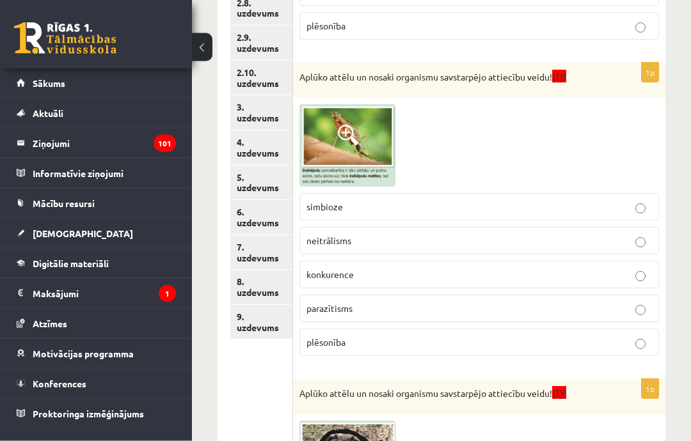
scroll to position [543, 0]
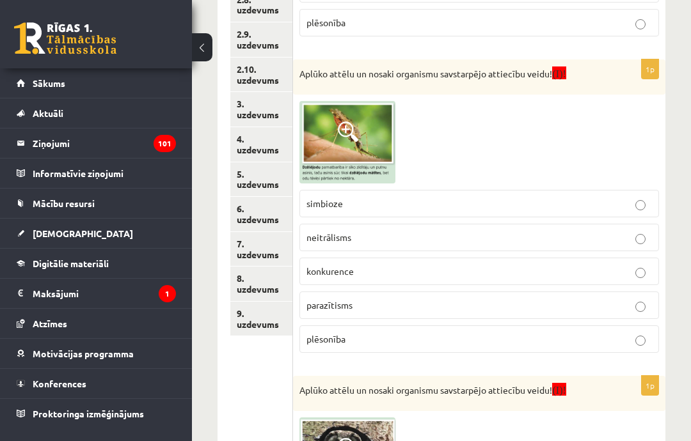
click at [368, 143] on img at bounding box center [347, 142] width 96 height 83
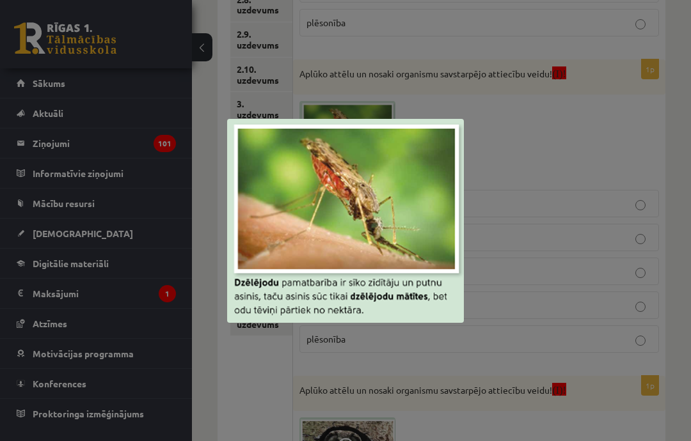
click at [591, 350] on div at bounding box center [345, 220] width 691 height 441
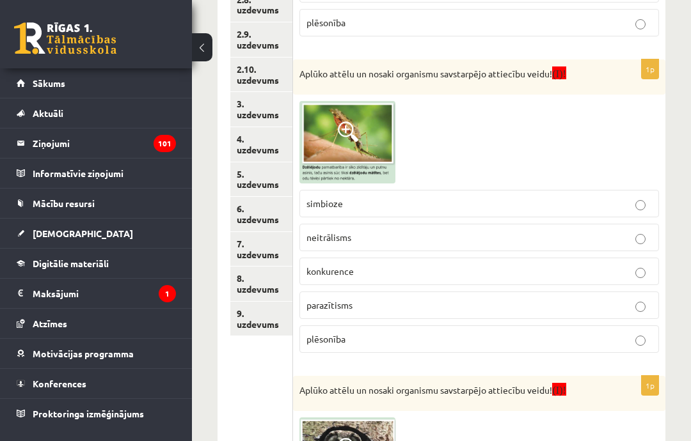
click at [419, 299] on p "parazītisms" at bounding box center [479, 305] width 346 height 13
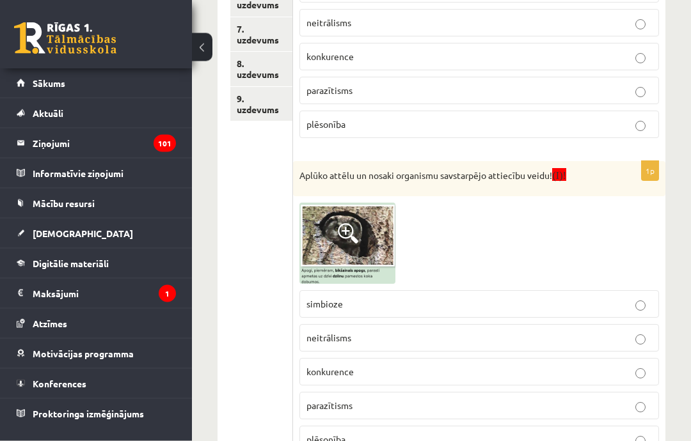
scroll to position [765, 0]
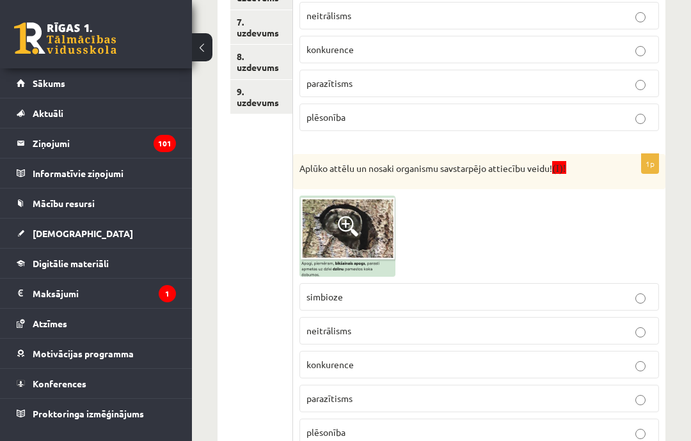
click at [356, 229] on span at bounding box center [348, 226] width 20 height 20
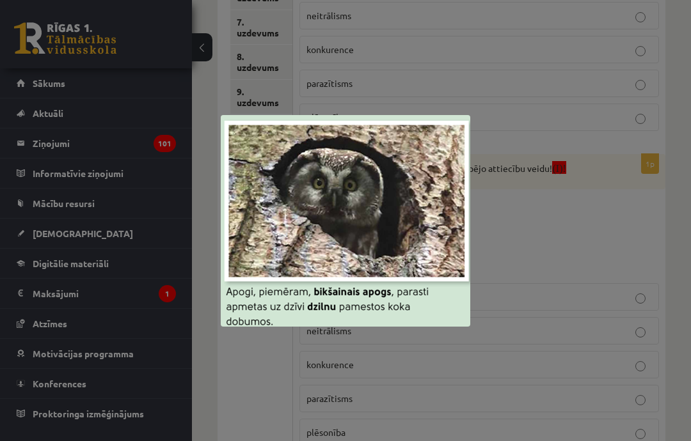
click at [284, 441] on div at bounding box center [345, 220] width 691 height 441
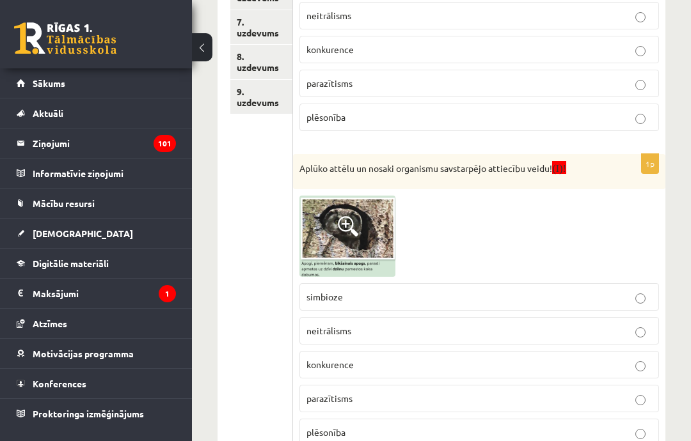
click at [338, 328] on span "neitrālisms" at bounding box center [328, 331] width 45 height 12
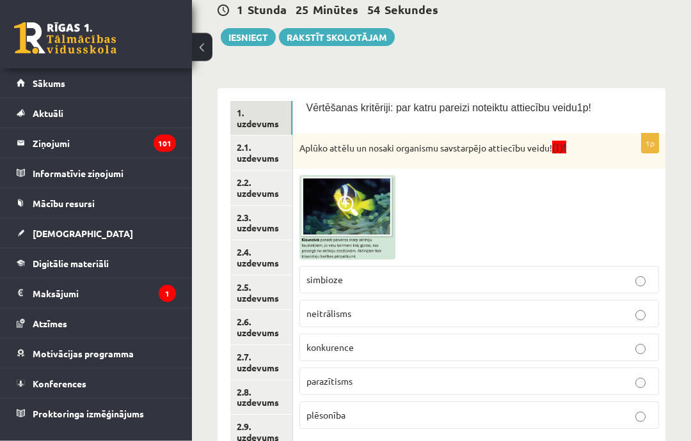
scroll to position [150, 0]
click at [244, 157] on link "2.1. uzdevums" at bounding box center [261, 153] width 62 height 35
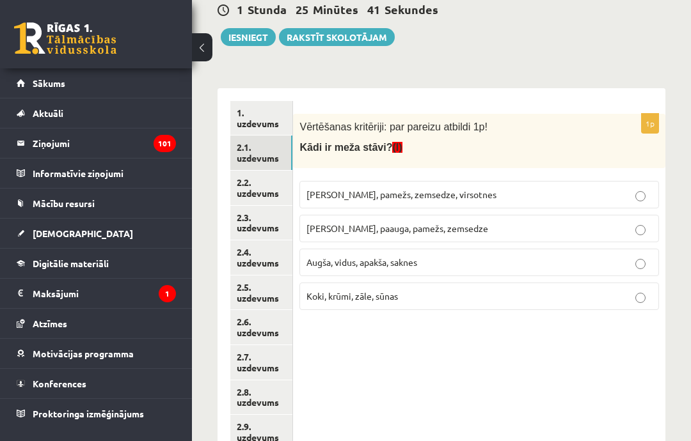
click at [248, 186] on link "2.2. uzdevums" at bounding box center [261, 188] width 62 height 35
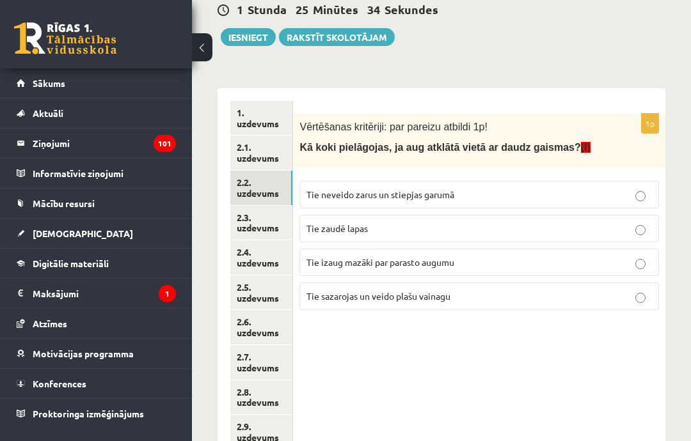
click at [262, 212] on link "2.3. uzdevums" at bounding box center [261, 223] width 62 height 35
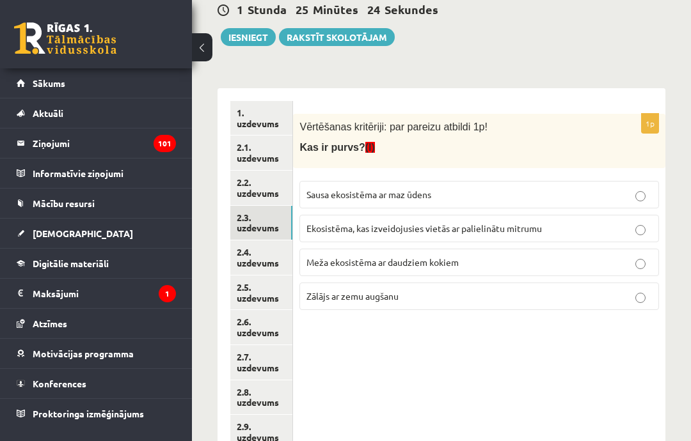
click at [255, 159] on link "2.1. uzdevums" at bounding box center [261, 153] width 62 height 35
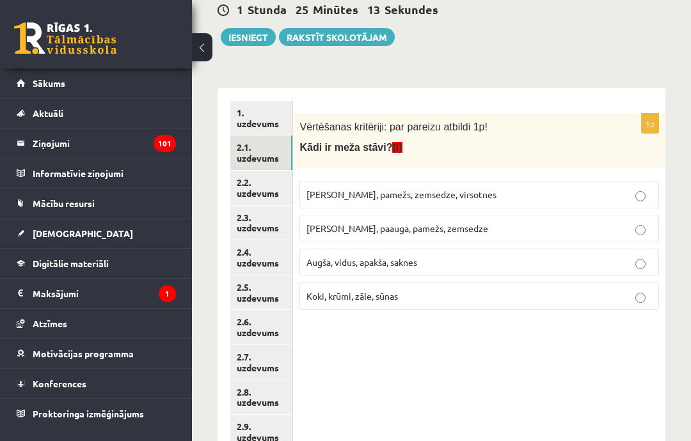
click at [246, 192] on link "2.2. uzdevums" at bounding box center [261, 188] width 62 height 35
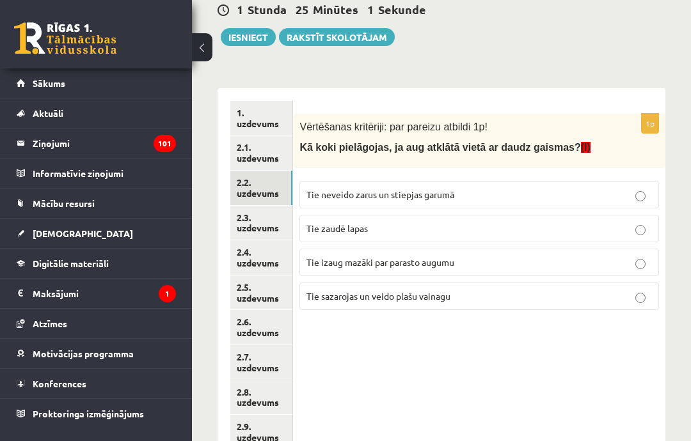
click at [240, 218] on link "2.3. uzdevums" at bounding box center [261, 223] width 62 height 35
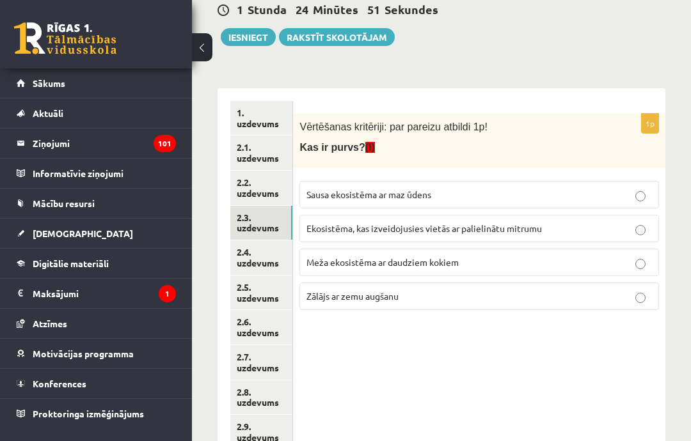
click at [235, 147] on link "2.1. uzdevums" at bounding box center [261, 153] width 62 height 35
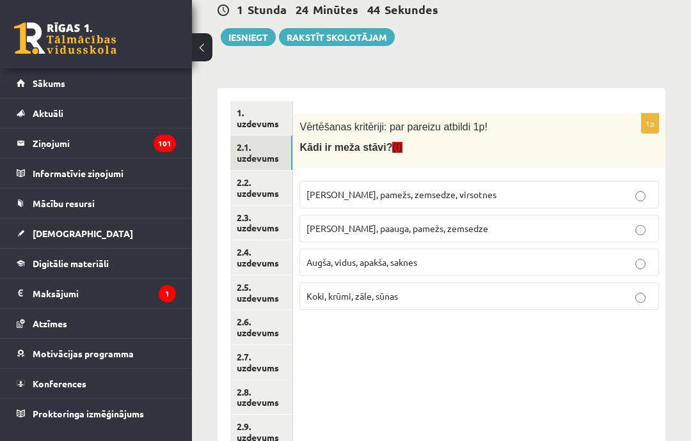
click at [428, 294] on p "Koki, krūmi, zāle, sūnas" at bounding box center [479, 296] width 346 height 13
click at [260, 194] on link "2.2. uzdevums" at bounding box center [261, 188] width 62 height 35
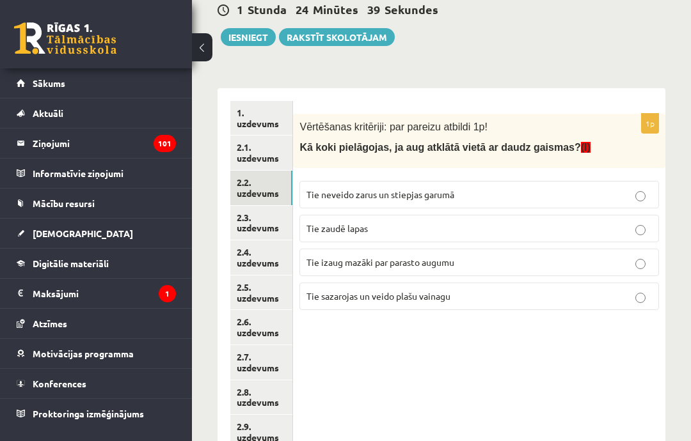
click at [545, 302] on label "Tie sazarojas un veido plašu vainagu" at bounding box center [479, 297] width 360 height 28
click at [272, 221] on link "2.3. uzdevums" at bounding box center [261, 223] width 62 height 35
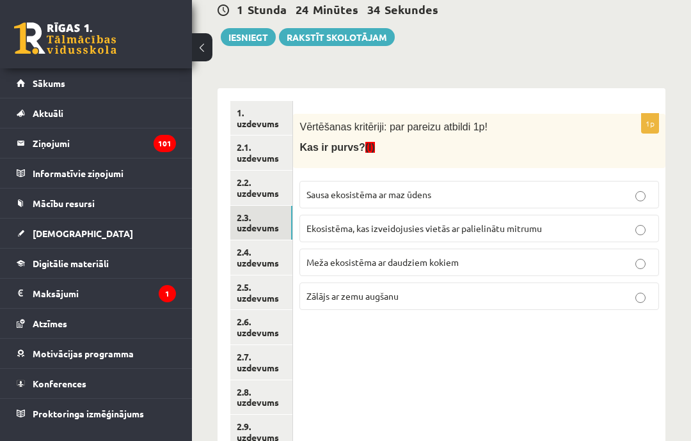
click at [630, 236] on label "Ekosistēma, kas izveidojusies vietās ar palielinātu mitrumu" at bounding box center [479, 229] width 360 height 28
click at [269, 251] on link "2.4. uzdevums" at bounding box center [261, 258] width 62 height 35
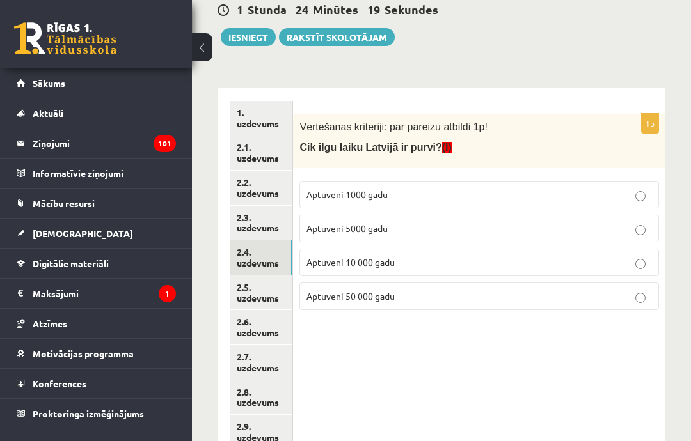
click at [243, 292] on link "2.5. uzdevums" at bounding box center [261, 293] width 62 height 35
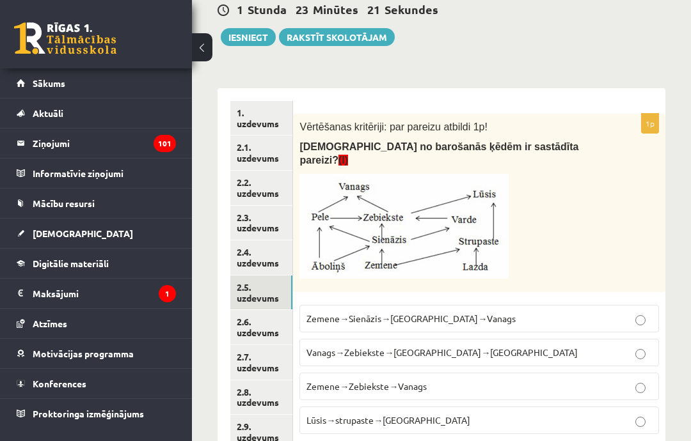
click at [238, 258] on link "2.4. uzdevums" at bounding box center [261, 258] width 62 height 35
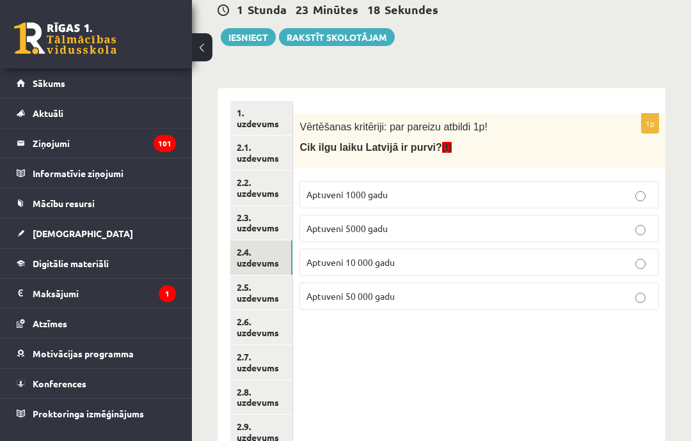
click at [568, 266] on p "Aptuveni 10 000 gadu" at bounding box center [479, 262] width 346 height 13
click at [262, 287] on link "2.5. uzdevums" at bounding box center [261, 293] width 62 height 35
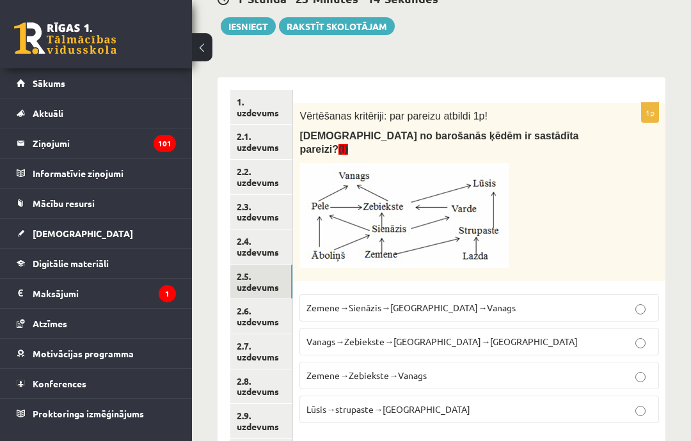
scroll to position [163, 0]
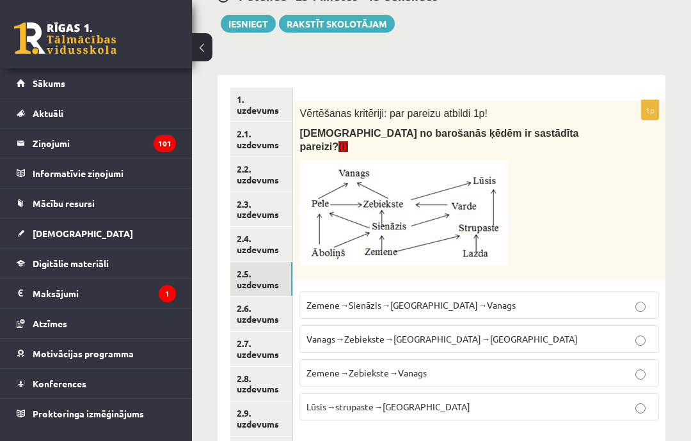
click at [599, 298] on label "Zemene→Sienāzis→[GEOGRAPHIC_DATA]→Vanags" at bounding box center [479, 306] width 360 height 28
click at [261, 306] on link "2.6. uzdevums" at bounding box center [261, 314] width 62 height 35
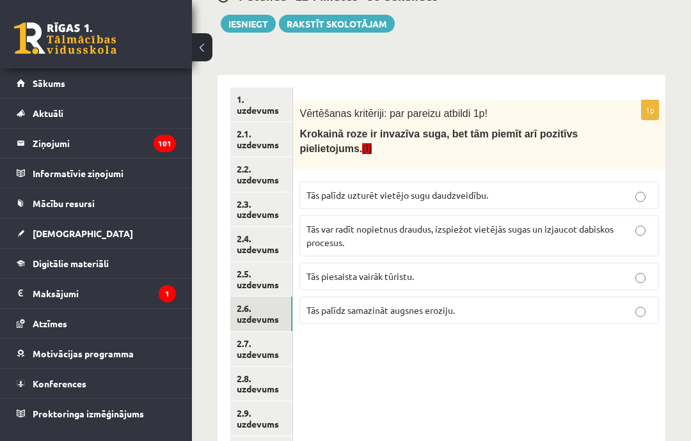
click at [250, 346] on link "2.7. uzdevums" at bounding box center [261, 349] width 62 height 35
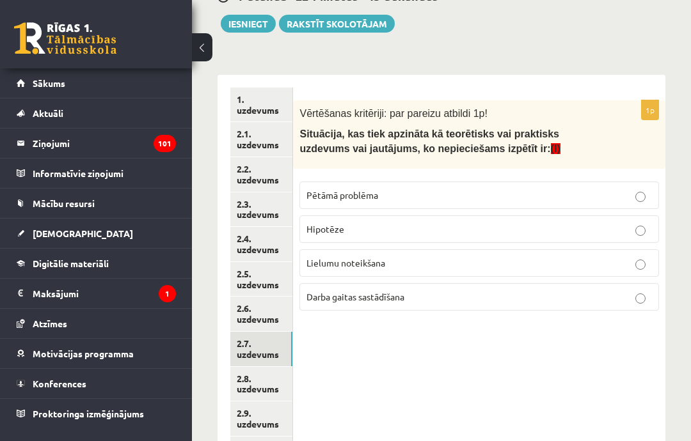
click at [252, 378] on link "2.8. uzdevums" at bounding box center [261, 384] width 62 height 35
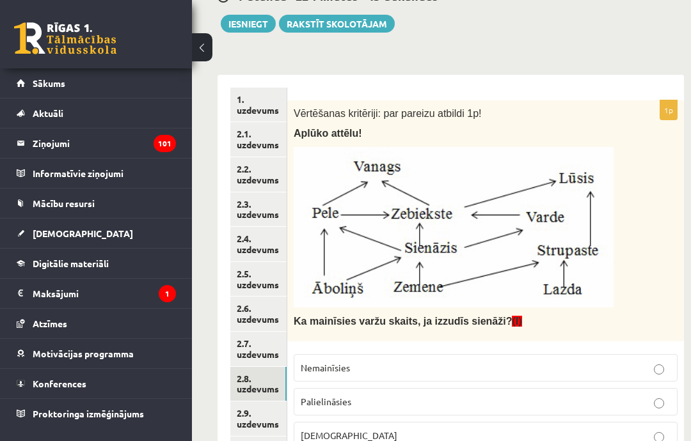
click at [258, 312] on link "2.6. uzdevums" at bounding box center [258, 314] width 56 height 35
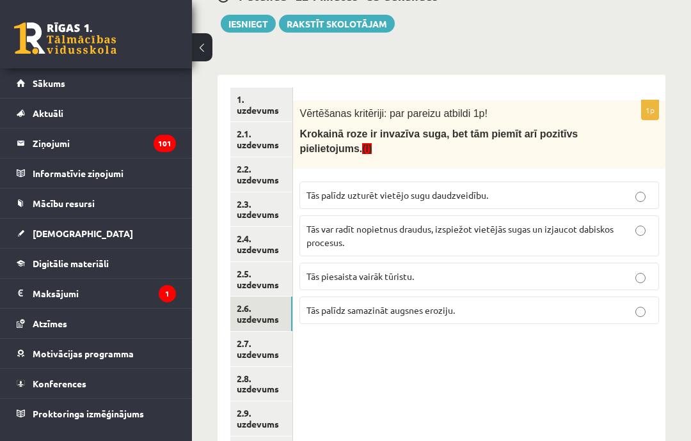
click at [568, 310] on p "Tās palīdz samazināt augsnes eroziju." at bounding box center [479, 310] width 346 height 13
click at [250, 344] on link "2.7. uzdevums" at bounding box center [261, 349] width 62 height 35
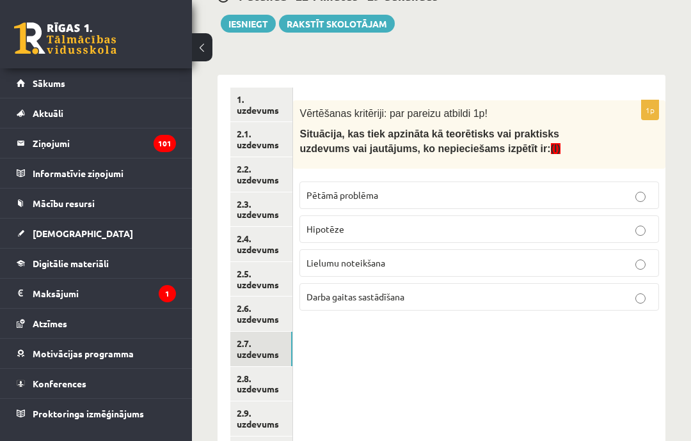
click at [502, 197] on p "Pētāmā problēma" at bounding box center [479, 195] width 346 height 13
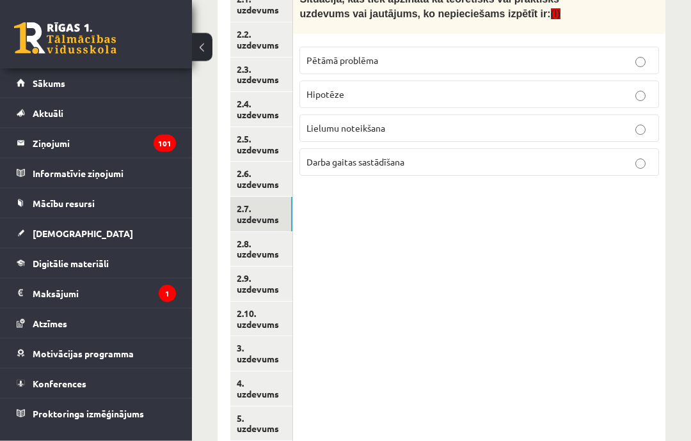
scroll to position [299, 0]
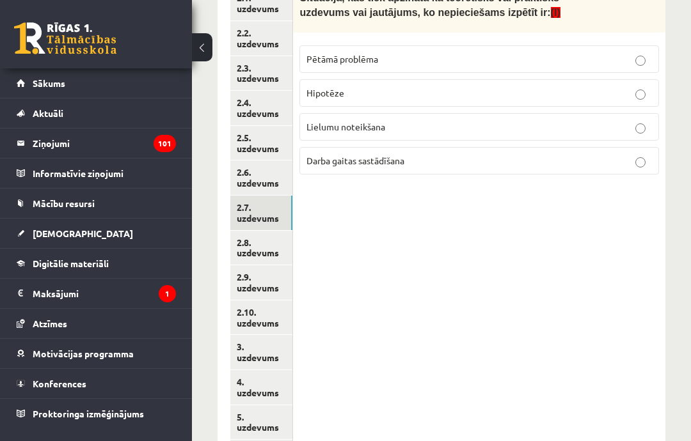
click at [246, 250] on link "2.8. uzdevums" at bounding box center [261, 248] width 62 height 35
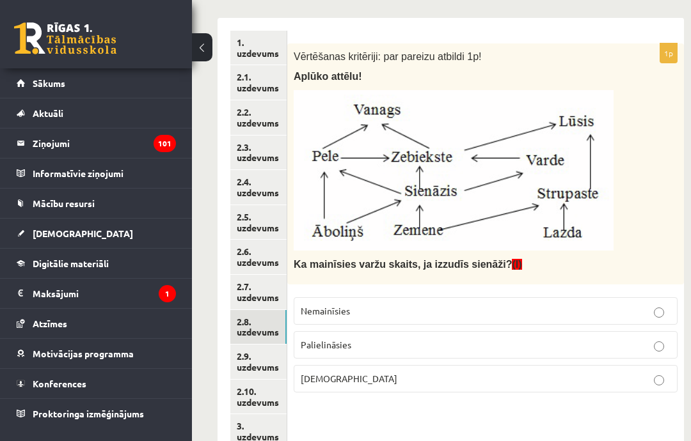
scroll to position [210, 0]
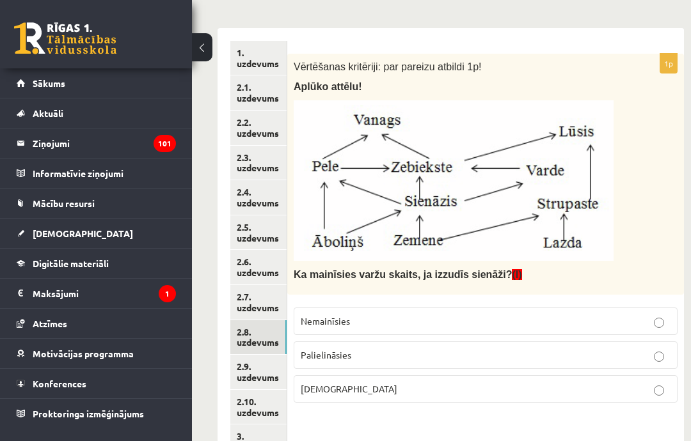
click at [503, 388] on p "[DEMOGRAPHIC_DATA]" at bounding box center [486, 389] width 370 height 13
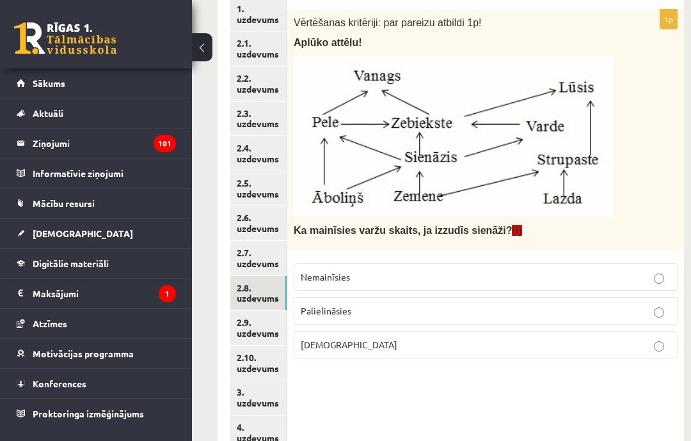
scroll to position [253, 0]
click at [248, 321] on link "2.9. uzdevums" at bounding box center [258, 329] width 56 height 35
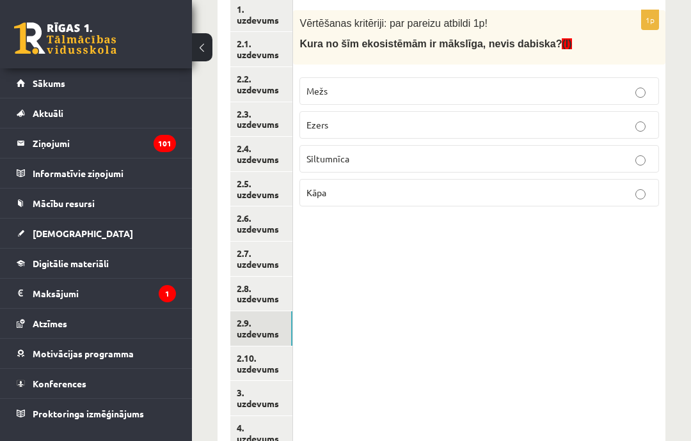
scroll to position [234, 0]
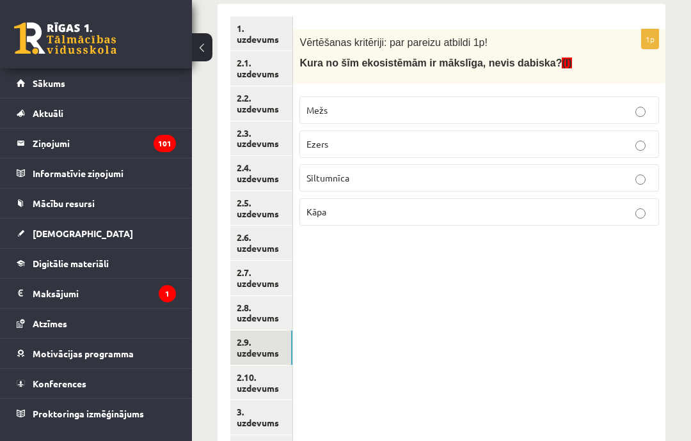
click at [245, 381] on link "2.10. uzdevums" at bounding box center [261, 383] width 62 height 35
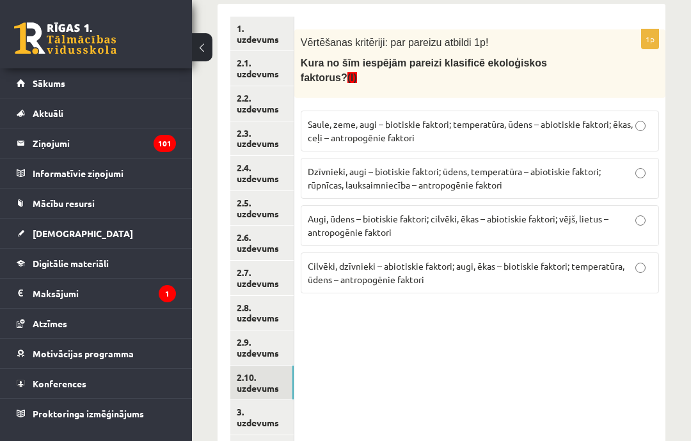
click at [247, 342] on link "2.9. uzdevums" at bounding box center [261, 348] width 63 height 35
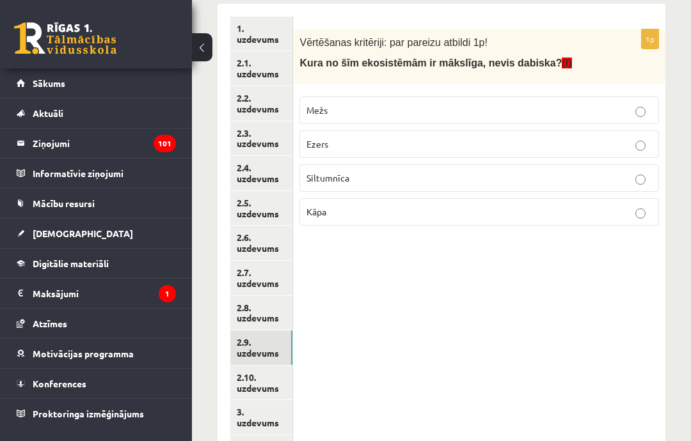
click at [246, 379] on link "2.10. uzdevums" at bounding box center [261, 383] width 62 height 35
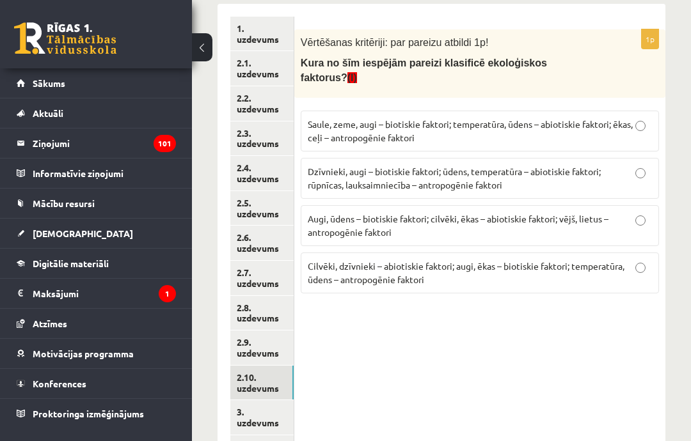
click at [238, 342] on link "2.9. uzdevums" at bounding box center [261, 348] width 63 height 35
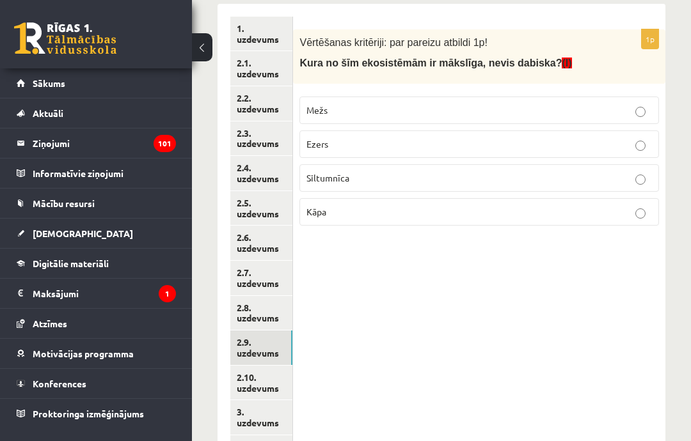
click at [520, 182] on p "Siltumnīca" at bounding box center [479, 177] width 346 height 13
click at [247, 378] on link "2.10. uzdevums" at bounding box center [261, 383] width 62 height 35
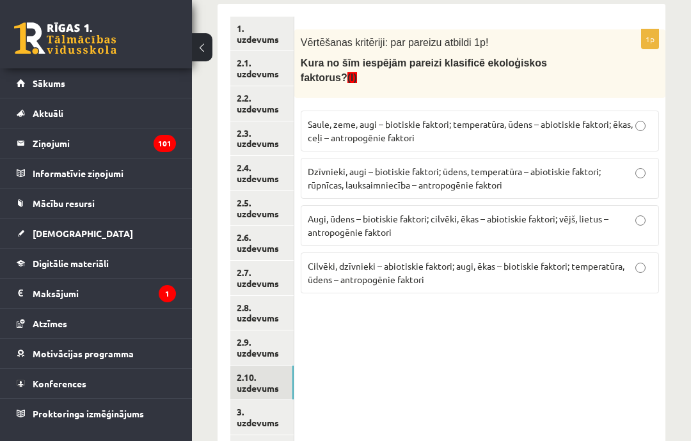
click at [626, 179] on p "Dzīvnieki, augi – biotiskie faktori; ūdens, temperatūra – abiotiskie faktori; r…" at bounding box center [480, 178] width 344 height 27
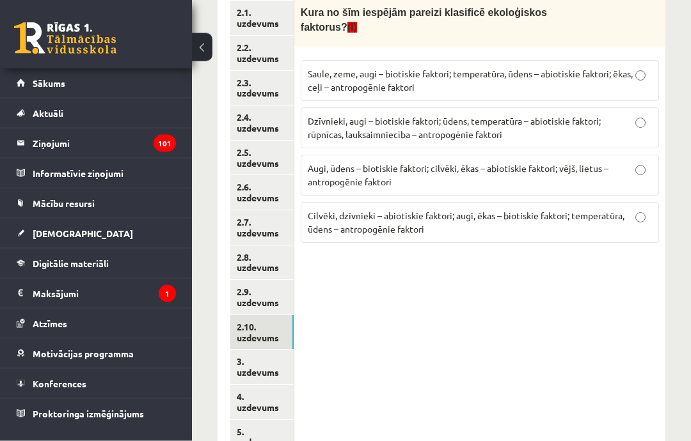
scroll to position [285, 0]
click at [249, 351] on link "3. uzdevums" at bounding box center [261, 366] width 63 height 35
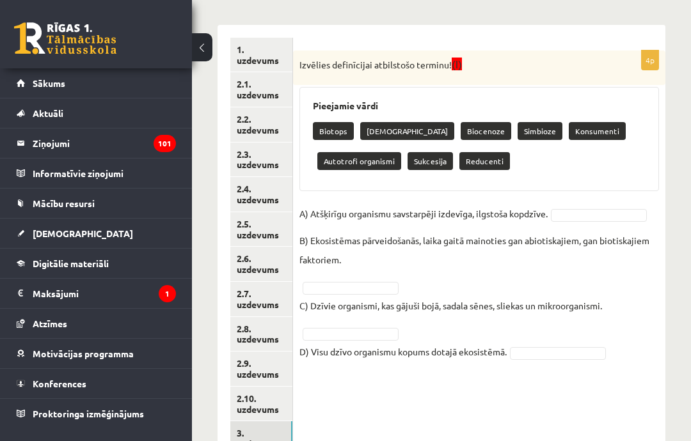
scroll to position [212, 0]
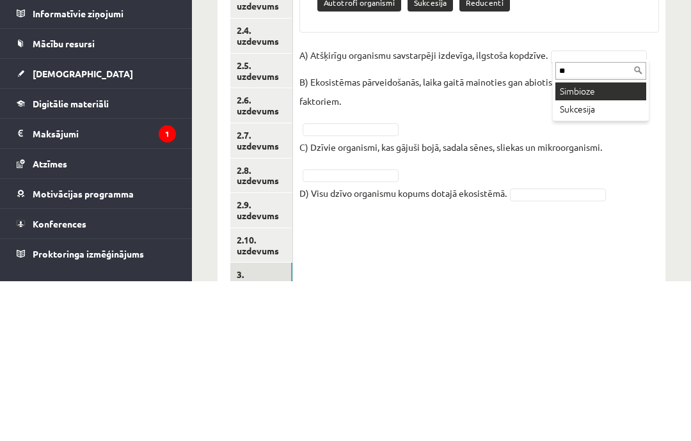
type input "***"
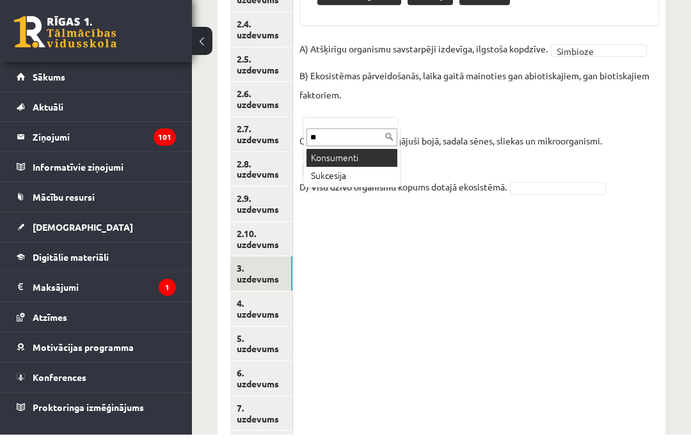
type input "***"
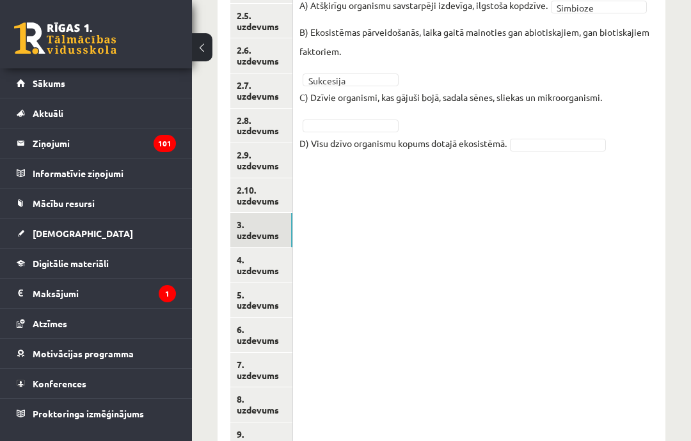
scroll to position [421, 0]
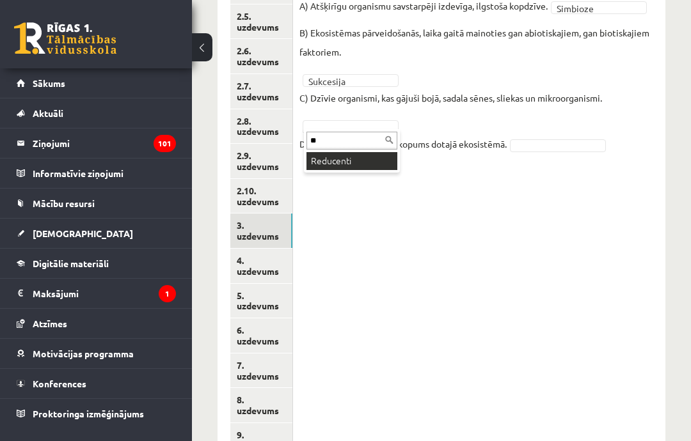
type input "***"
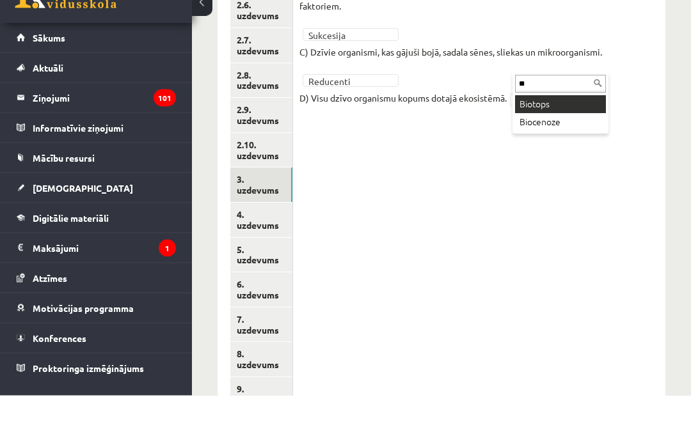
type input "***"
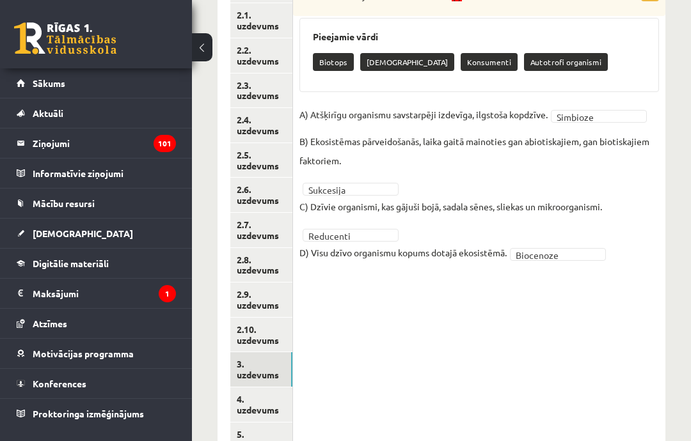
scroll to position [289, 0]
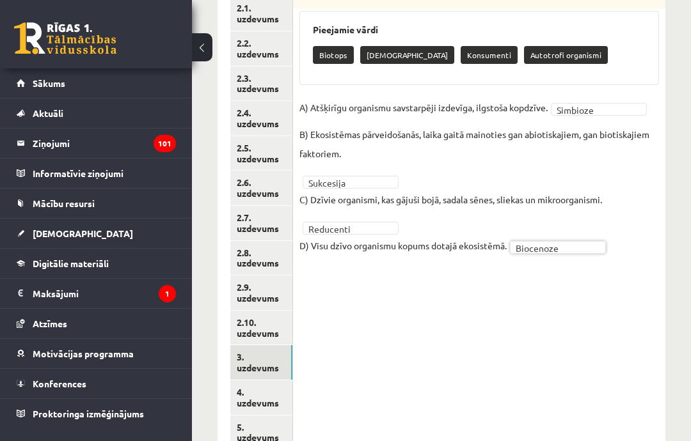
click at [250, 388] on link "4. uzdevums" at bounding box center [261, 398] width 62 height 35
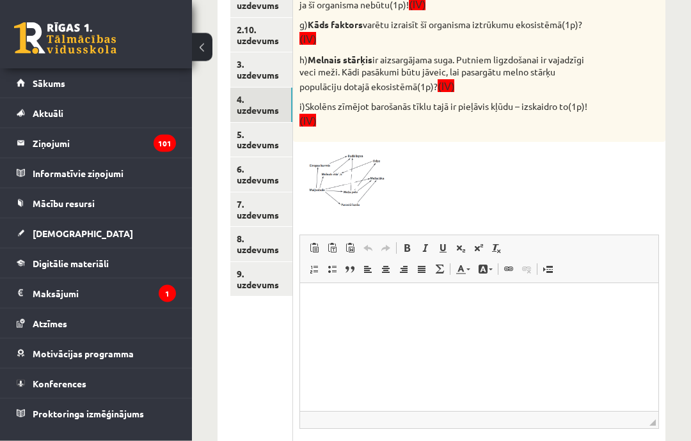
scroll to position [582, 0]
click at [371, 150] on img at bounding box center [347, 178] width 96 height 61
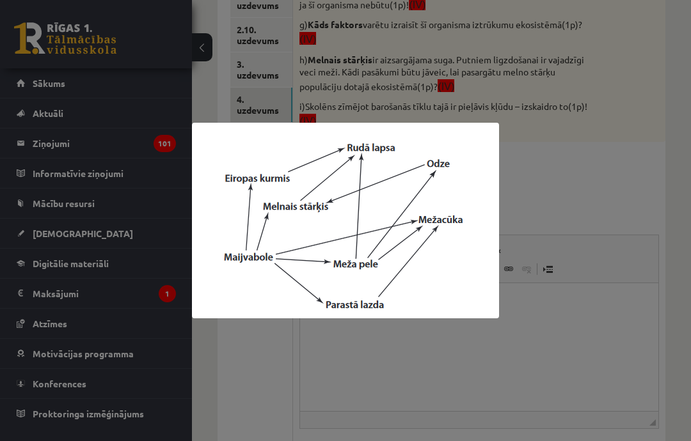
click at [324, 441] on div at bounding box center [345, 220] width 691 height 441
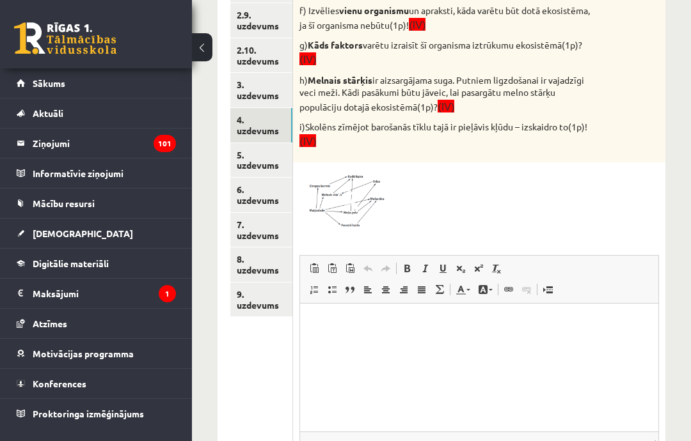
scroll to position [561, 0]
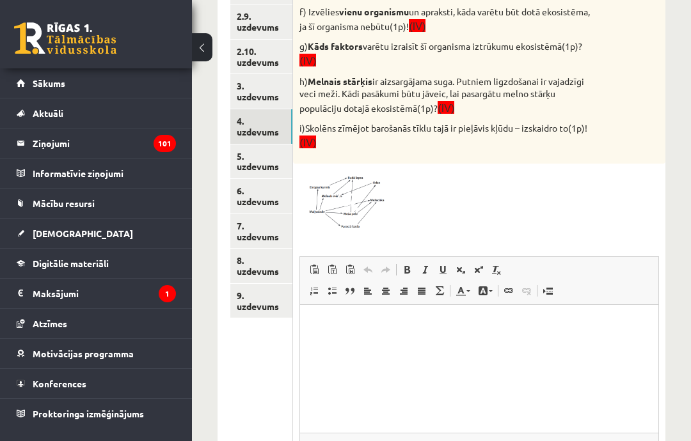
click at [334, 196] on img at bounding box center [347, 200] width 96 height 61
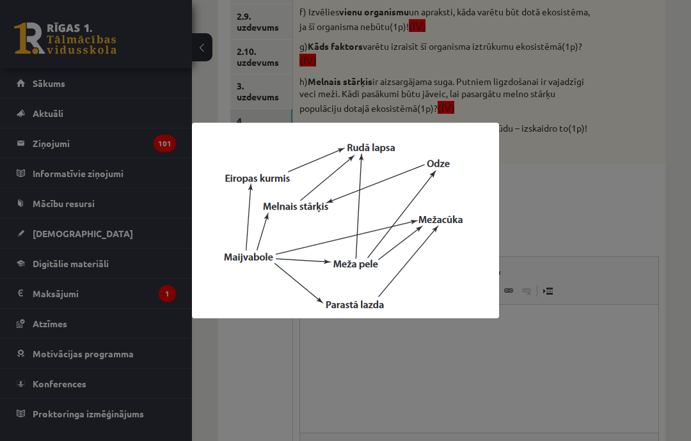
click at [550, 372] on div at bounding box center [345, 220] width 691 height 441
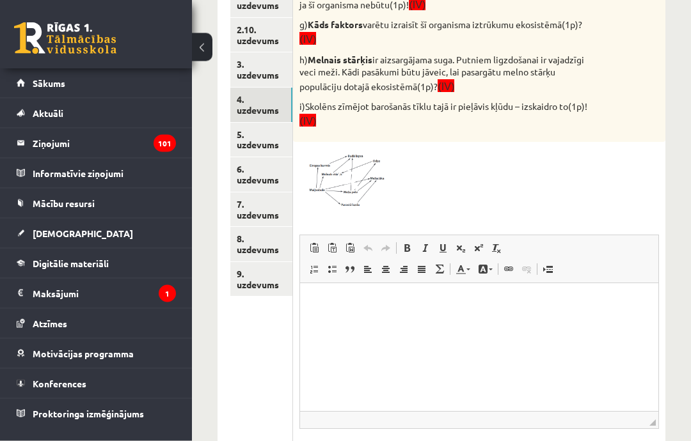
scroll to position [582, 0]
click at [580, 322] on html at bounding box center [479, 302] width 358 height 39
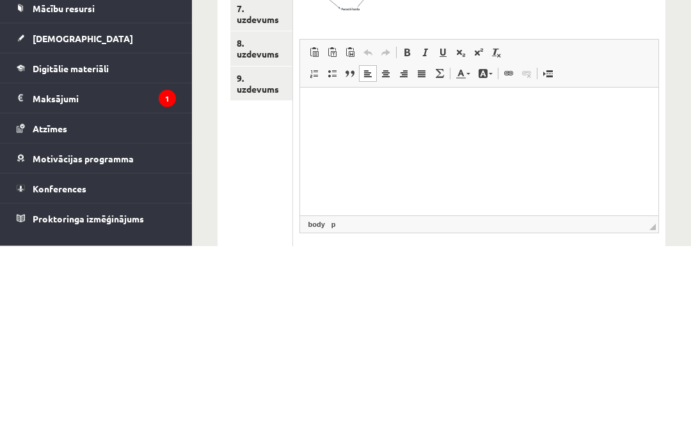
click at [312, 111] on html at bounding box center [479, 107] width 358 height 39
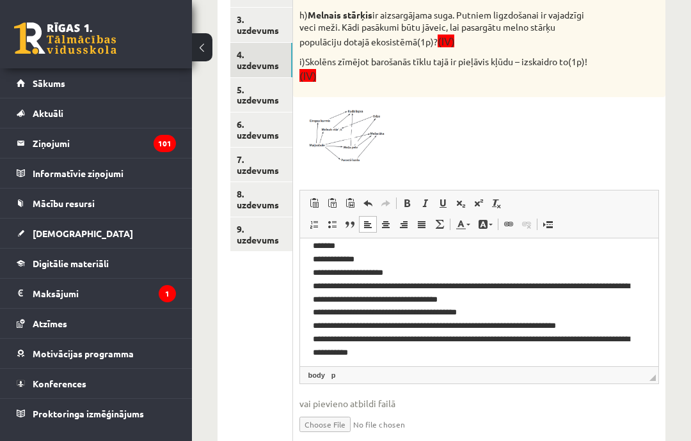
click at [248, 78] on link "5. uzdevums" at bounding box center [261, 95] width 62 height 35
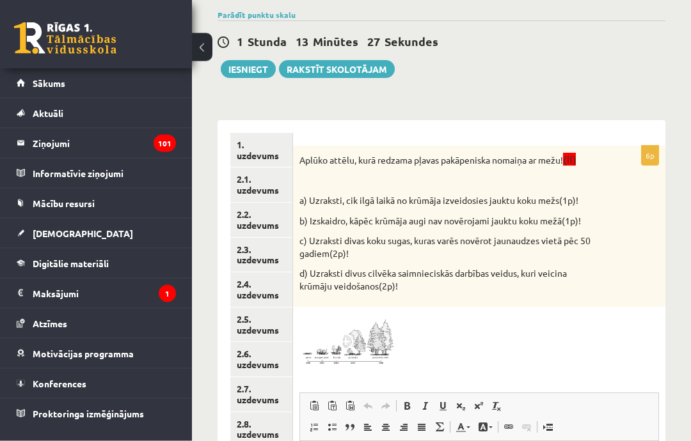
scroll to position [118, 0]
click at [351, 347] on span at bounding box center [348, 344] width 20 height 20
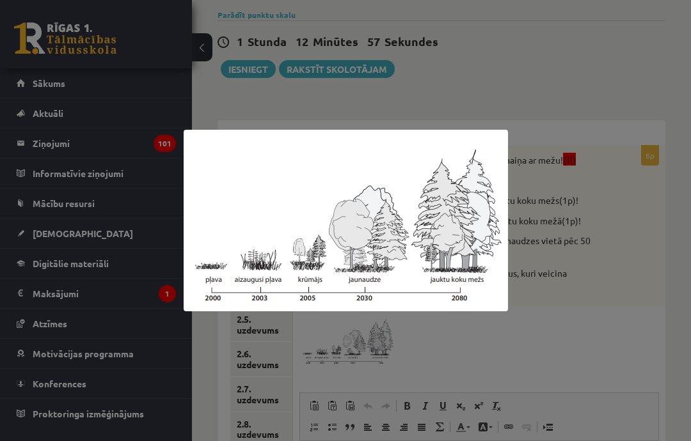
click at [614, 354] on div at bounding box center [345, 220] width 691 height 441
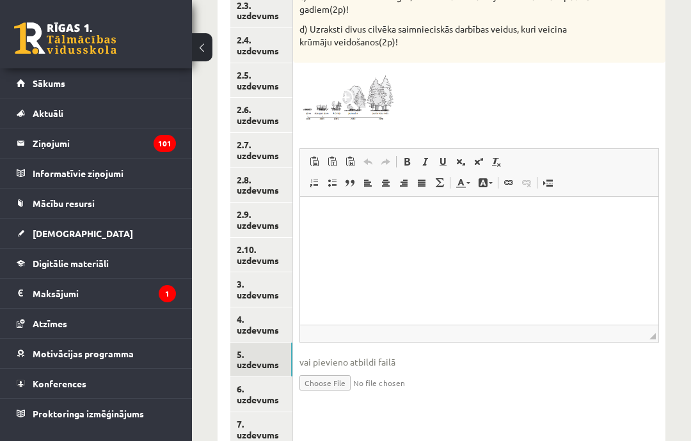
click at [601, 235] on html at bounding box center [479, 215] width 358 height 39
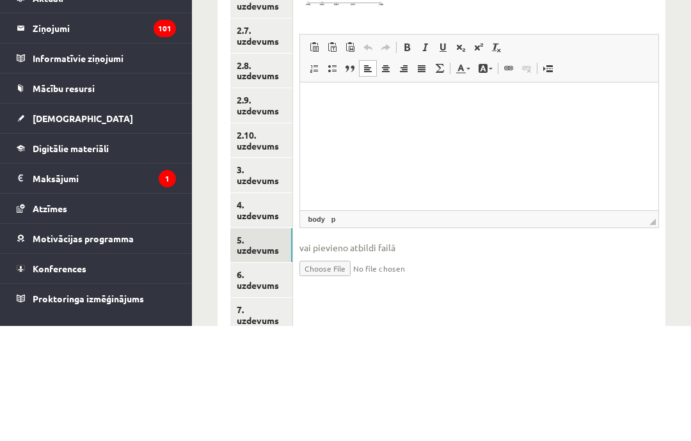
click at [320, 101] on p "Rich Text Editor, wiswyg-editor-user-answer-47024810411080" at bounding box center [479, 101] width 333 height 13
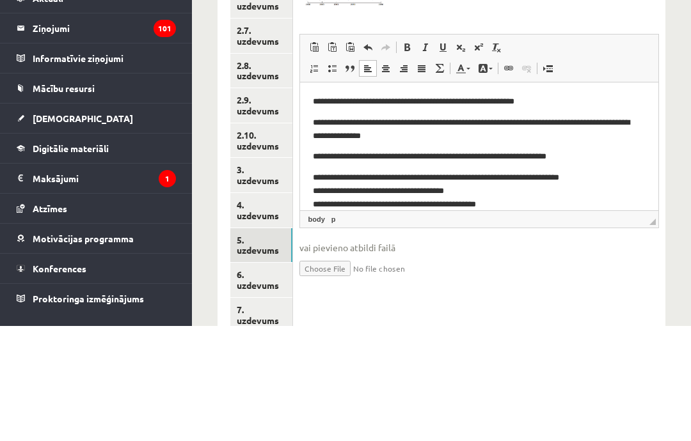
scroll to position [406, 0]
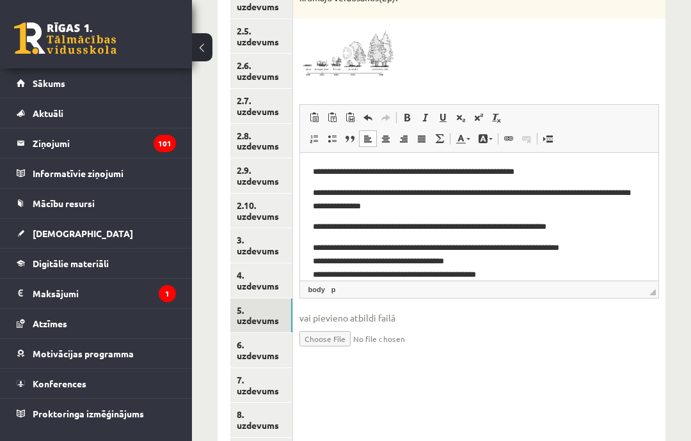
click at [250, 333] on link "6. uzdevums" at bounding box center [261, 350] width 62 height 35
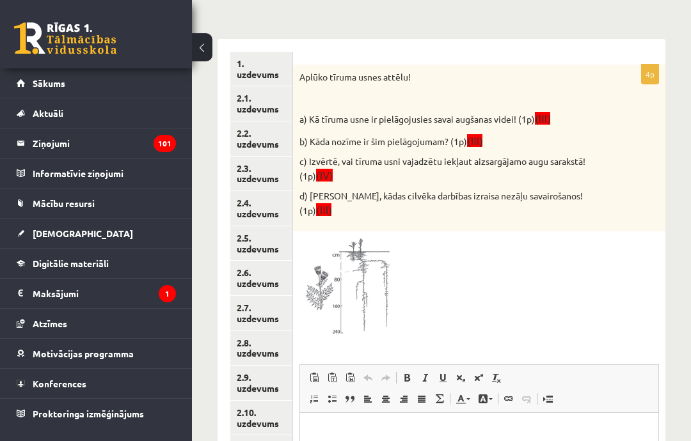
scroll to position [191, 0]
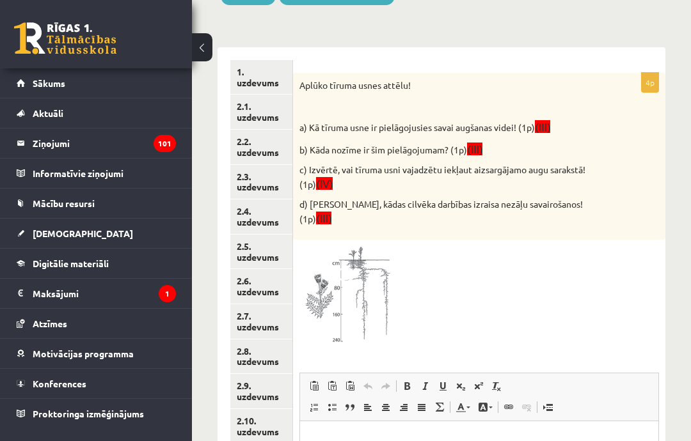
click at [366, 273] on img at bounding box center [347, 296] width 96 height 101
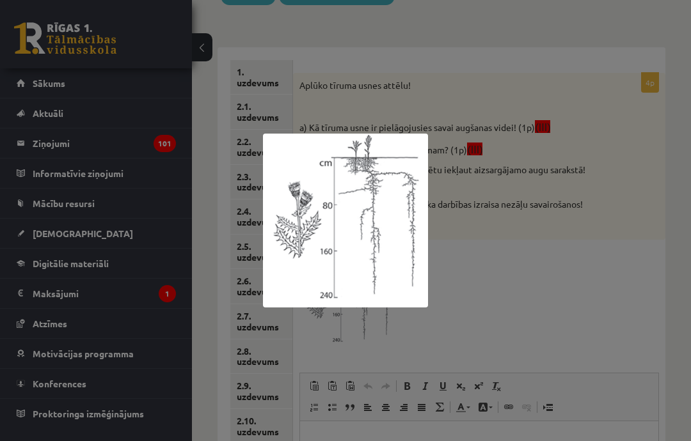
click at [589, 292] on div at bounding box center [345, 220] width 691 height 441
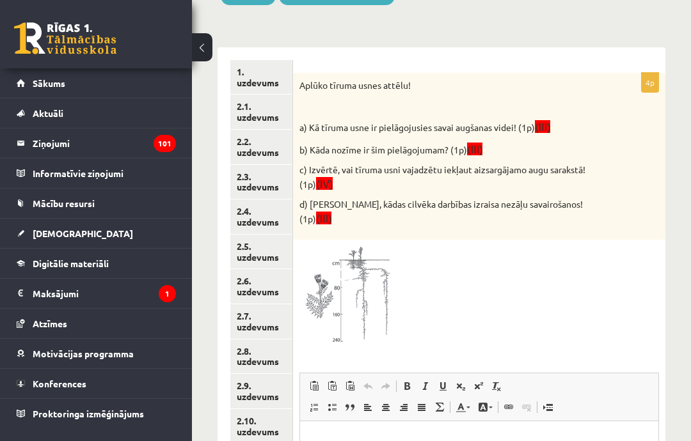
click at [351, 284] on img at bounding box center [347, 296] width 96 height 101
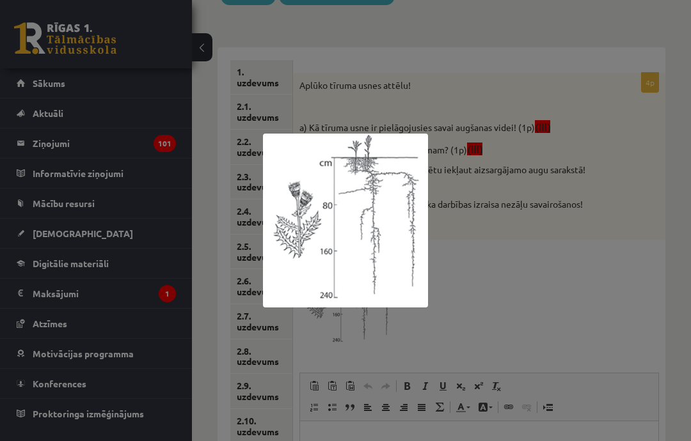
click at [410, 390] on div at bounding box center [345, 220] width 691 height 441
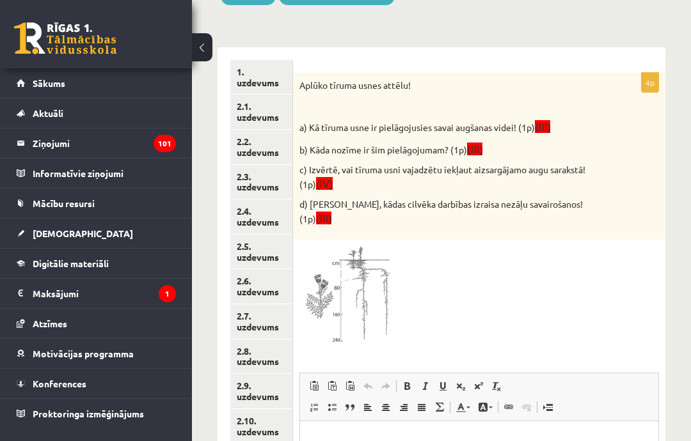
scroll to position [356, 0]
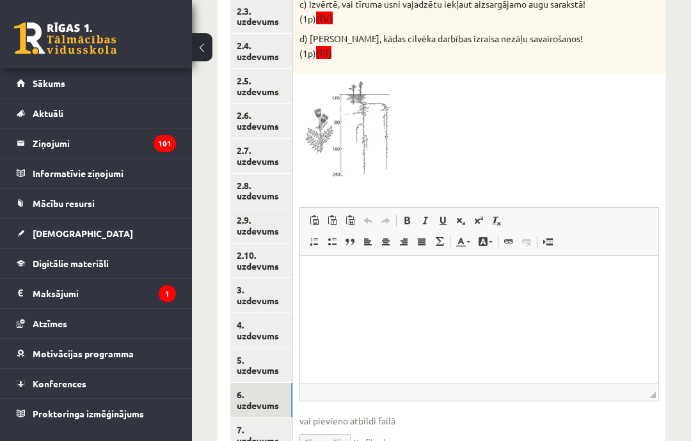
click at [580, 294] on html at bounding box center [479, 274] width 358 height 39
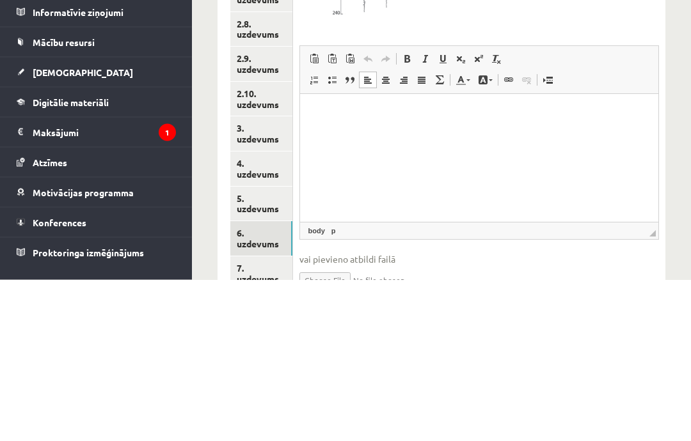
click at [314, 116] on p "Rich Text Editor, wiswyg-editor-user-answer-47024929732540" at bounding box center [479, 113] width 333 height 13
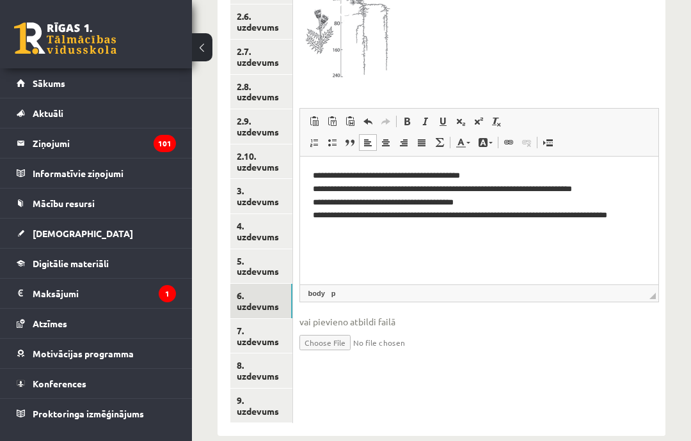
scroll to position [457, 0]
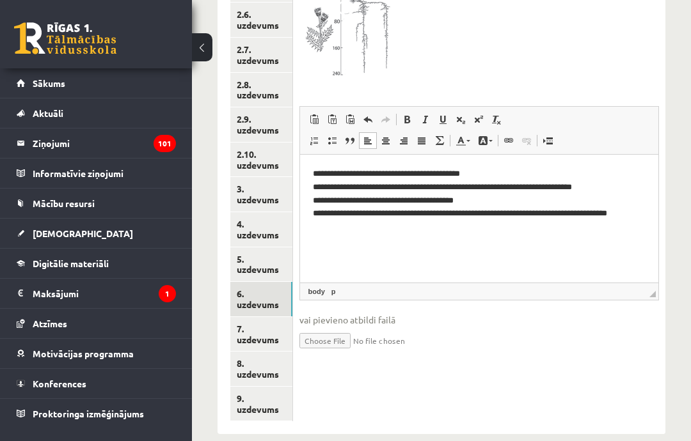
click at [244, 328] on link "7. uzdevums" at bounding box center [261, 334] width 62 height 35
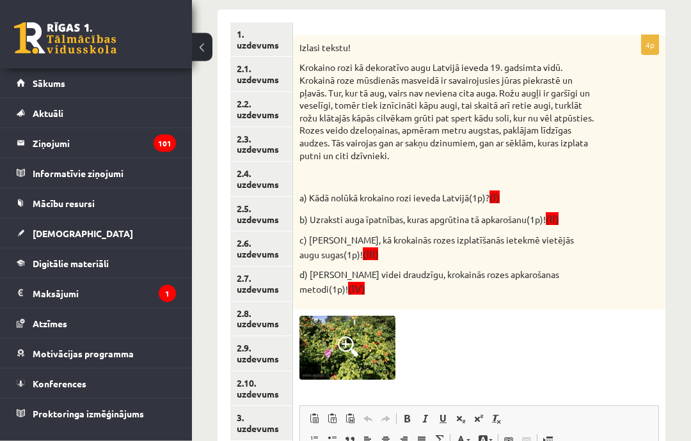
scroll to position [228, 0]
click at [360, 324] on img at bounding box center [347, 348] width 96 height 64
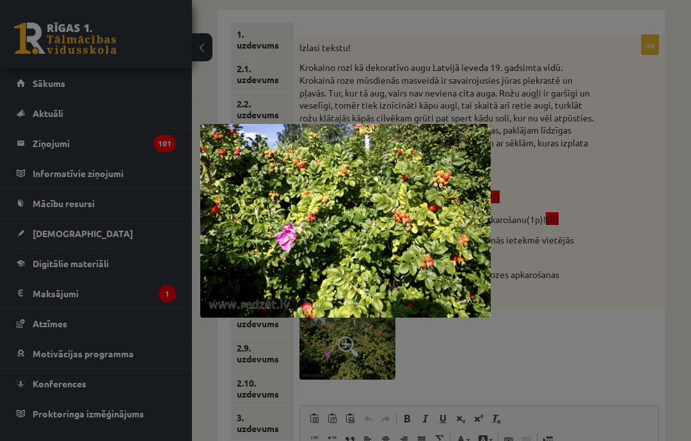
click at [588, 296] on div at bounding box center [345, 220] width 691 height 441
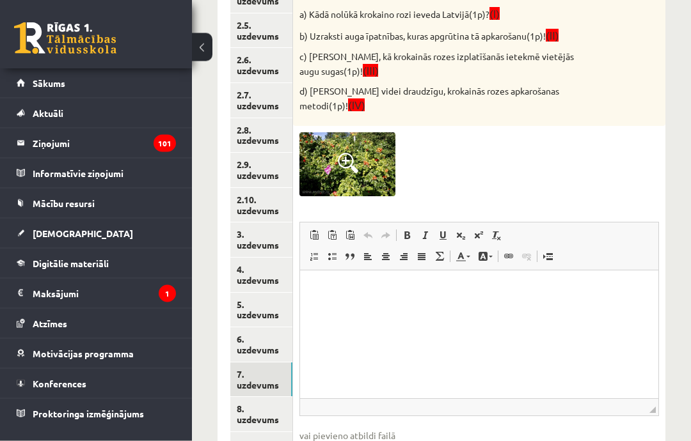
scroll to position [418, 0]
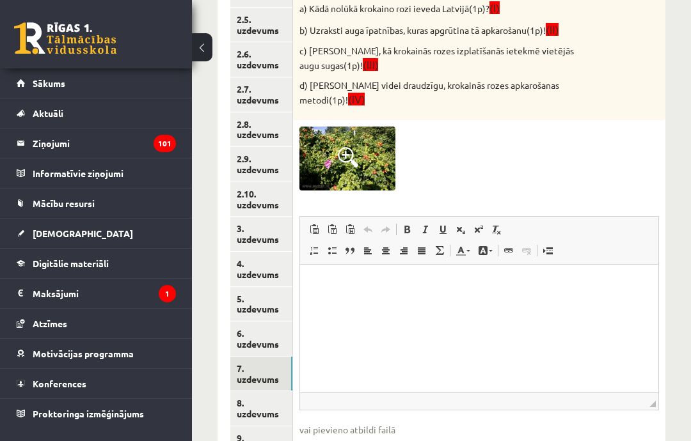
click at [594, 304] on html at bounding box center [479, 284] width 358 height 39
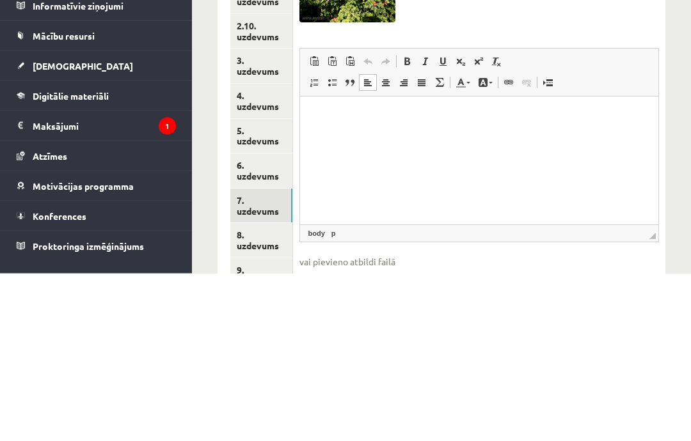
click at [319, 113] on p "Rich Text Editor, wiswyg-editor-user-answer-47024971413060" at bounding box center [479, 115] width 333 height 13
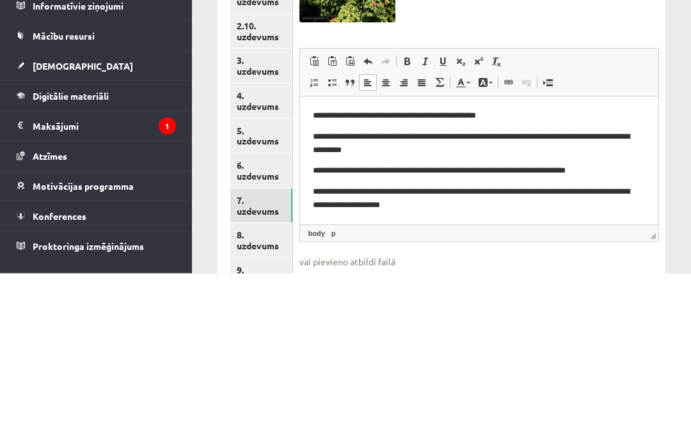
scroll to position [427, 0]
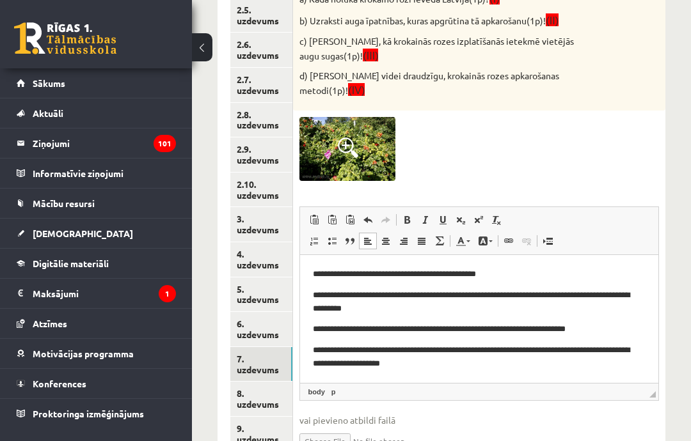
click at [252, 382] on link "8. uzdevums" at bounding box center [261, 399] width 62 height 35
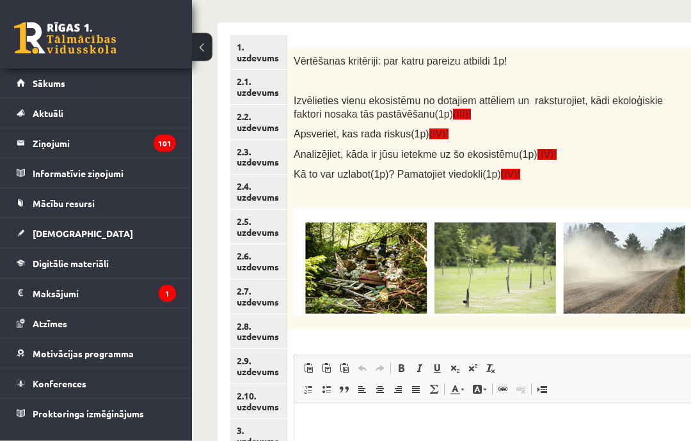
scroll to position [216, 0]
click at [349, 295] on img at bounding box center [493, 262] width 399 height 108
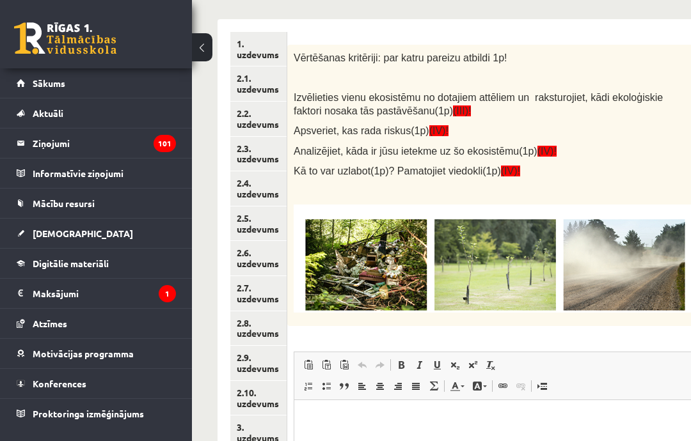
click at [374, 255] on img at bounding box center [493, 259] width 399 height 108
click at [373, 255] on img at bounding box center [493, 259] width 399 height 108
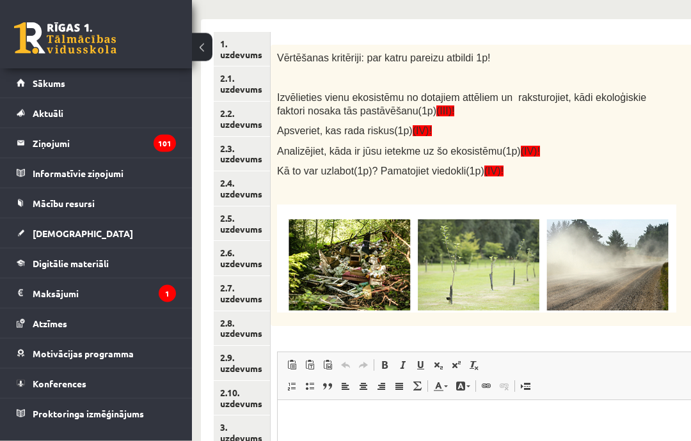
click at [399, 268] on img at bounding box center [476, 259] width 399 height 108
click at [391, 262] on img at bounding box center [476, 259] width 399 height 108
click at [452, 267] on img at bounding box center [476, 259] width 399 height 108
click at [487, 270] on img at bounding box center [476, 259] width 399 height 108
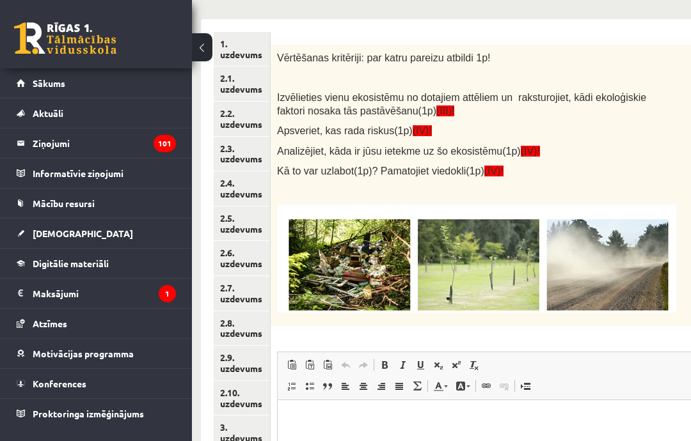
click at [496, 284] on img at bounding box center [476, 259] width 399 height 108
click at [486, 265] on img at bounding box center [476, 259] width 399 height 108
click at [454, 249] on img at bounding box center [476, 259] width 399 height 108
click at [401, 250] on img at bounding box center [476, 259] width 399 height 108
click at [351, 277] on img at bounding box center [476, 259] width 399 height 108
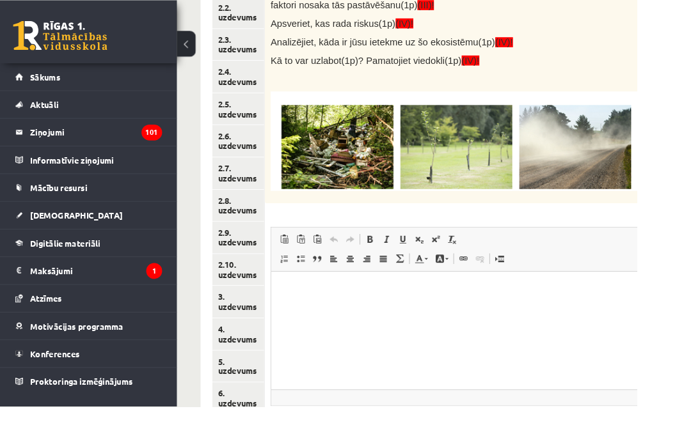
scroll to position [324, 0]
click at [607, 308] on html at bounding box center [502, 288] width 462 height 39
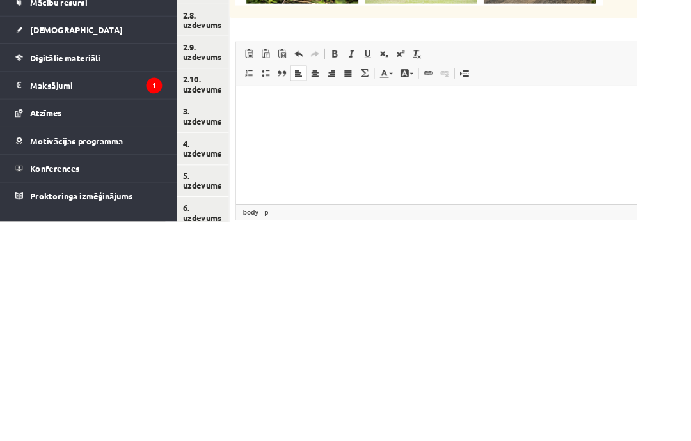
click at [243, 100] on html at bounding box center [466, 103] width 462 height 39
click at [255, 106] on p "Rich Text Editor, wiswyg-editor-user-answer-47024970538400" at bounding box center [466, 103] width 436 height 13
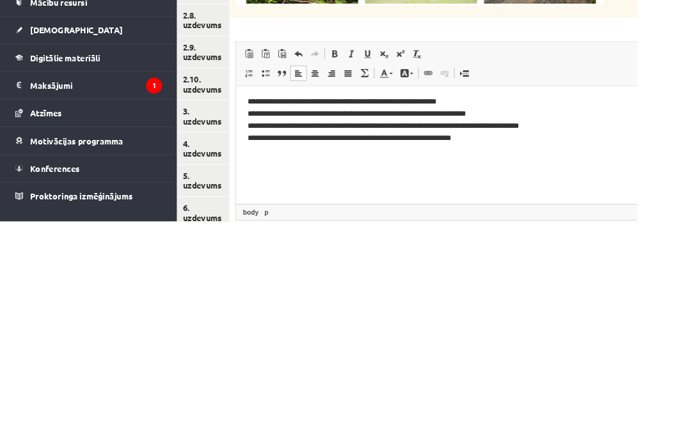
scroll to position [364, 38]
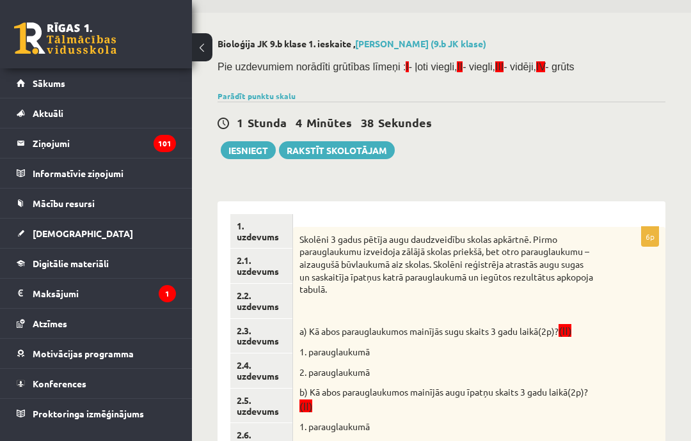
scroll to position [0, 0]
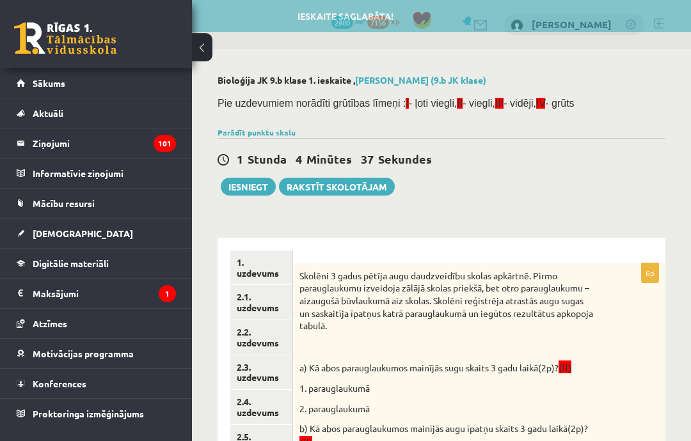
click at [250, 187] on button "Iesniegt" at bounding box center [248, 187] width 55 height 18
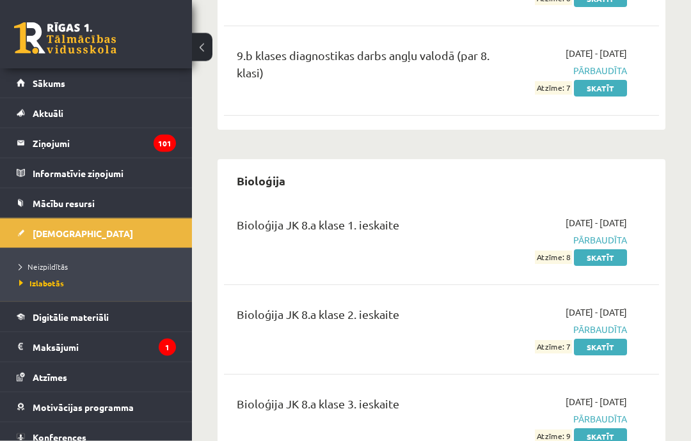
click at [53, 264] on span "Neizpildītās" at bounding box center [43, 267] width 49 height 10
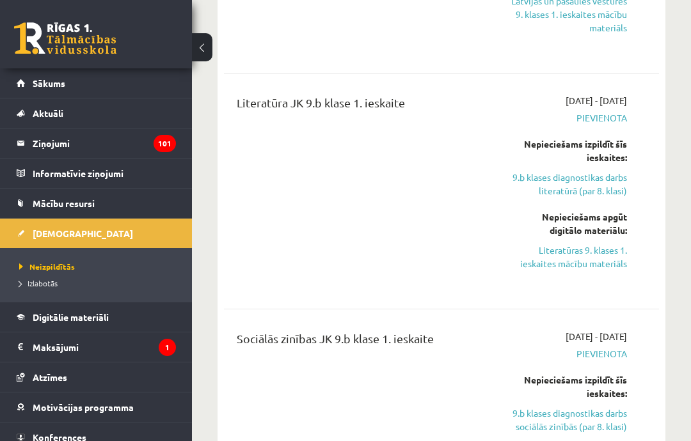
scroll to position [1124, 0]
